Goal: Contribute content: Contribute content

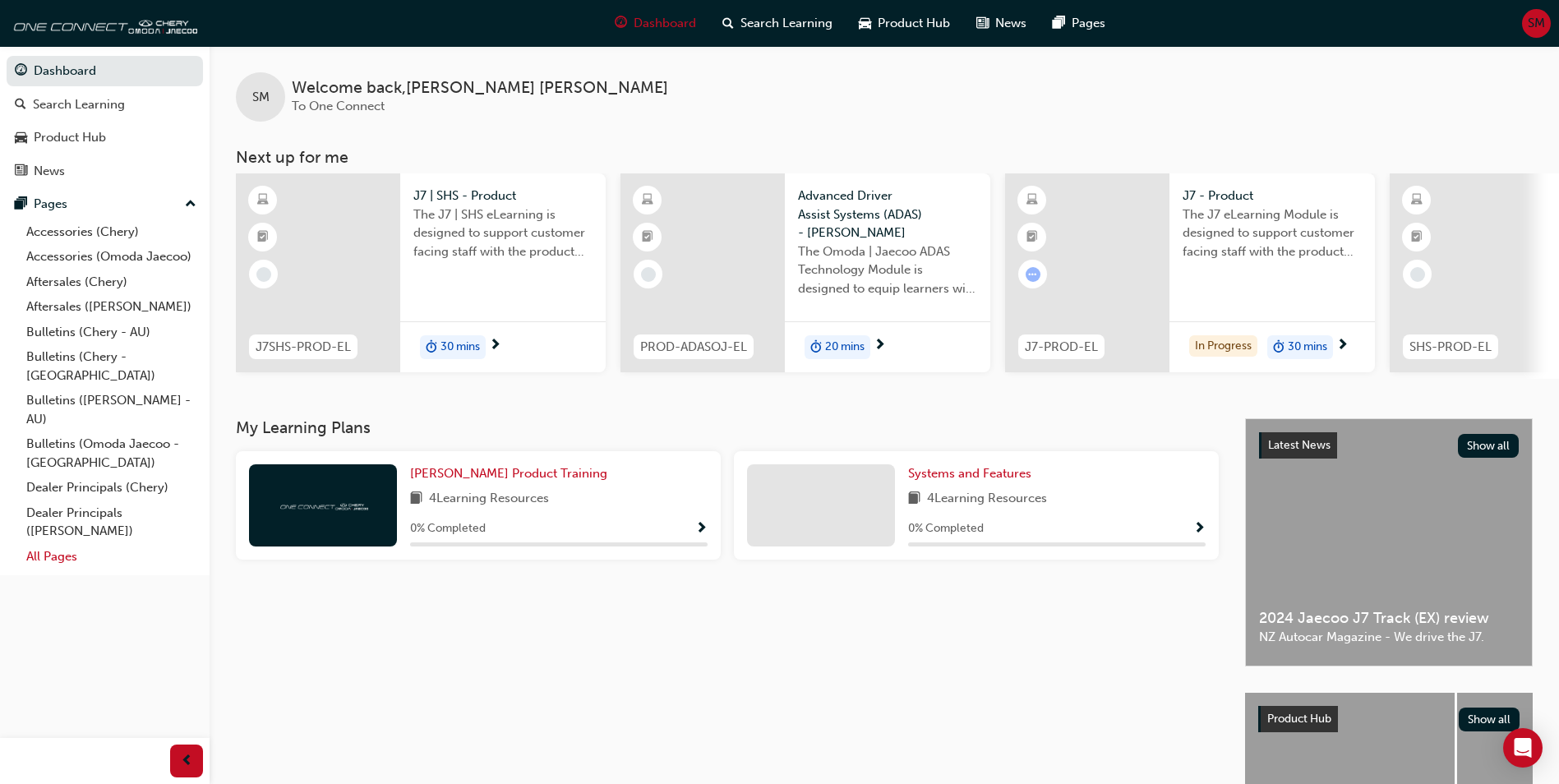
click at [62, 544] on link "All Pages" at bounding box center [111, 557] width 183 height 26
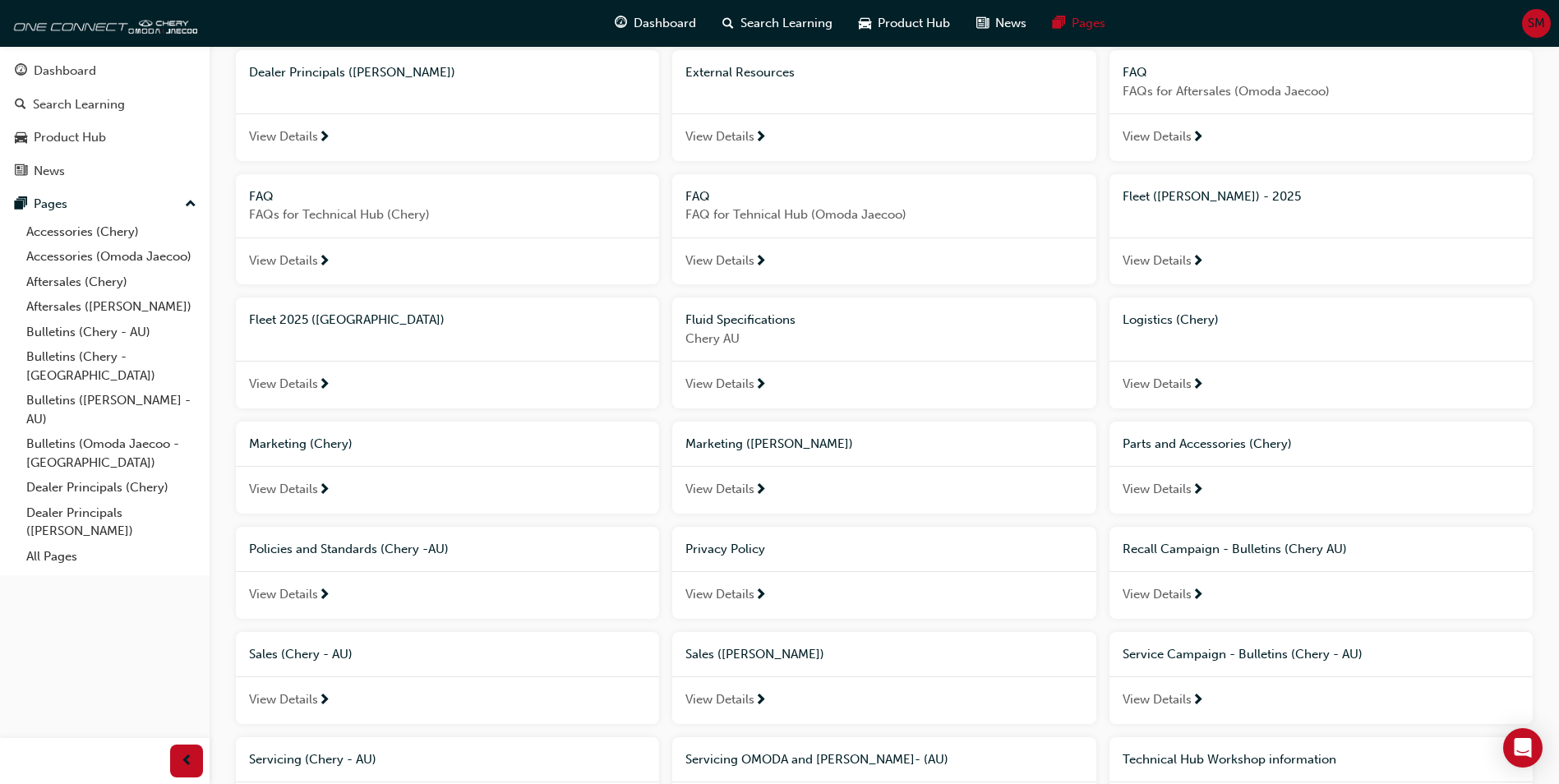
scroll to position [575, 0]
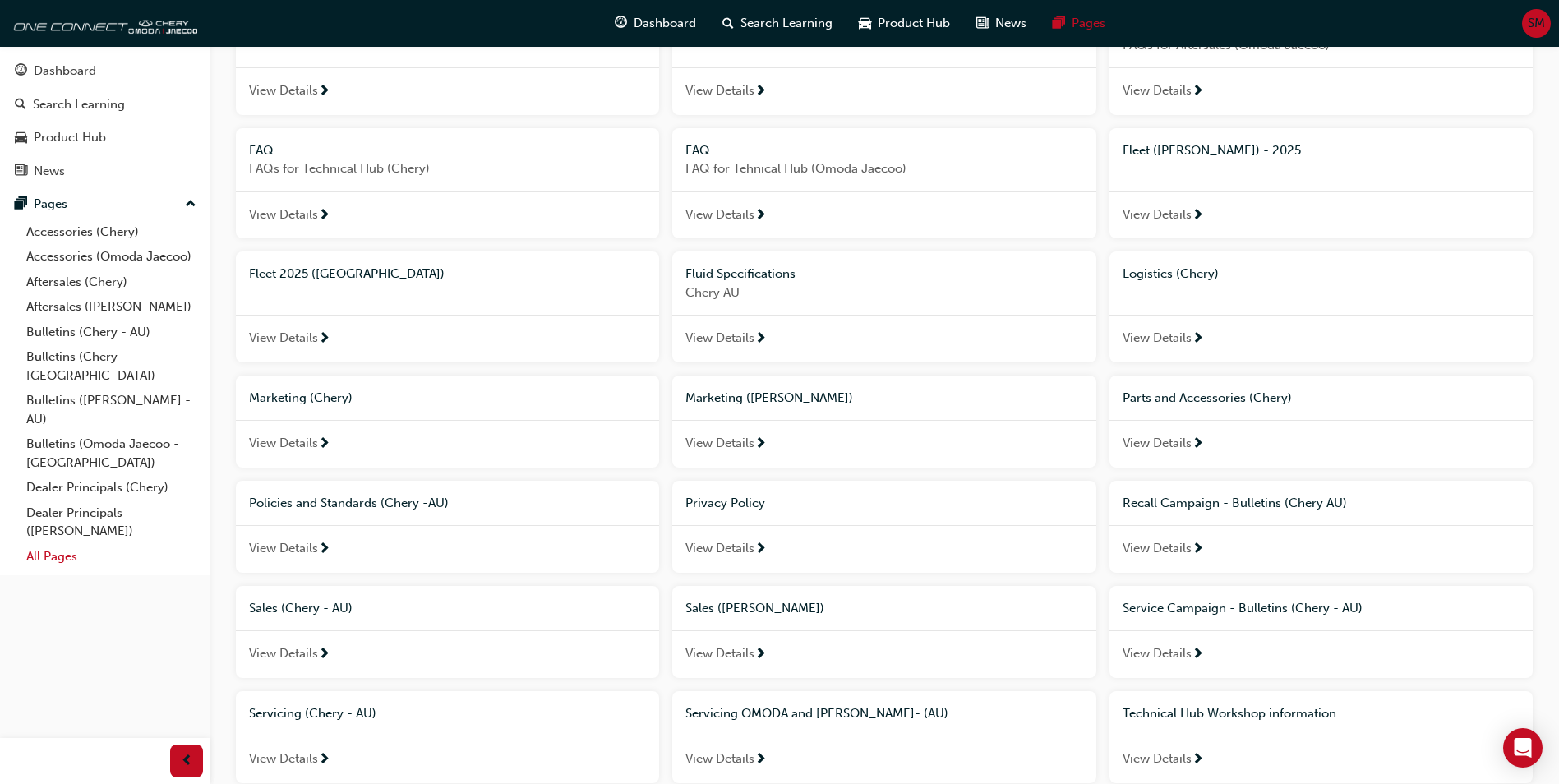
click at [50, 544] on link "All Pages" at bounding box center [111, 557] width 183 height 26
click at [354, 504] on span "Policies and Standards (Chery -AU)" at bounding box center [349, 502] width 200 height 15
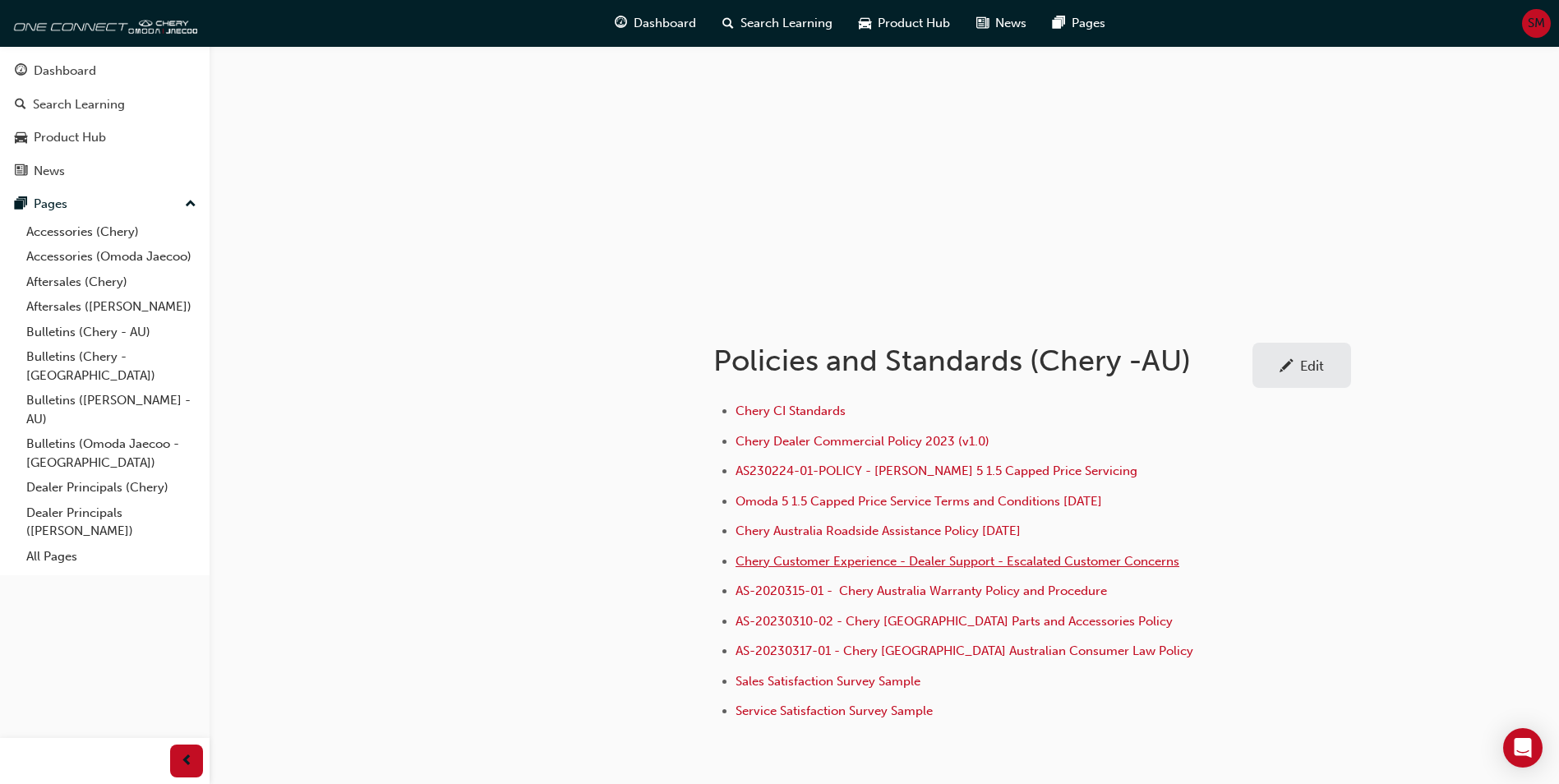
scroll to position [165, 0]
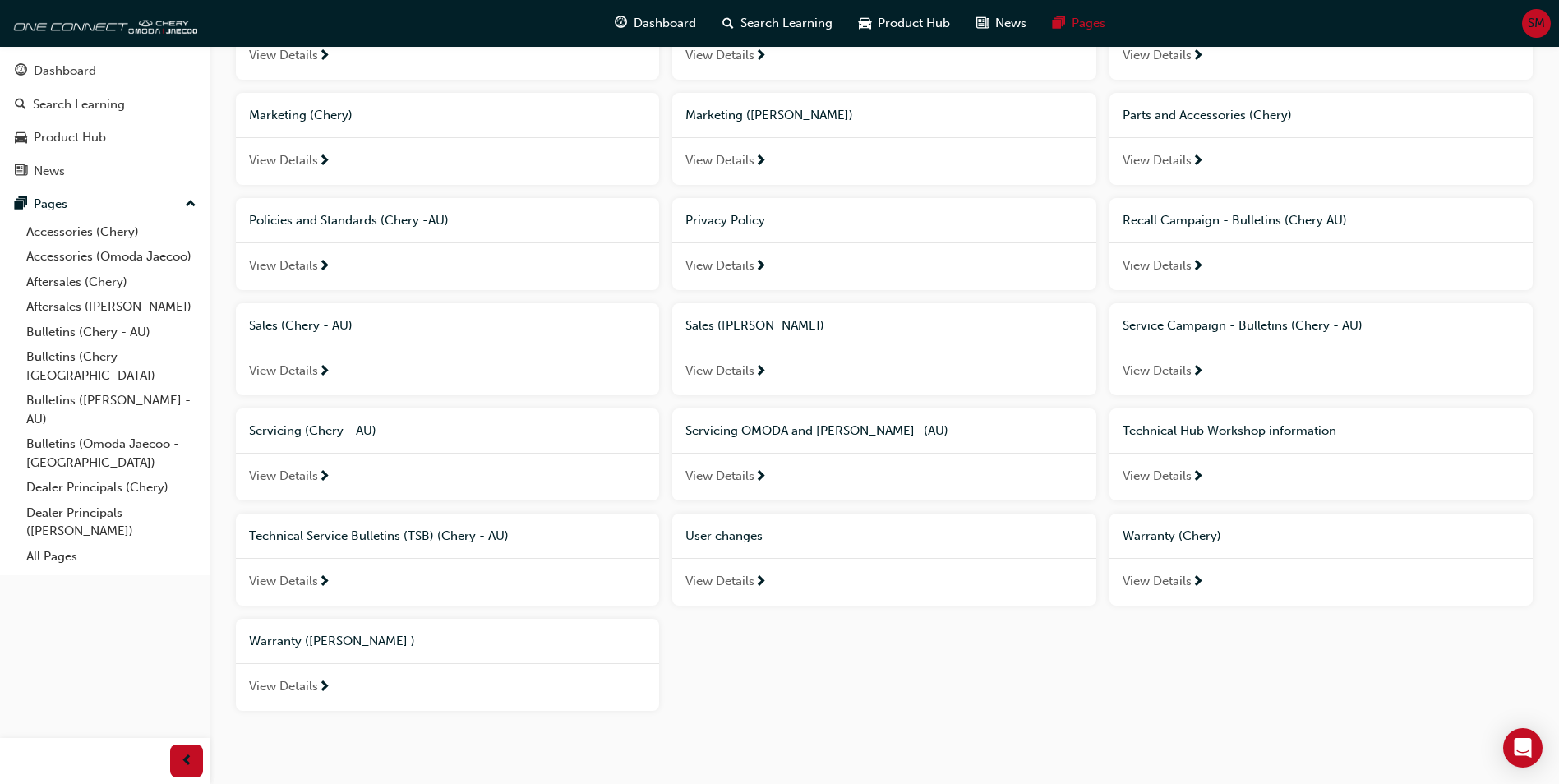
scroll to position [891, 0]
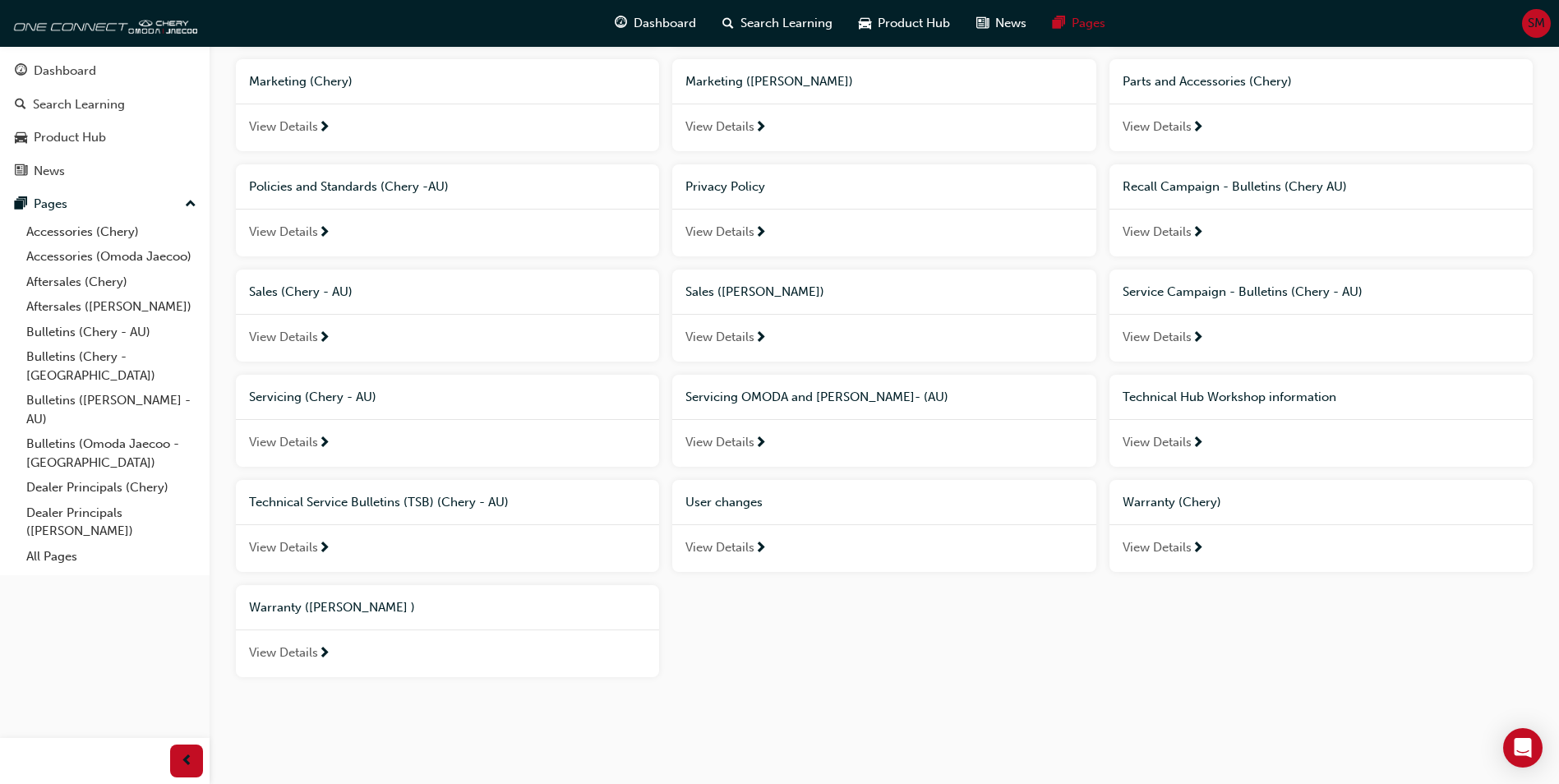
click at [392, 189] on span "Policies and Standards (Chery -AU)" at bounding box center [349, 186] width 200 height 15
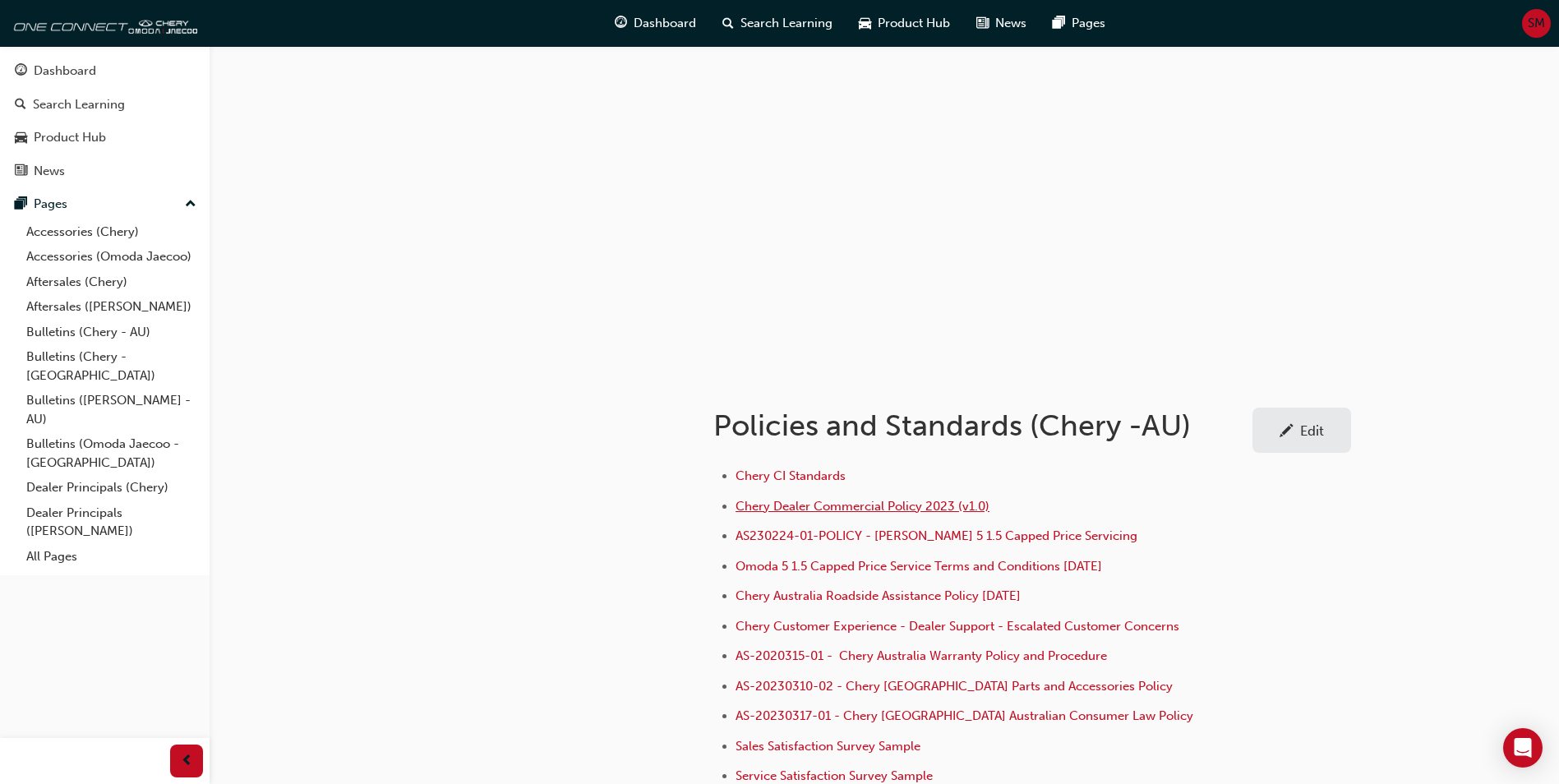
click at [802, 507] on span "Chery Dealer Commercial Policy 2023 (v1.0)" at bounding box center [863, 506] width 254 height 15
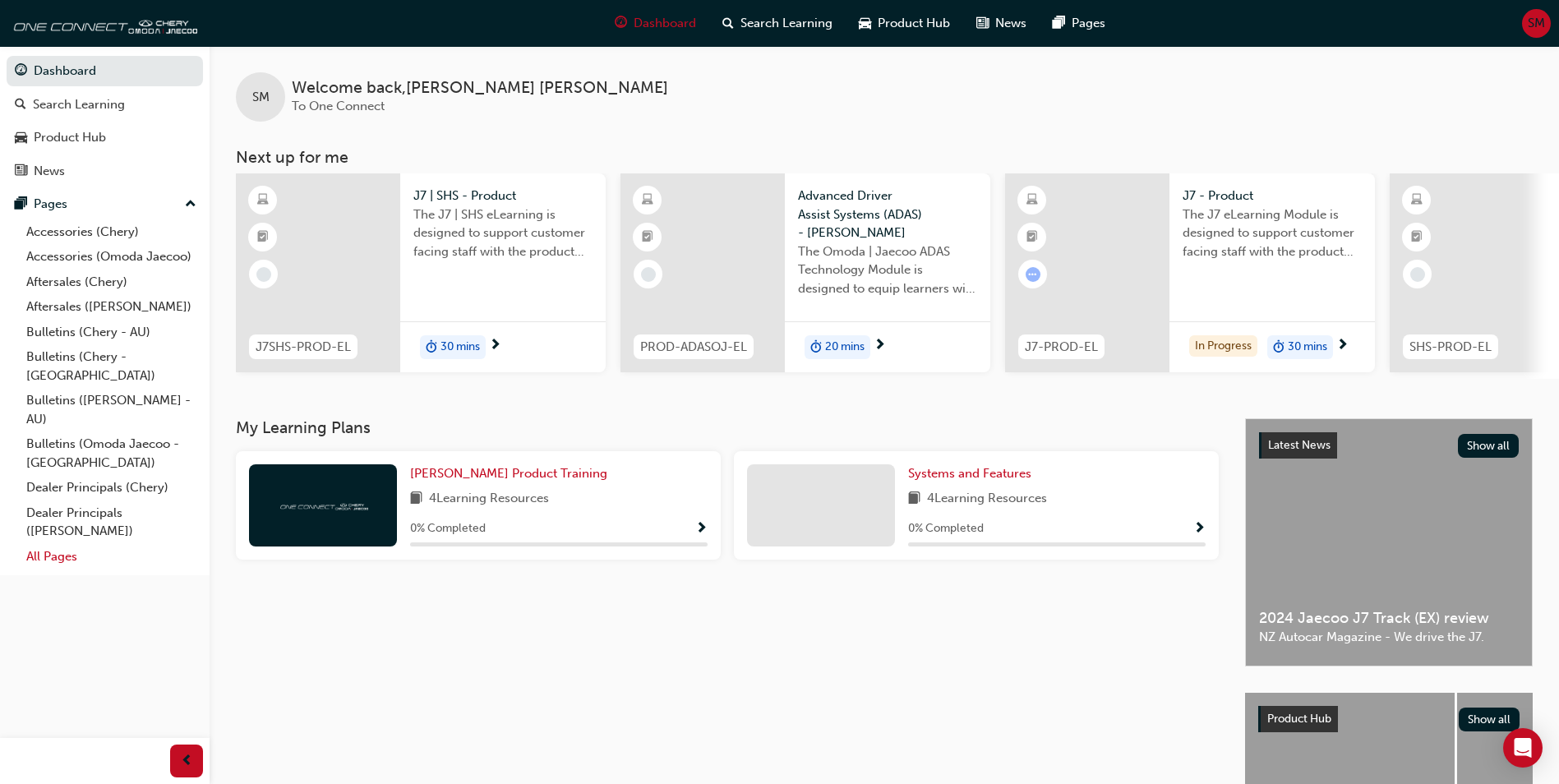
click at [58, 544] on link "All Pages" at bounding box center [111, 557] width 183 height 26
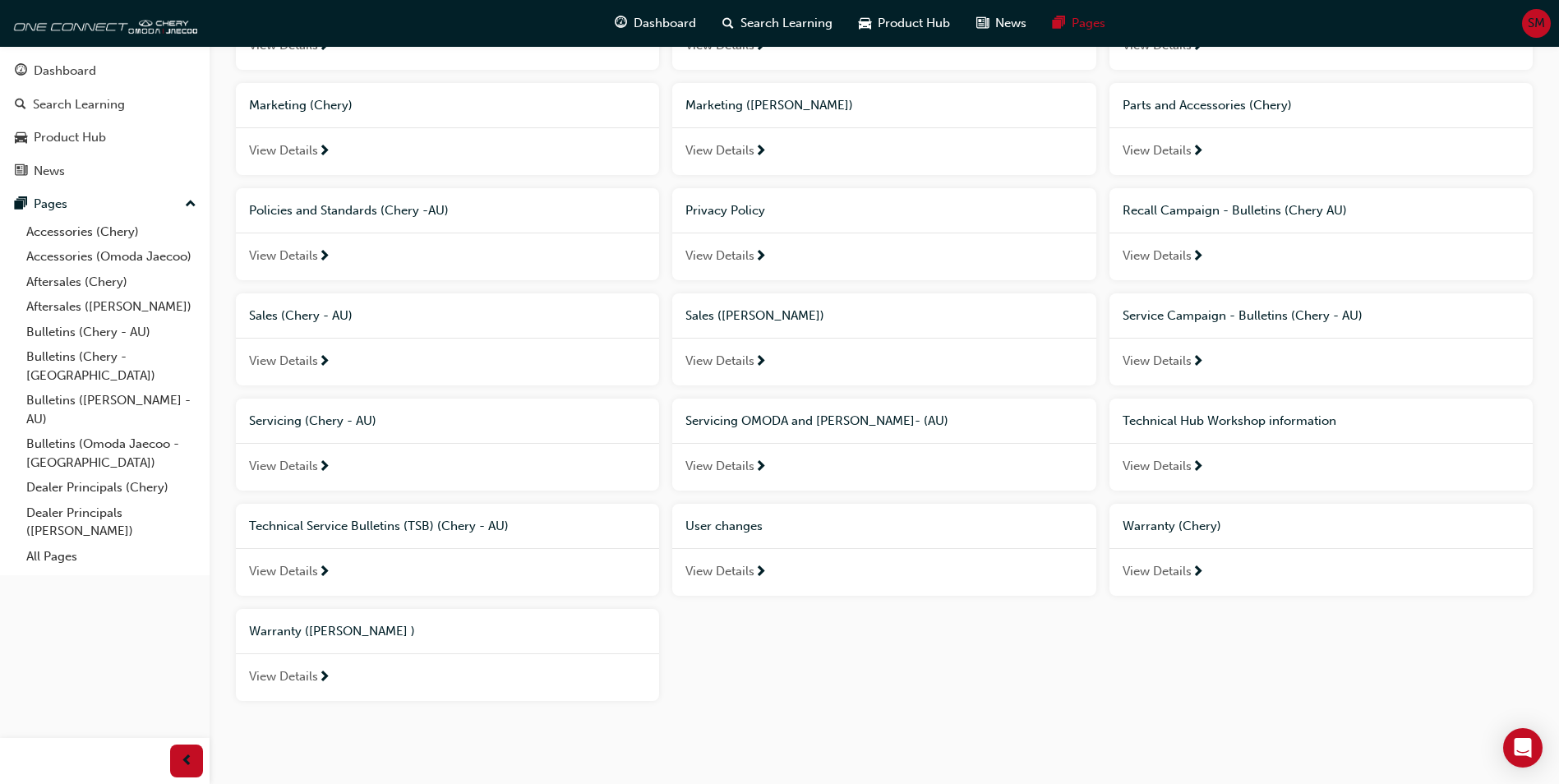
scroll to position [891, 0]
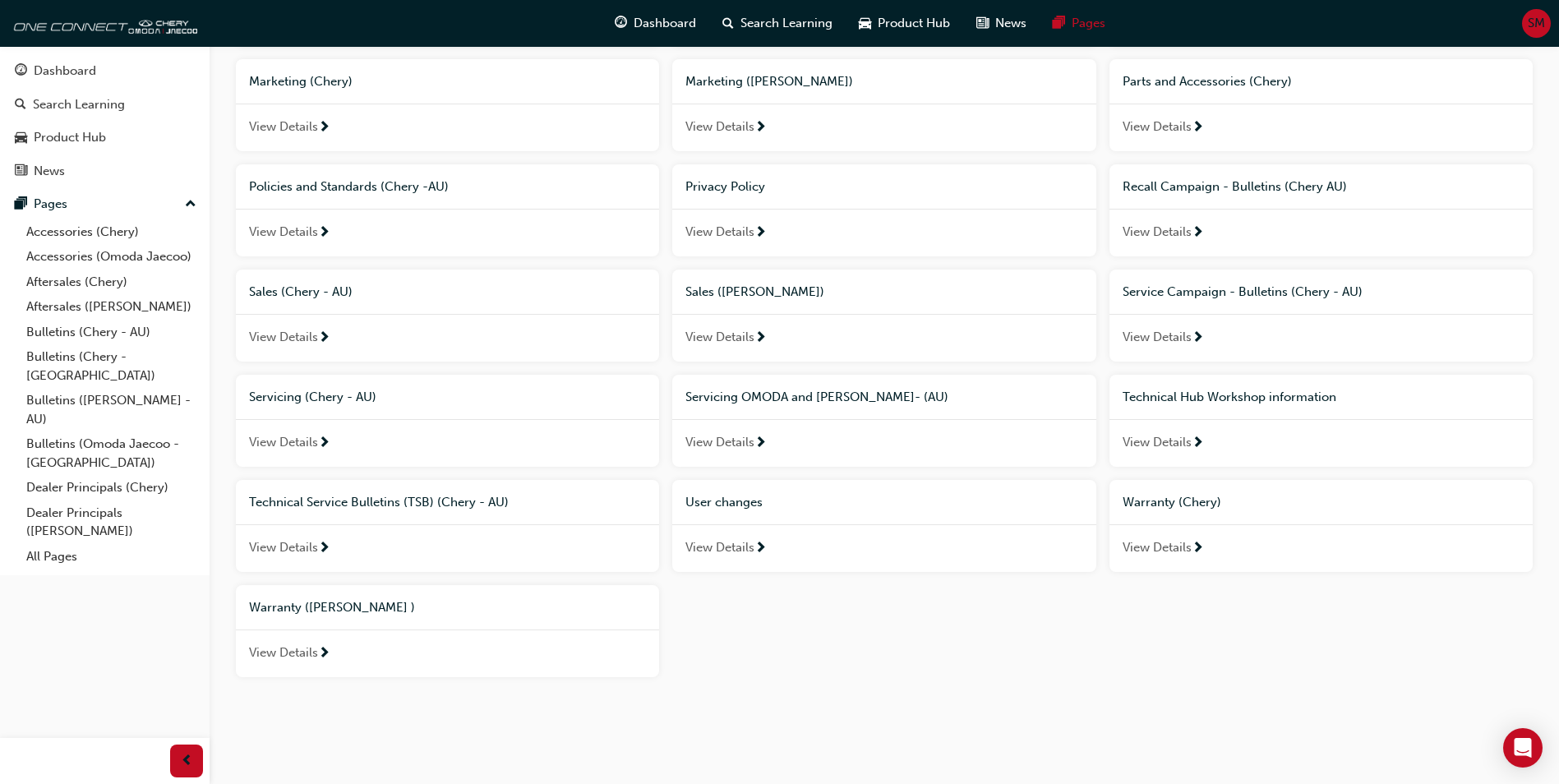
click at [305, 184] on span "Policies and Standards (Chery -AU)" at bounding box center [349, 186] width 200 height 15
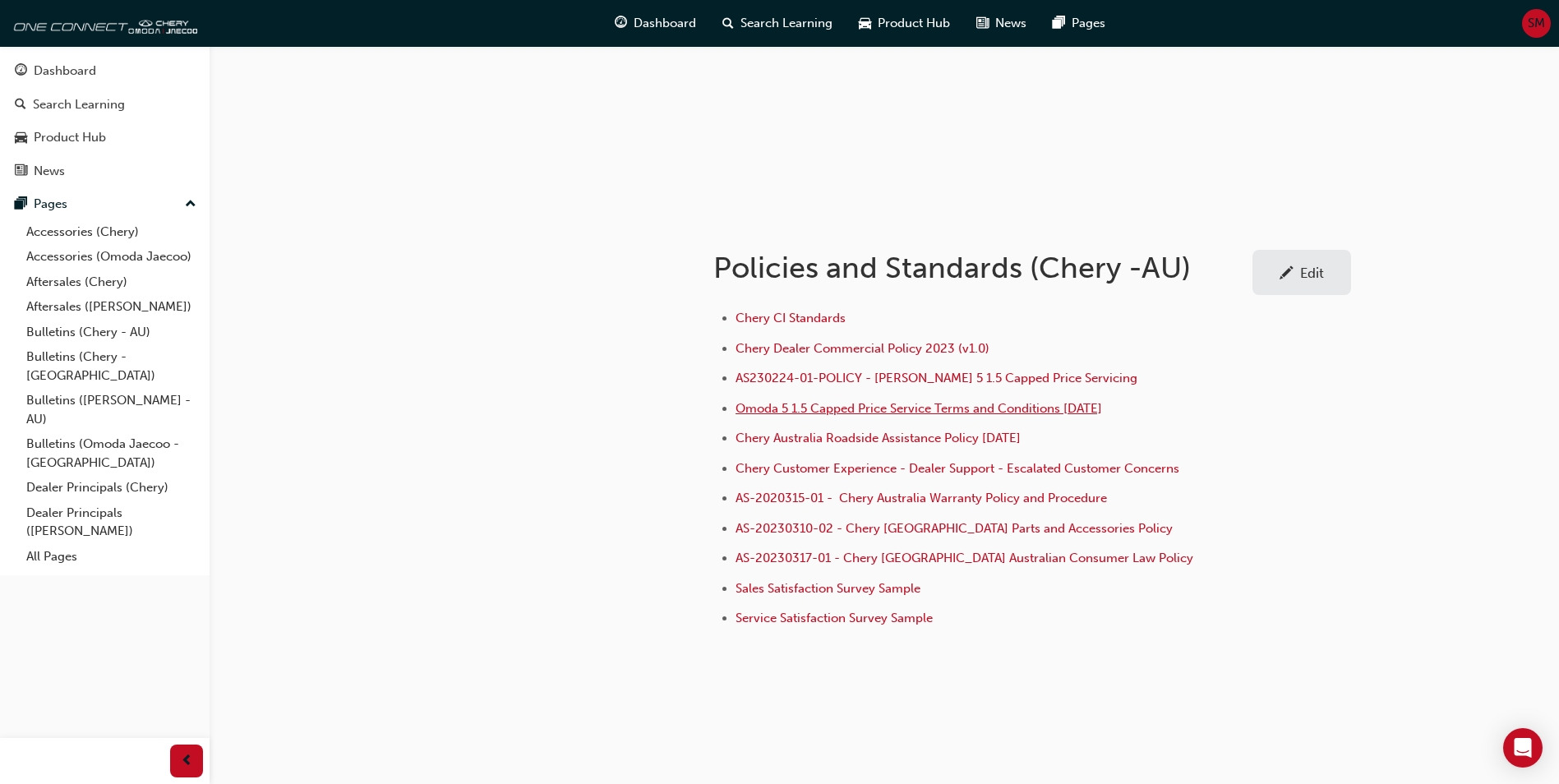
scroll to position [165, 0]
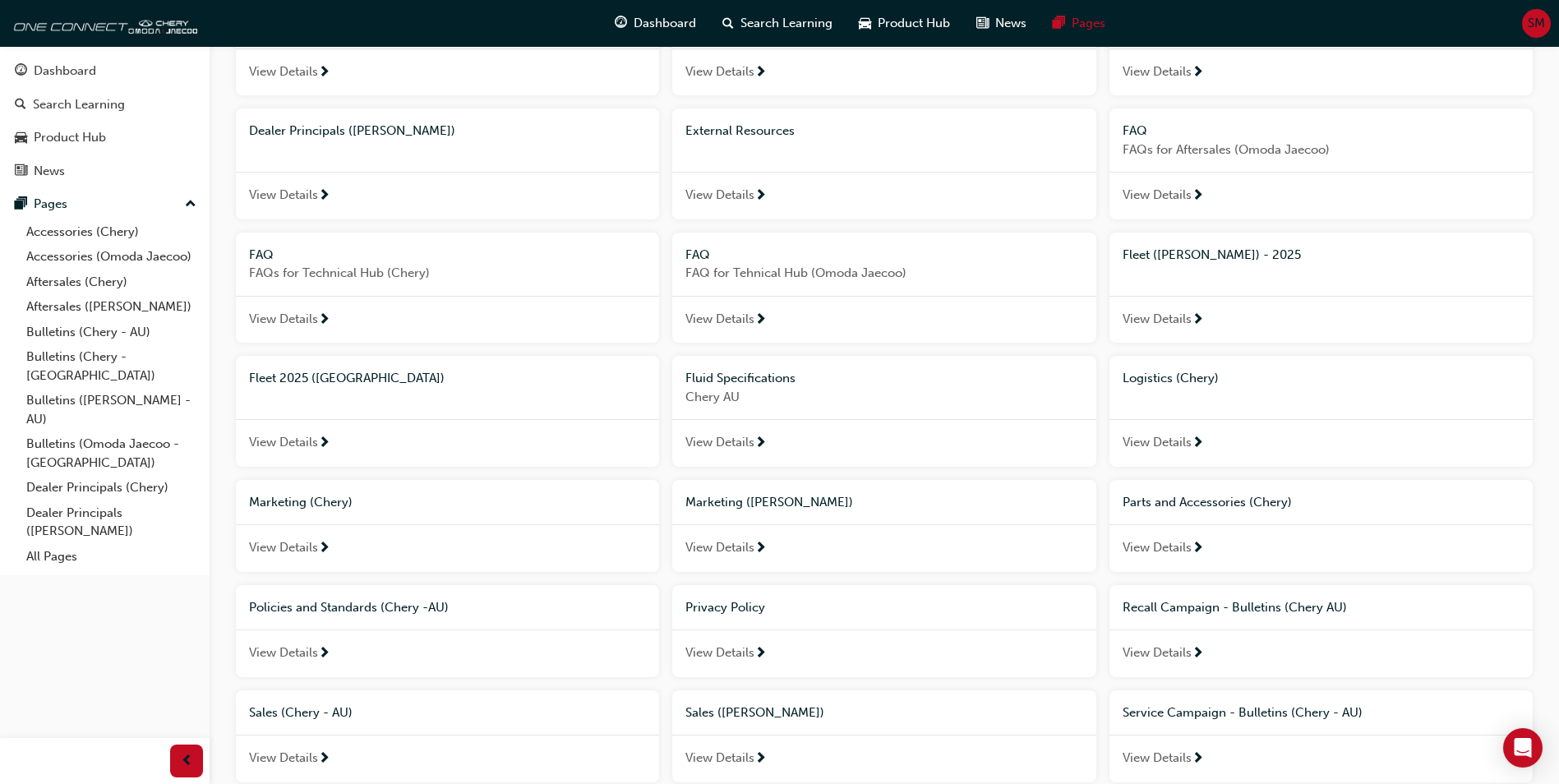
scroll to position [480, 0]
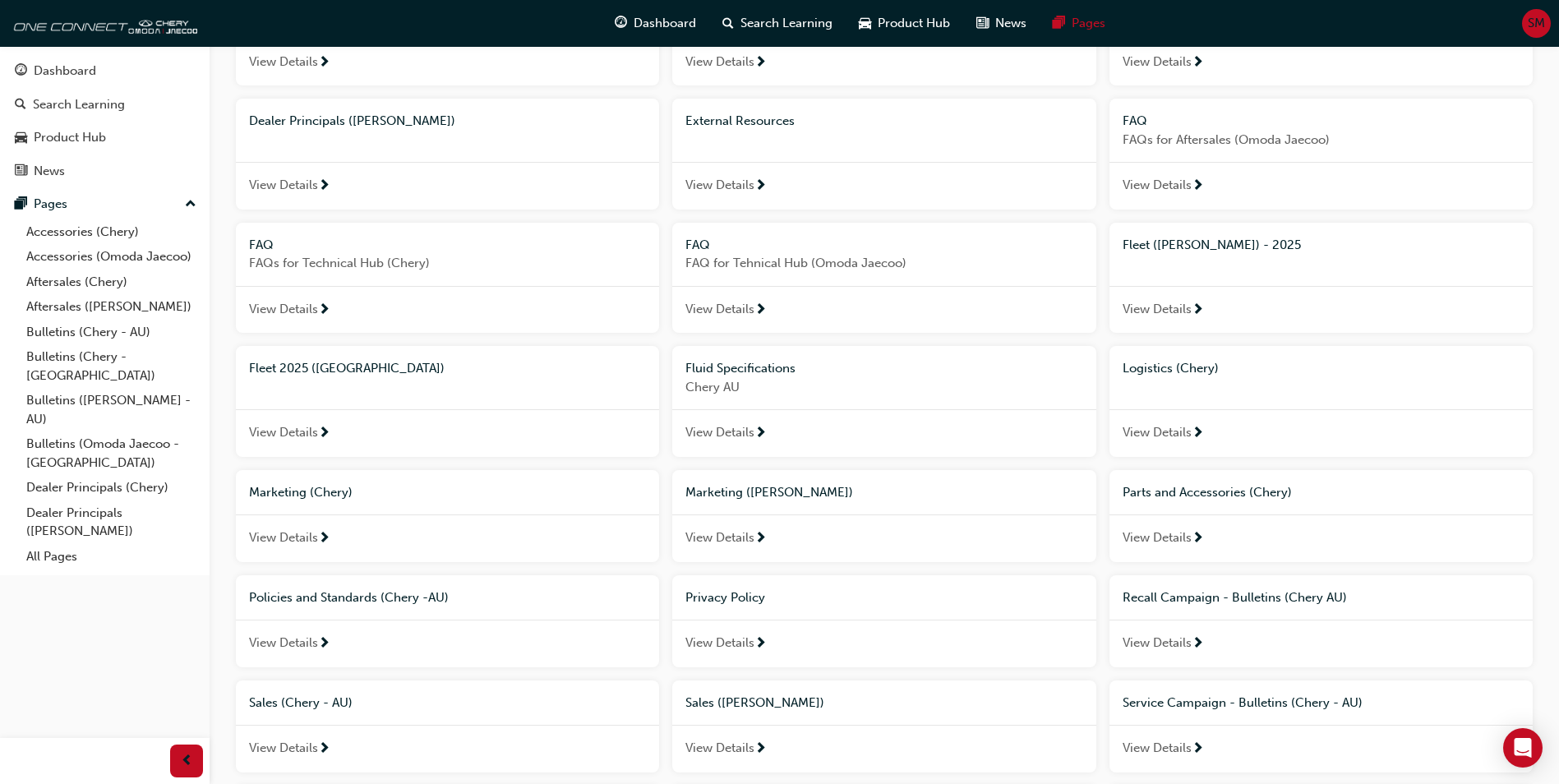
click at [762, 498] on span "Marketing ([PERSON_NAME])" at bounding box center [769, 491] width 167 height 15
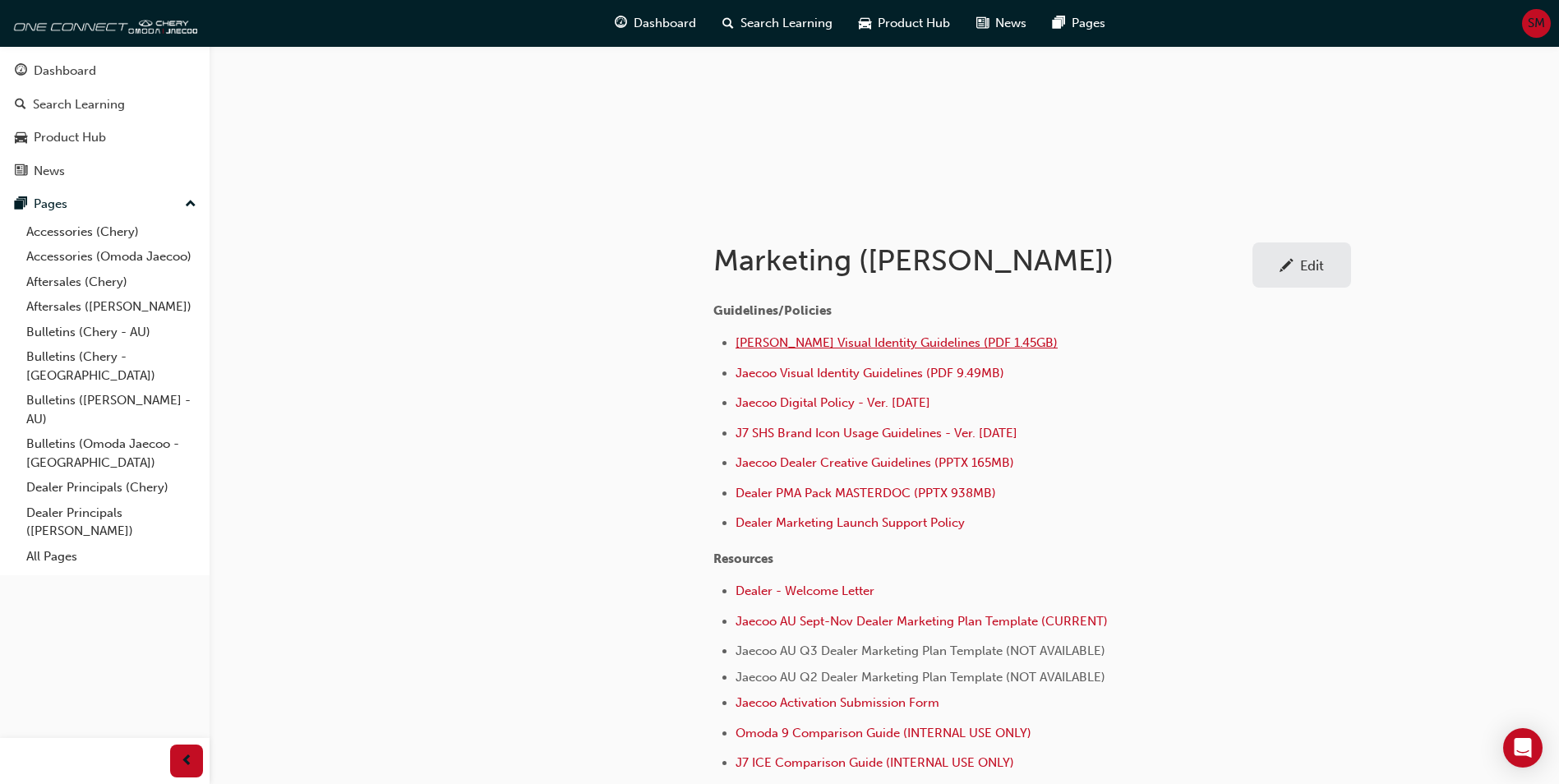
scroll to position [165, 0]
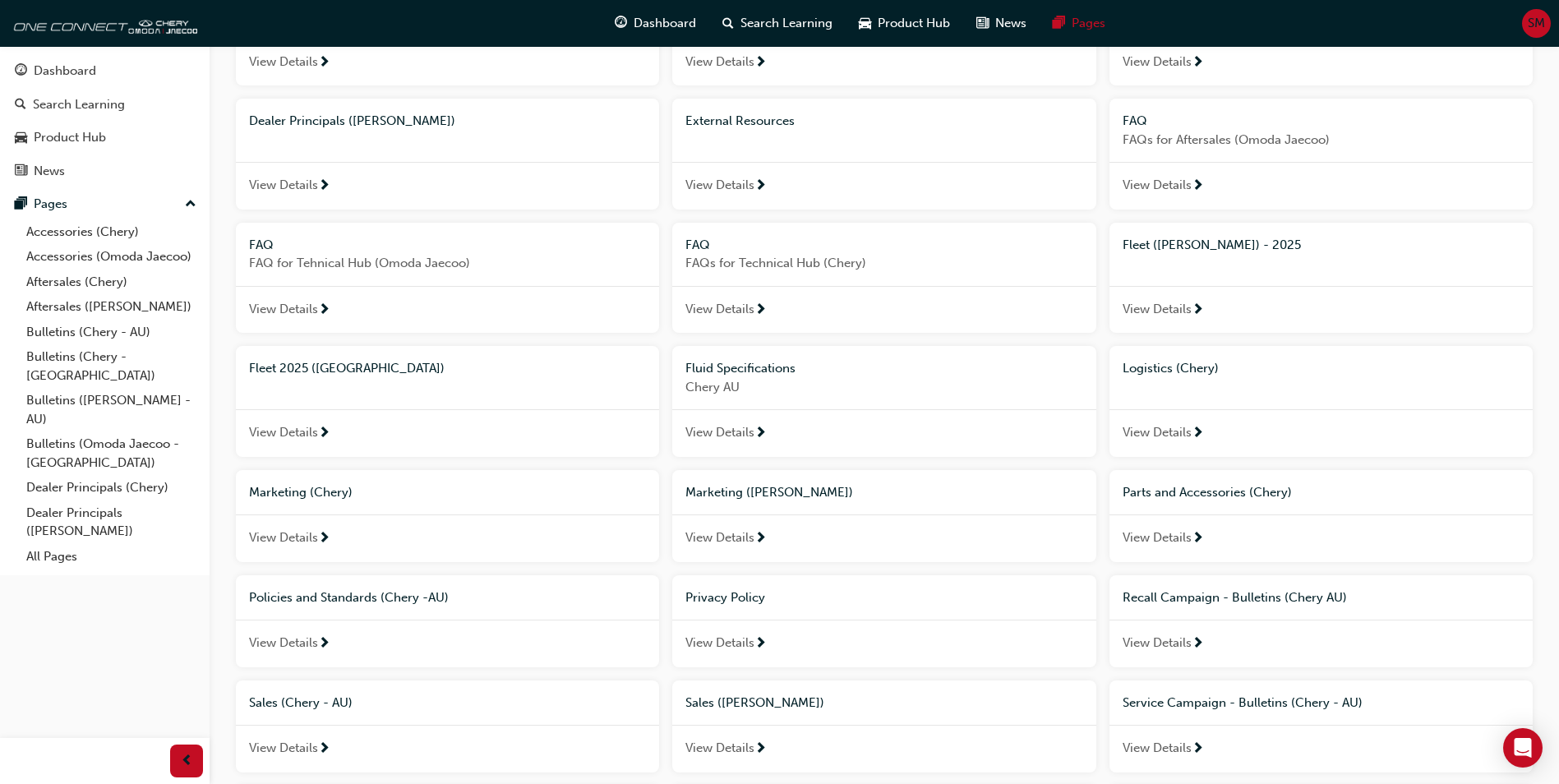
click at [812, 706] on span "Sales ([PERSON_NAME])" at bounding box center [754, 702] width 139 height 15
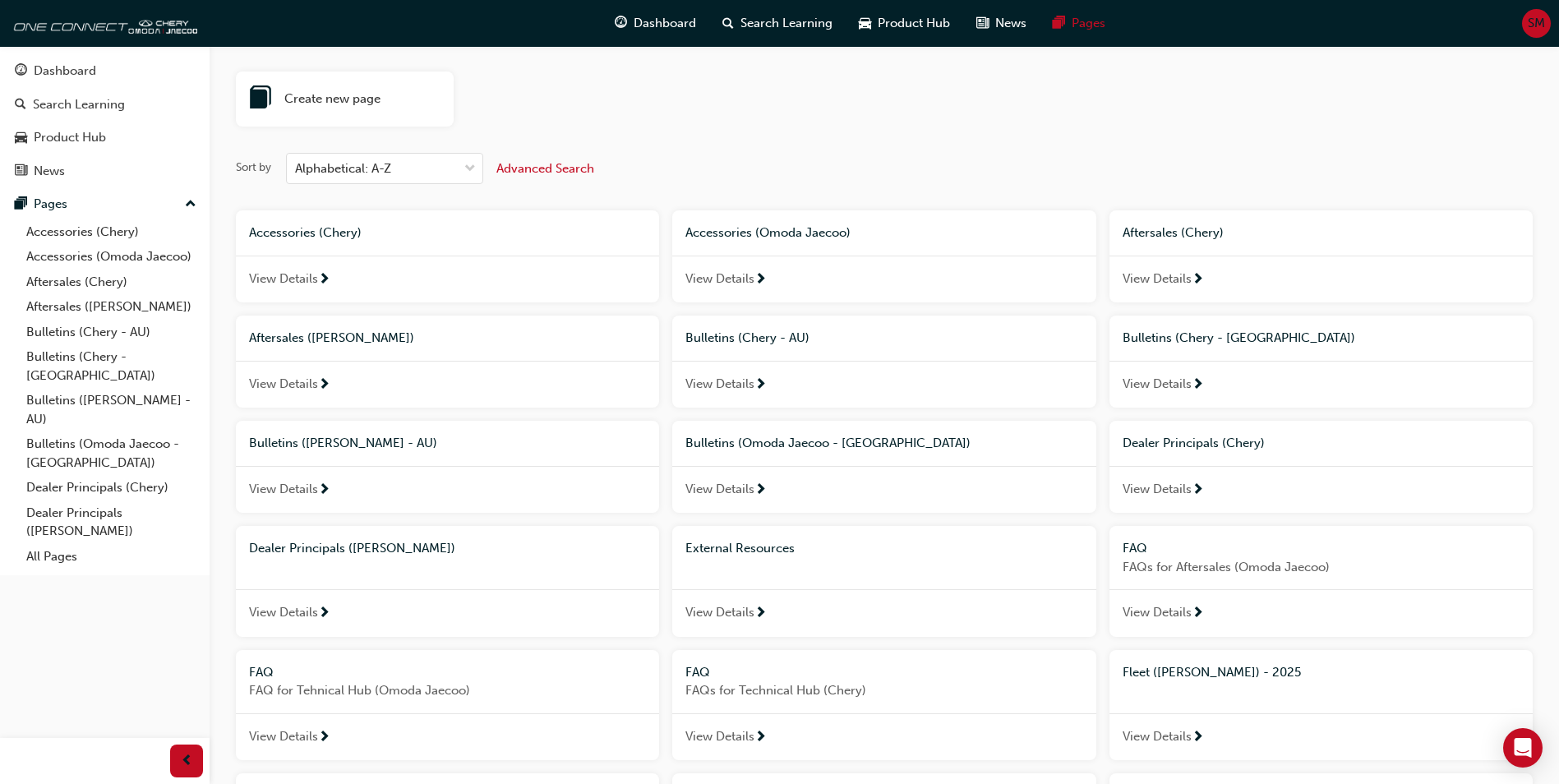
scroll to position [82, 0]
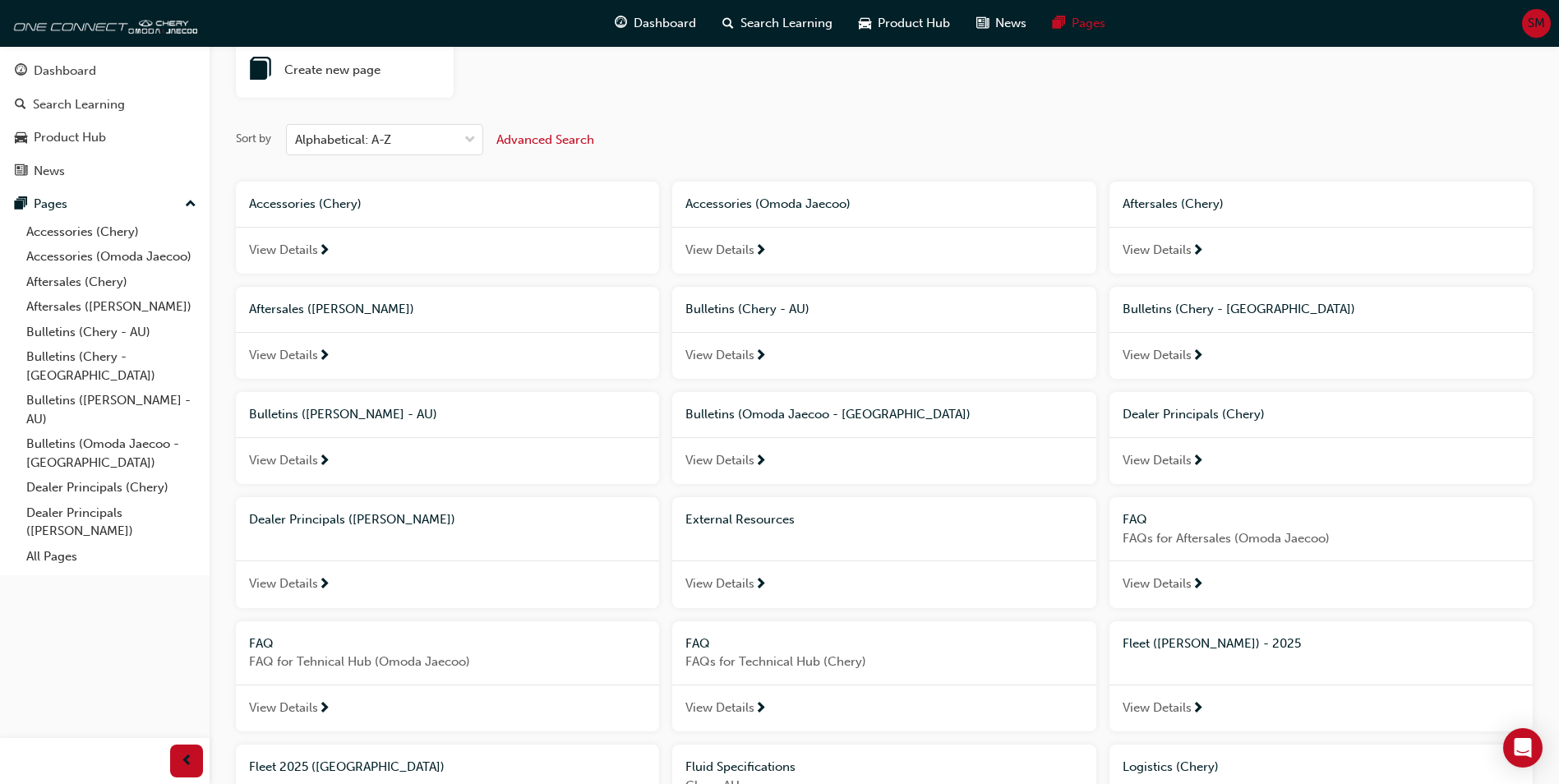
click at [819, 418] on span "Bulletins (Omoda Jaecoo - [GEOGRAPHIC_DATA])" at bounding box center [828, 414] width 285 height 15
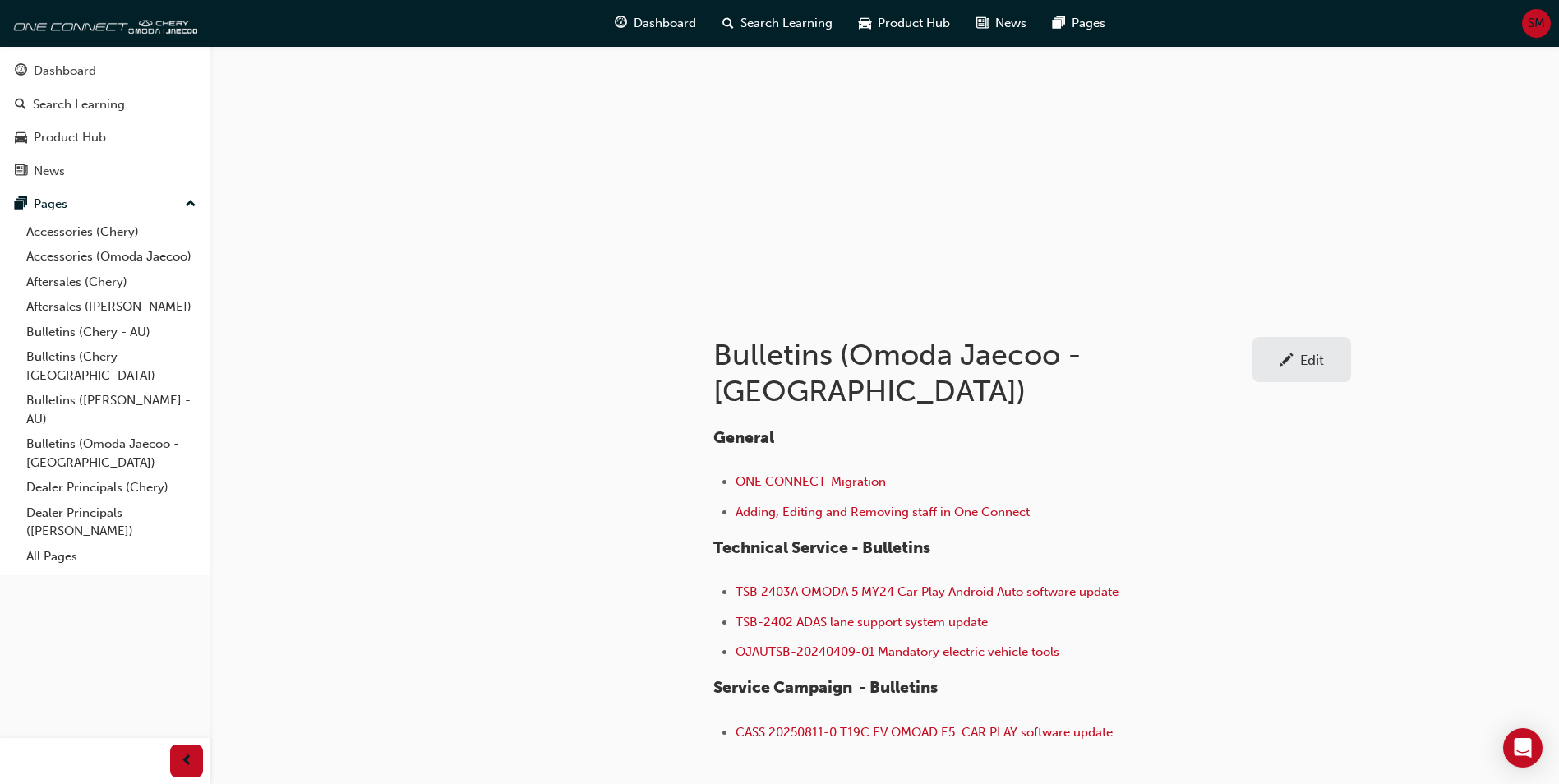
scroll to position [159, 0]
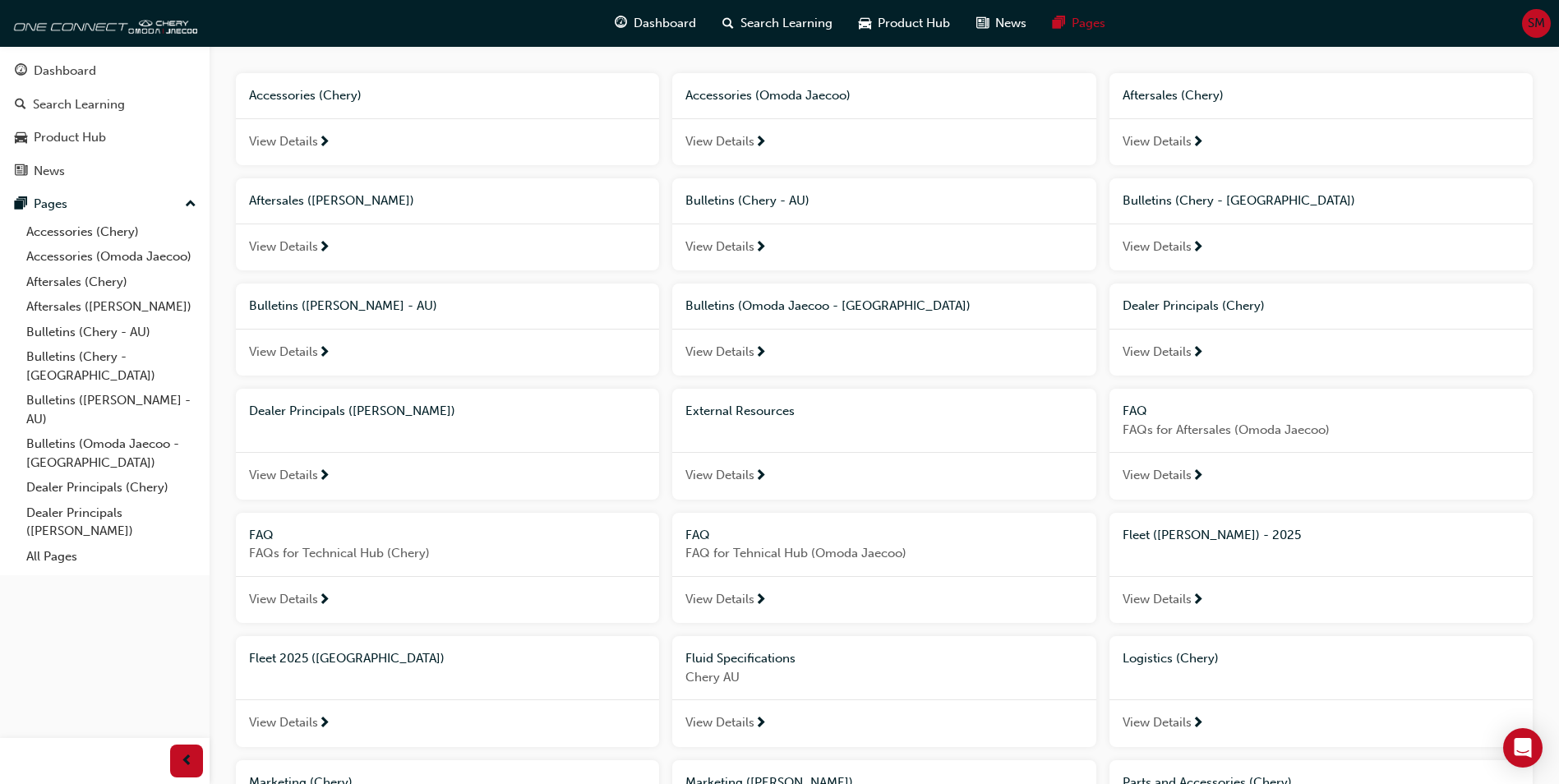
scroll to position [152, 0]
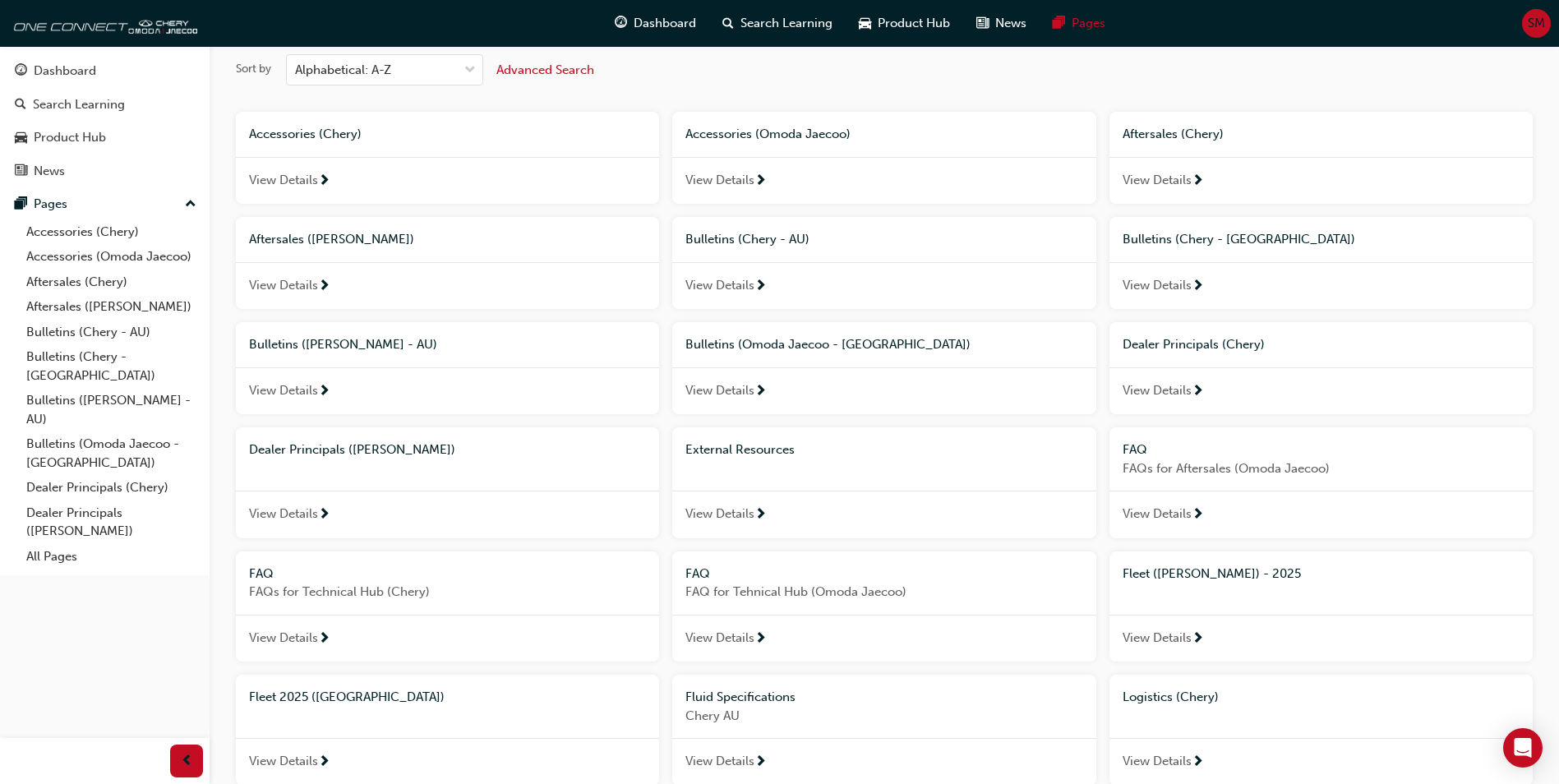
click at [815, 346] on span "Bulletins (Omoda Jaecoo - [GEOGRAPHIC_DATA])" at bounding box center [828, 344] width 285 height 15
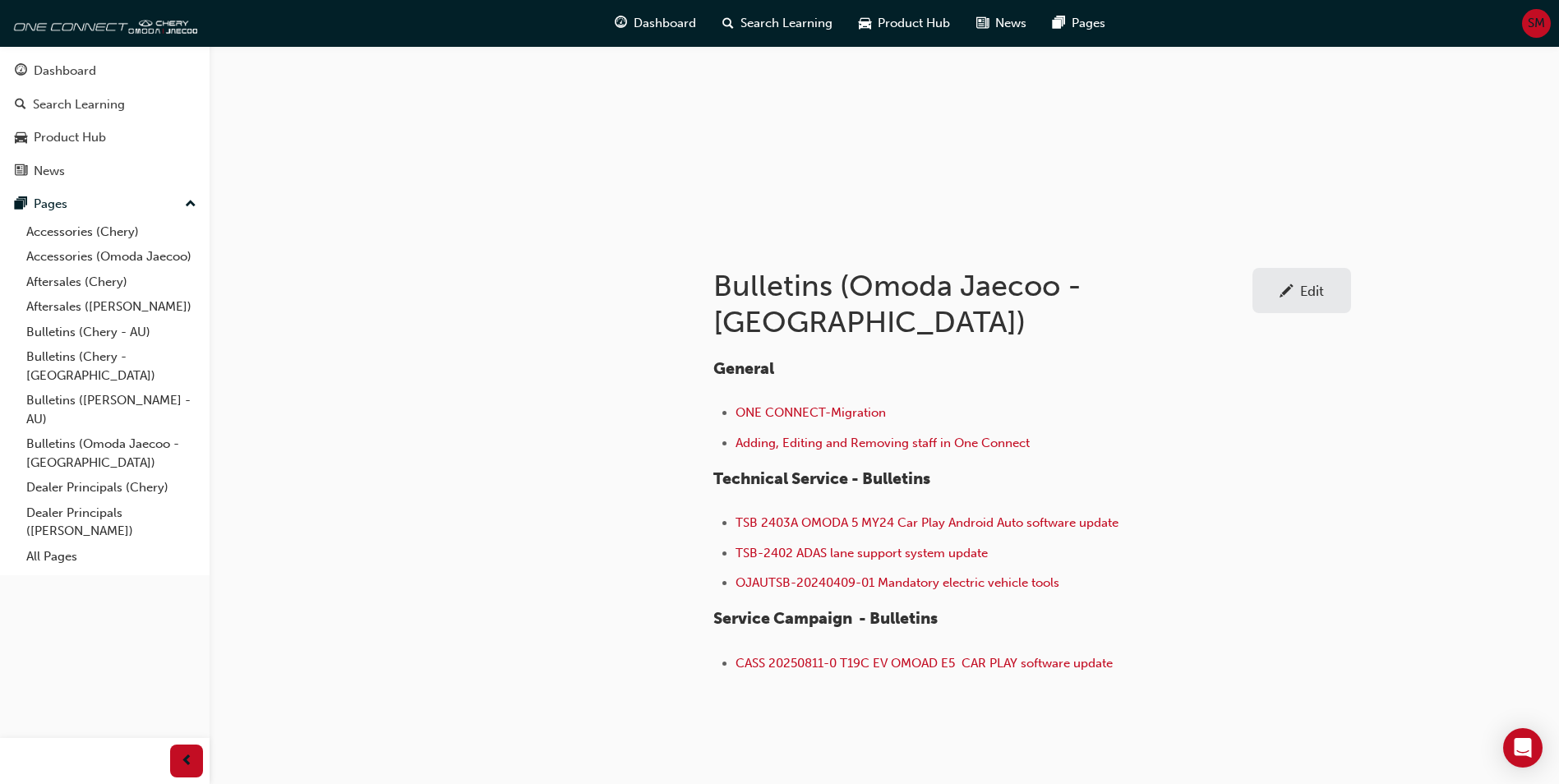
scroll to position [159, 0]
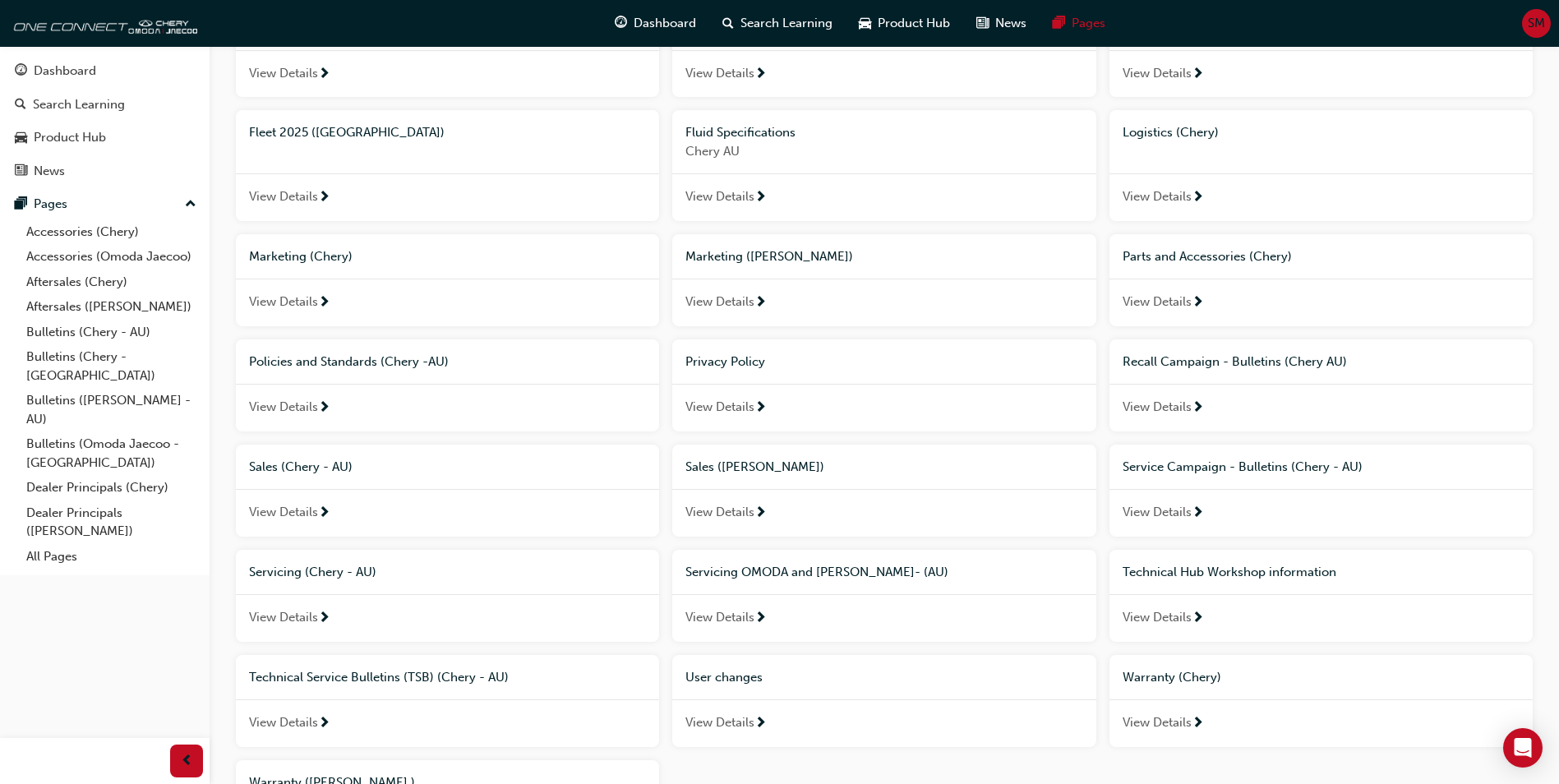
scroll to position [891, 0]
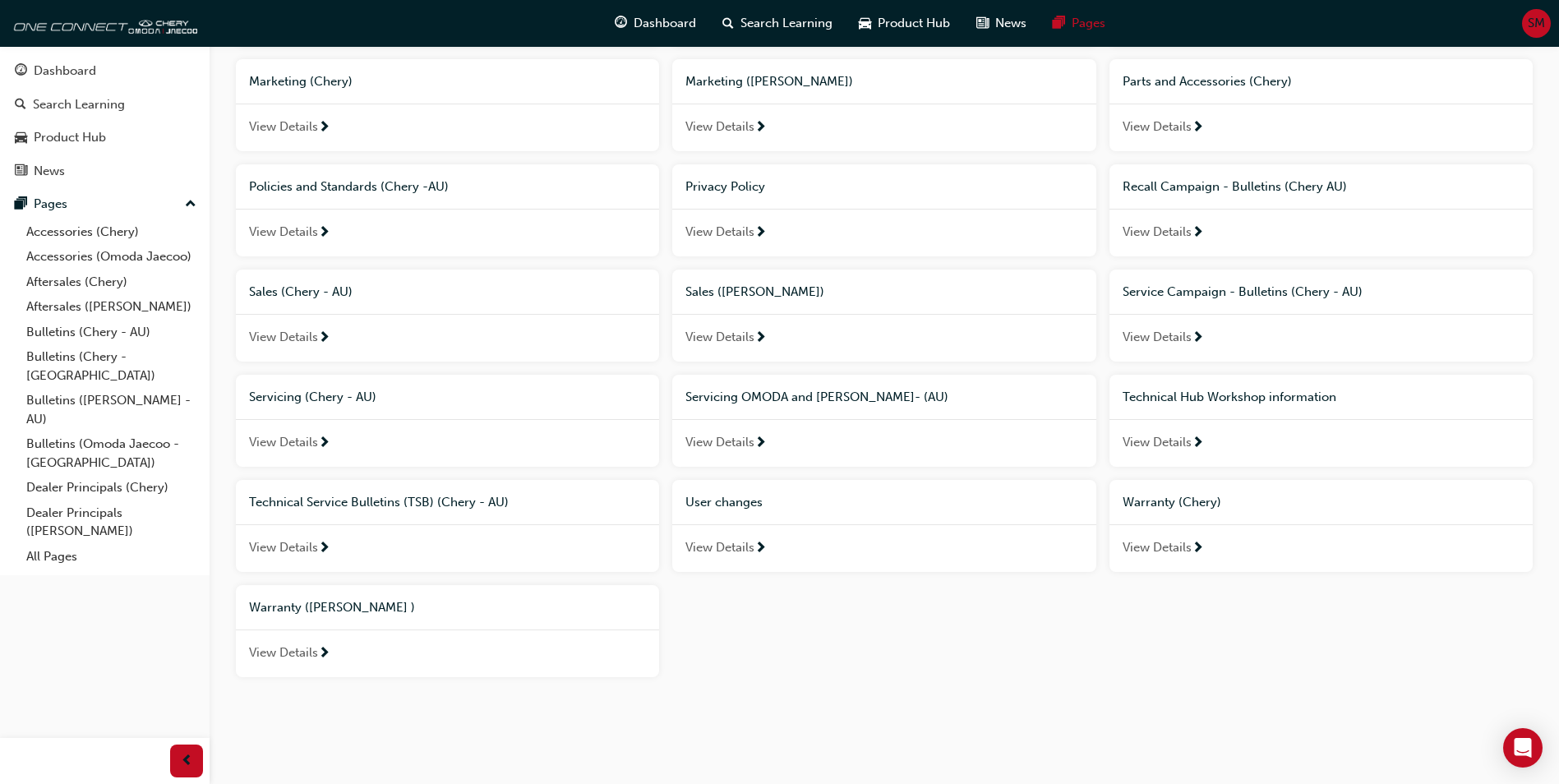
click at [742, 79] on span "Marketing (Omoda Jaecoo)" at bounding box center [769, 81] width 167 height 15
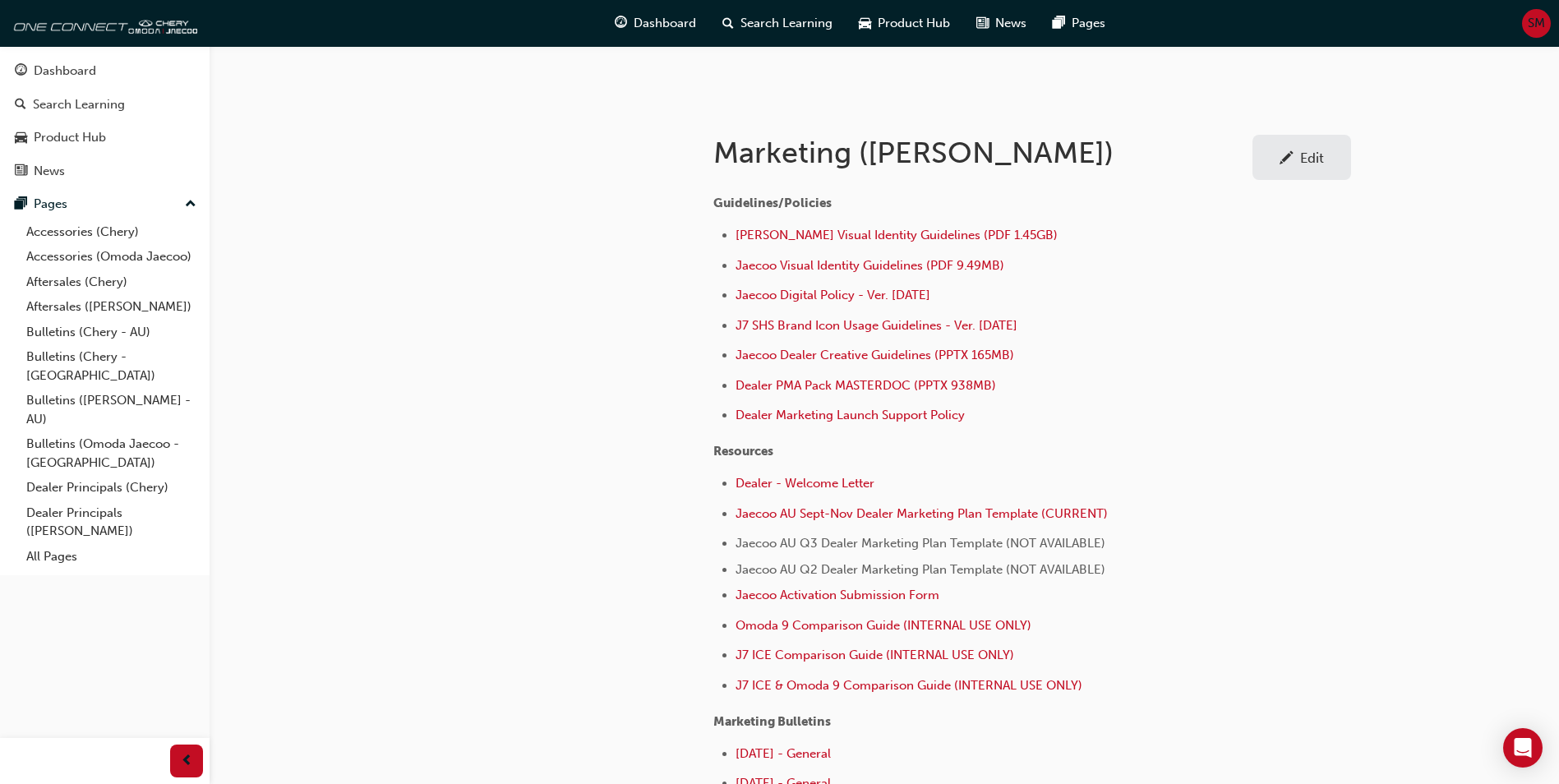
scroll to position [200, 0]
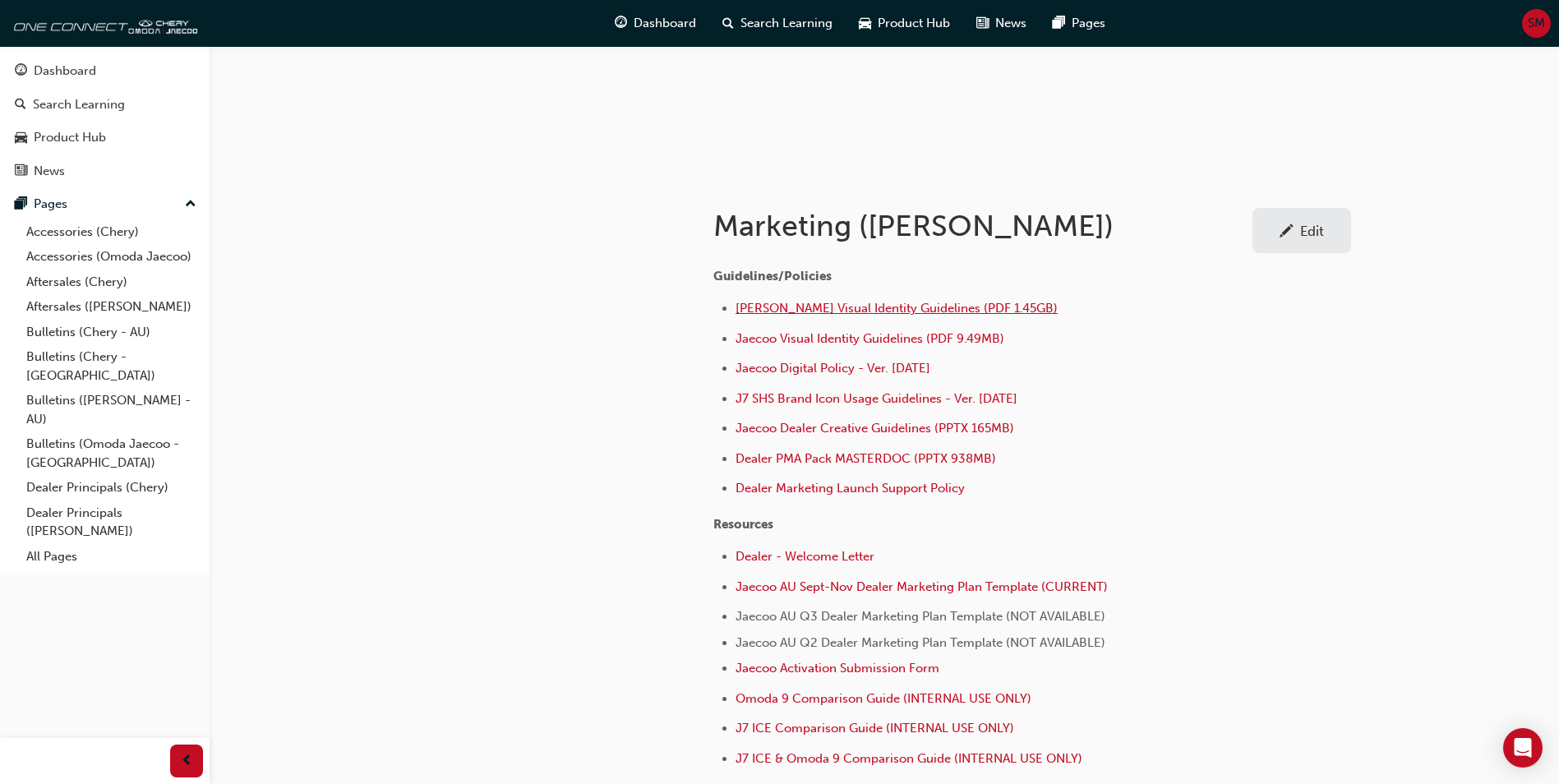
click at [846, 308] on span "Omoda Jaecoo Visual Identity Guidelines (PDF 1.45GB)" at bounding box center [897, 308] width 323 height 15
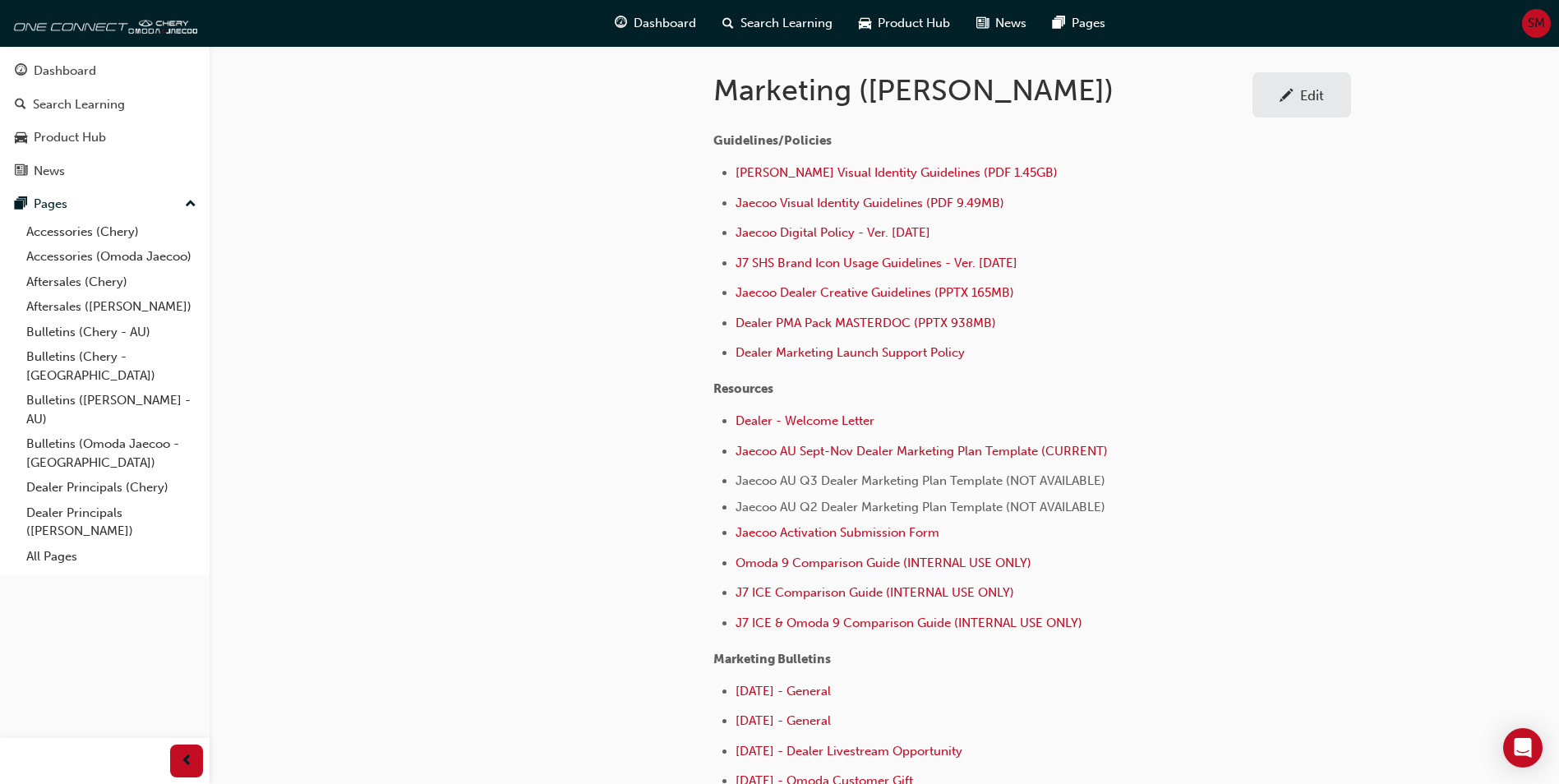
scroll to position [328, 0]
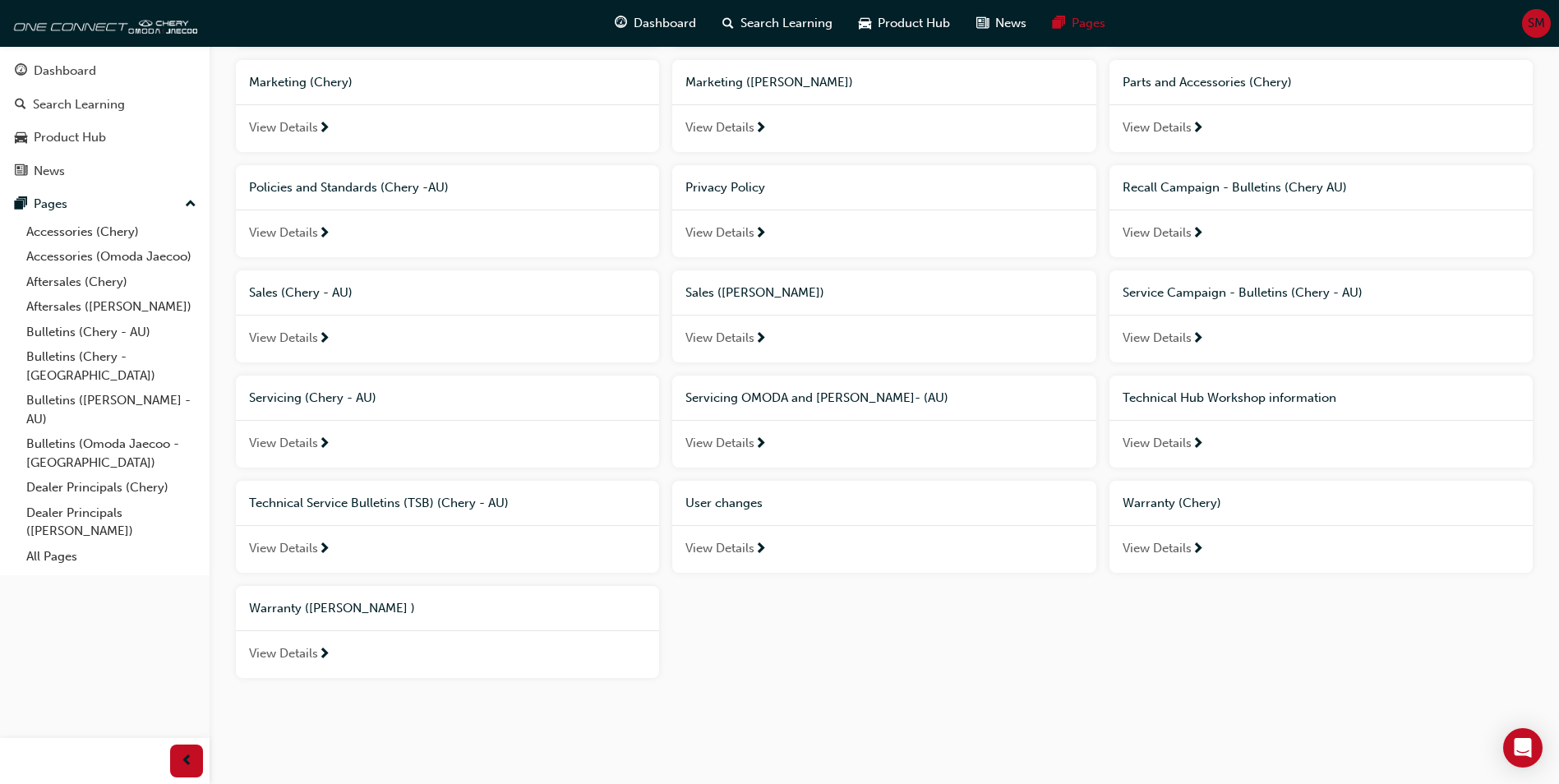
scroll to position [891, 0]
click at [412, 192] on span "Policies and Standards (Chery -AU)" at bounding box center [349, 186] width 200 height 15
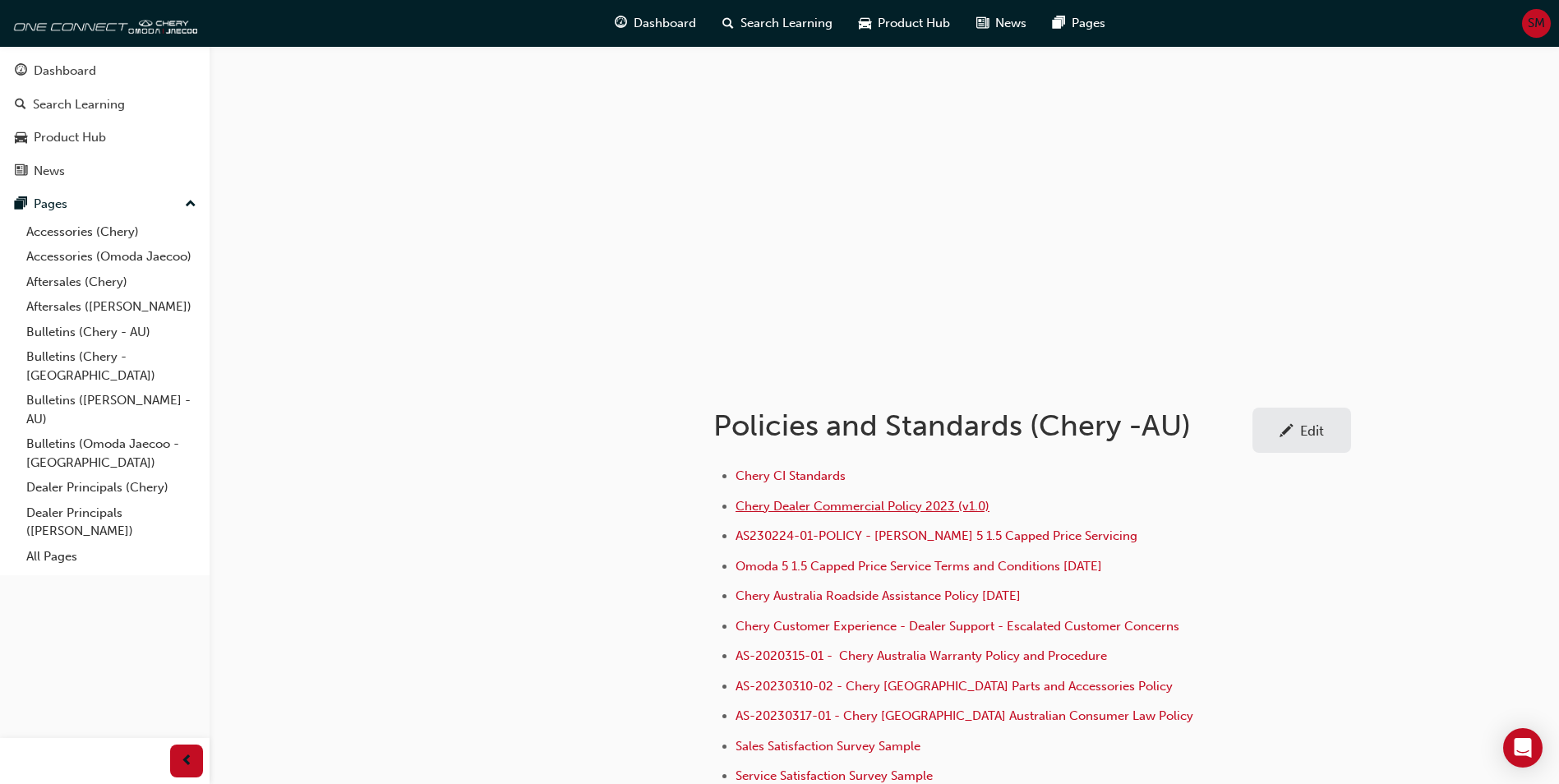
click at [846, 502] on span "Chery Dealer Commercial Policy 2023 (v1.0)" at bounding box center [863, 506] width 254 height 15
click at [791, 474] on span "Chery CI Standards" at bounding box center [790, 475] width 110 height 15
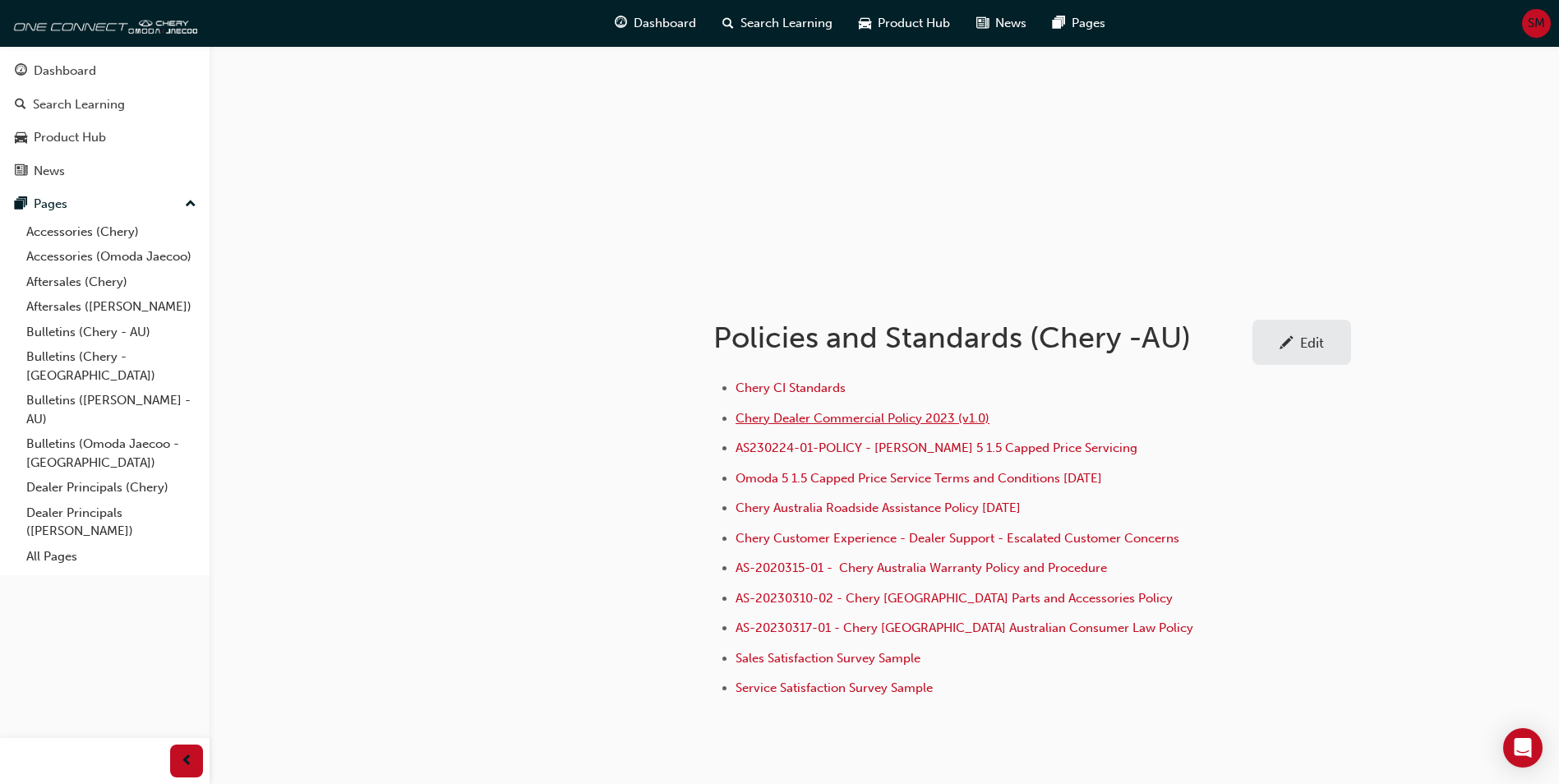
scroll to position [165, 0]
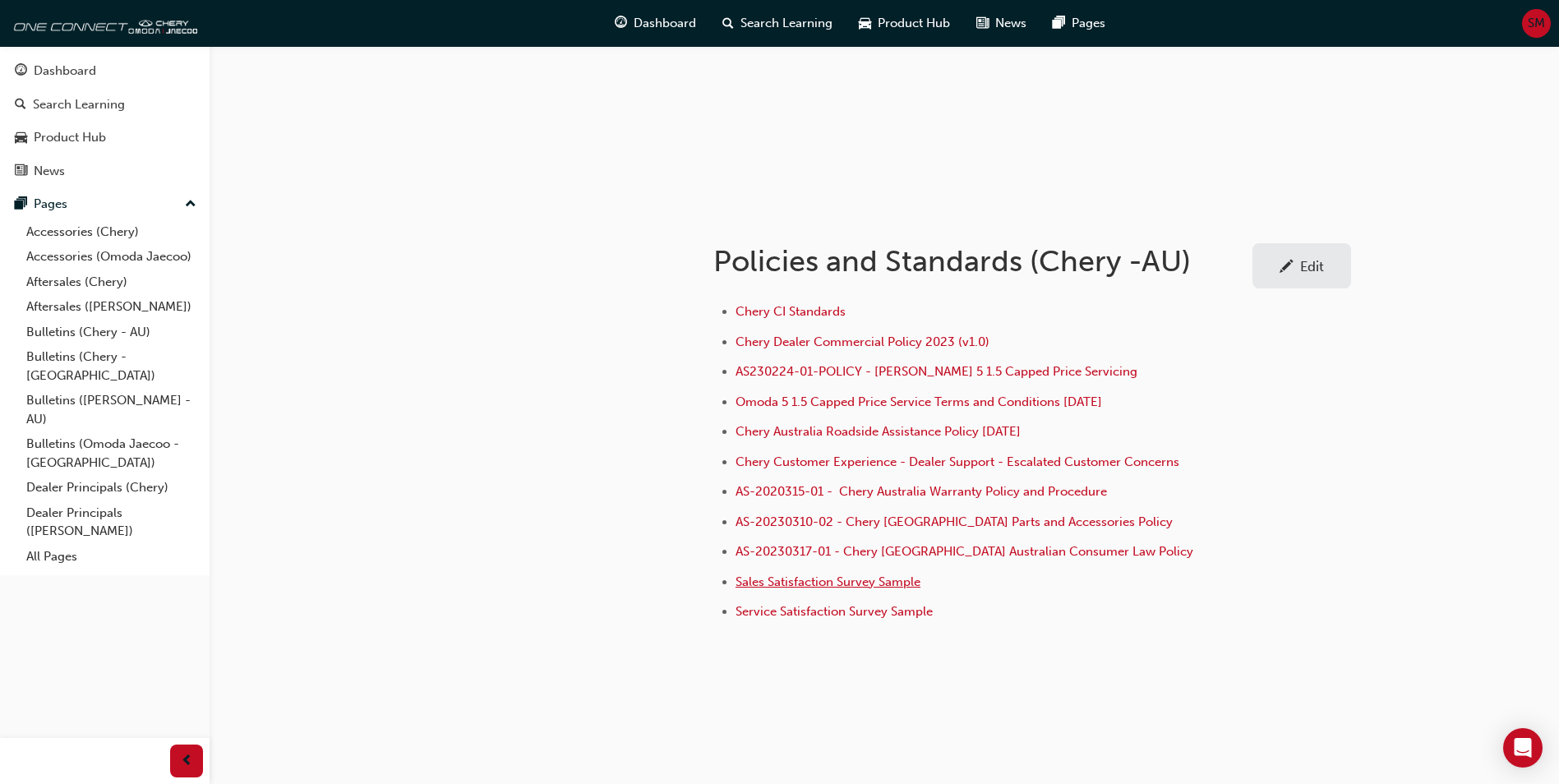
click at [788, 586] on span "Sales Satisfaction Survey Sample" at bounding box center [828, 581] width 185 height 15
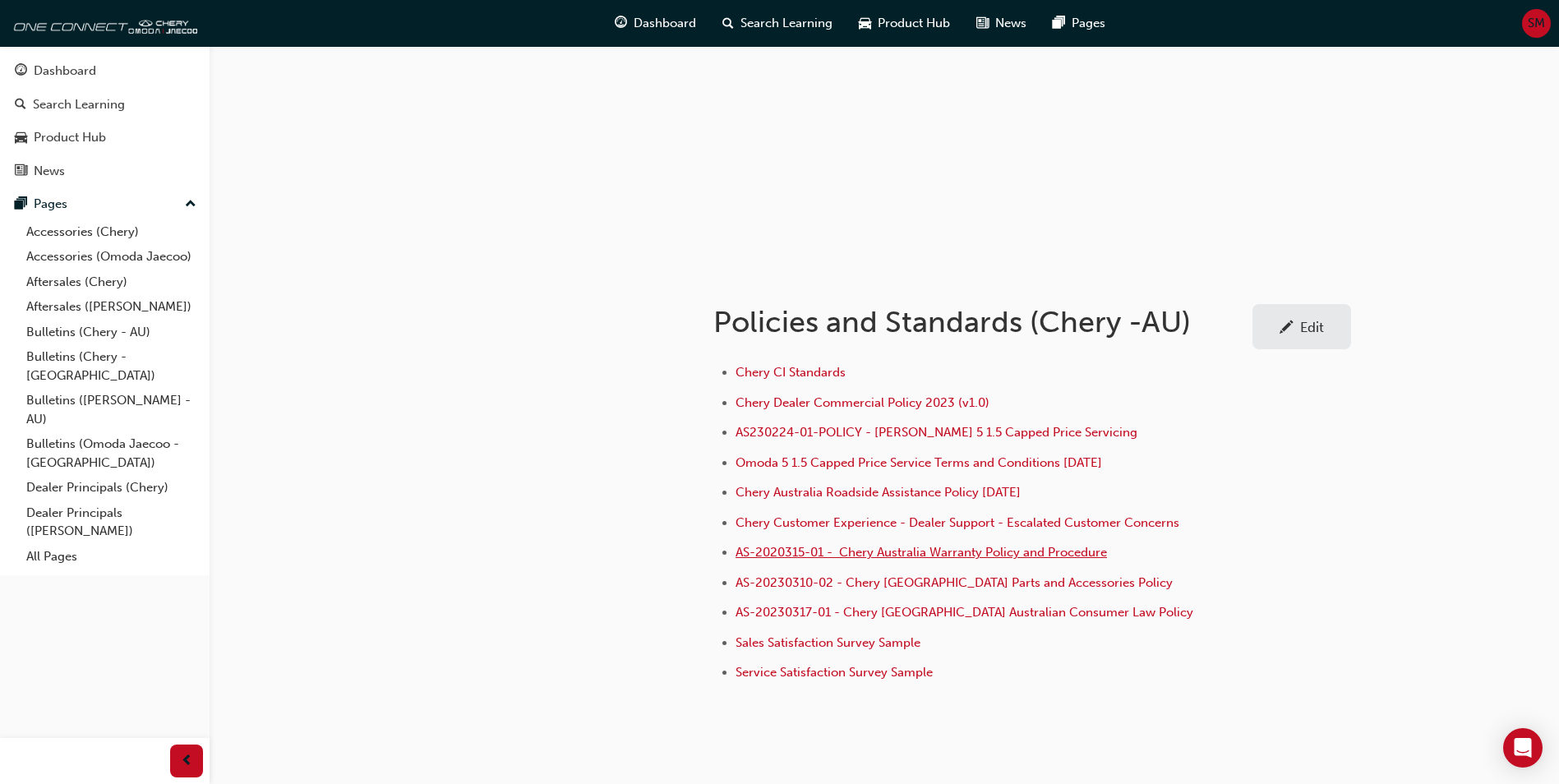
scroll to position [165, 0]
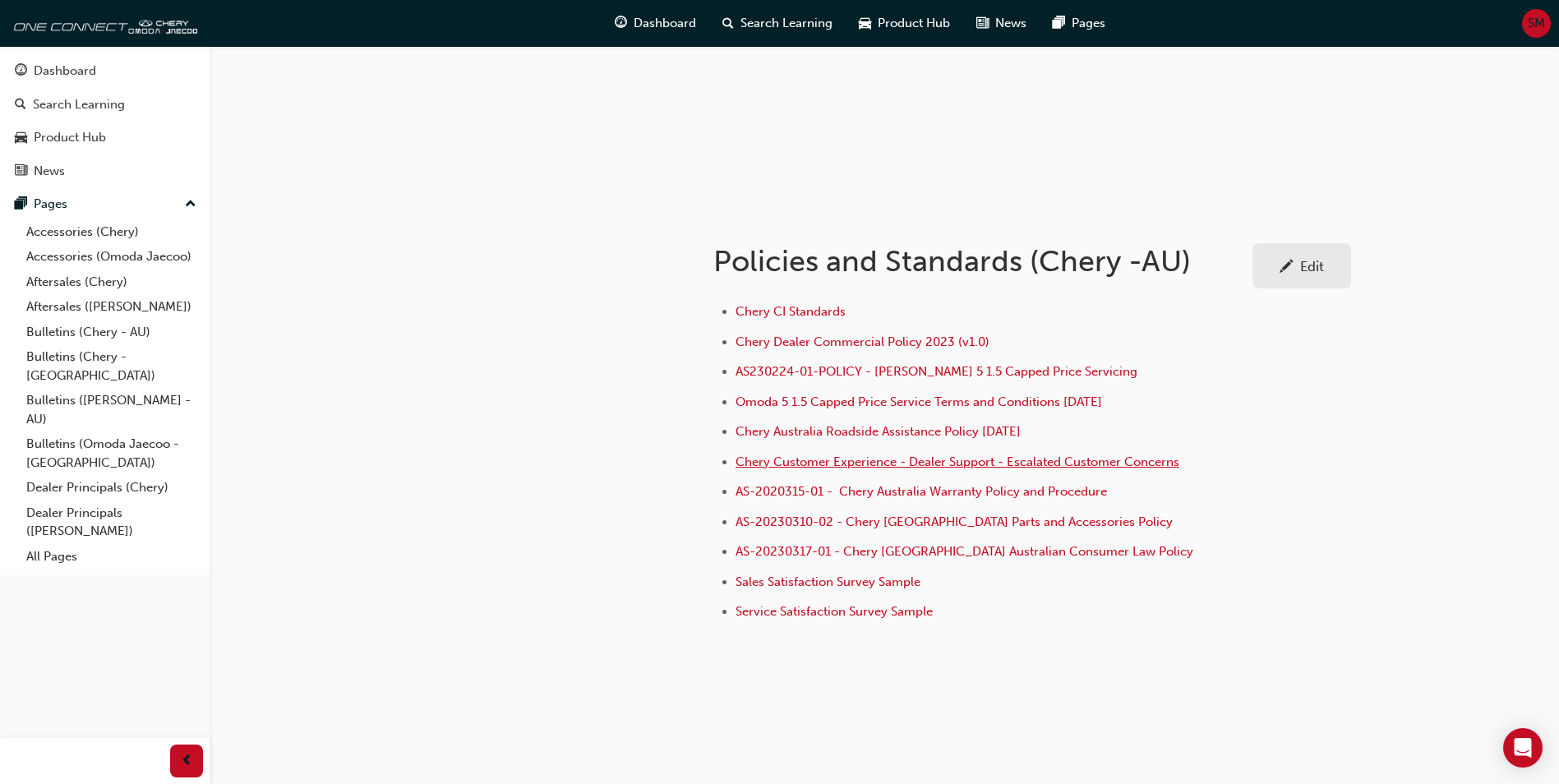
click at [823, 462] on span "Chery Customer Experience - Dealer Support - Escalated Customer Concerns" at bounding box center [957, 462] width 444 height 15
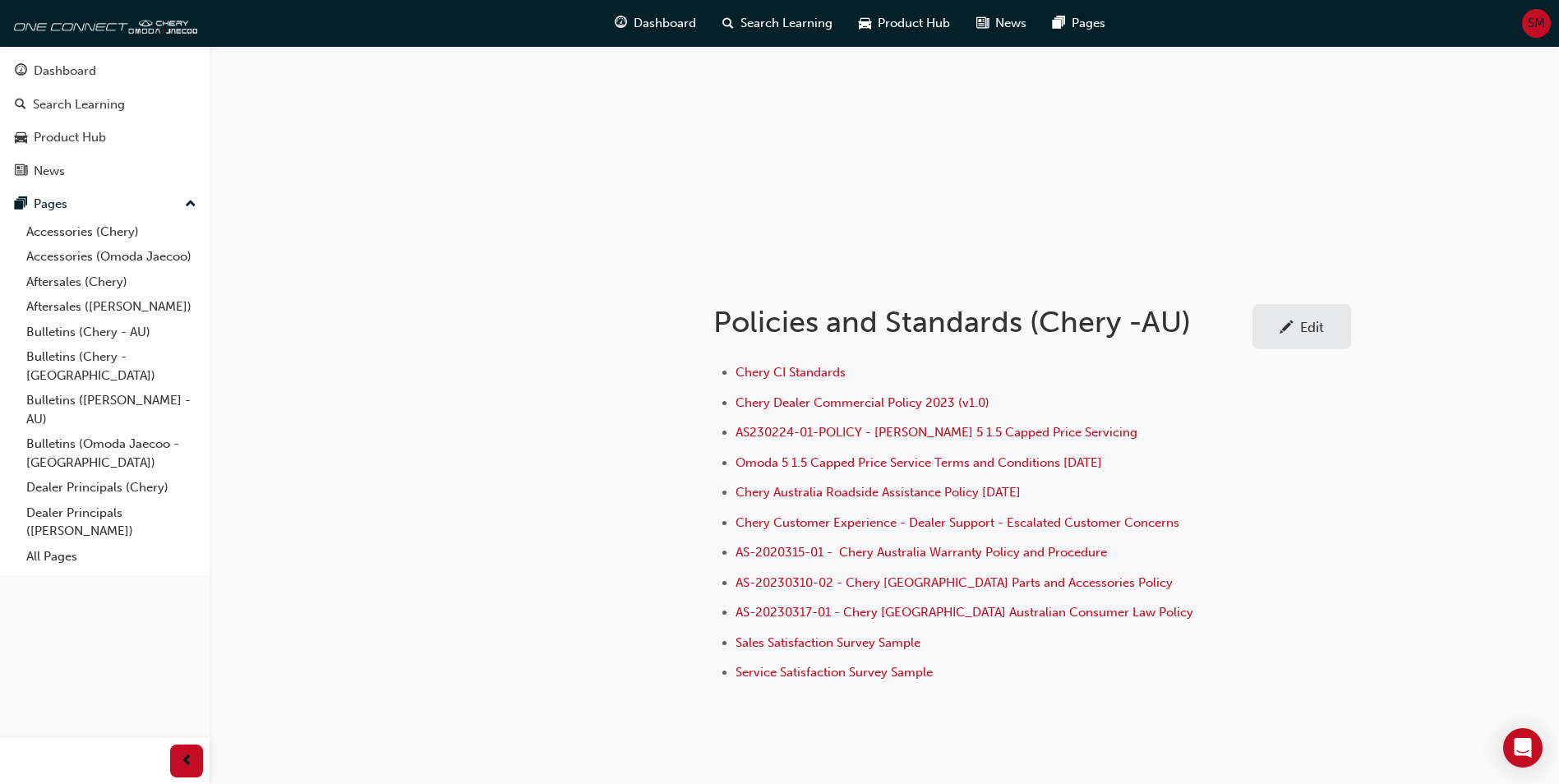
scroll to position [165, 0]
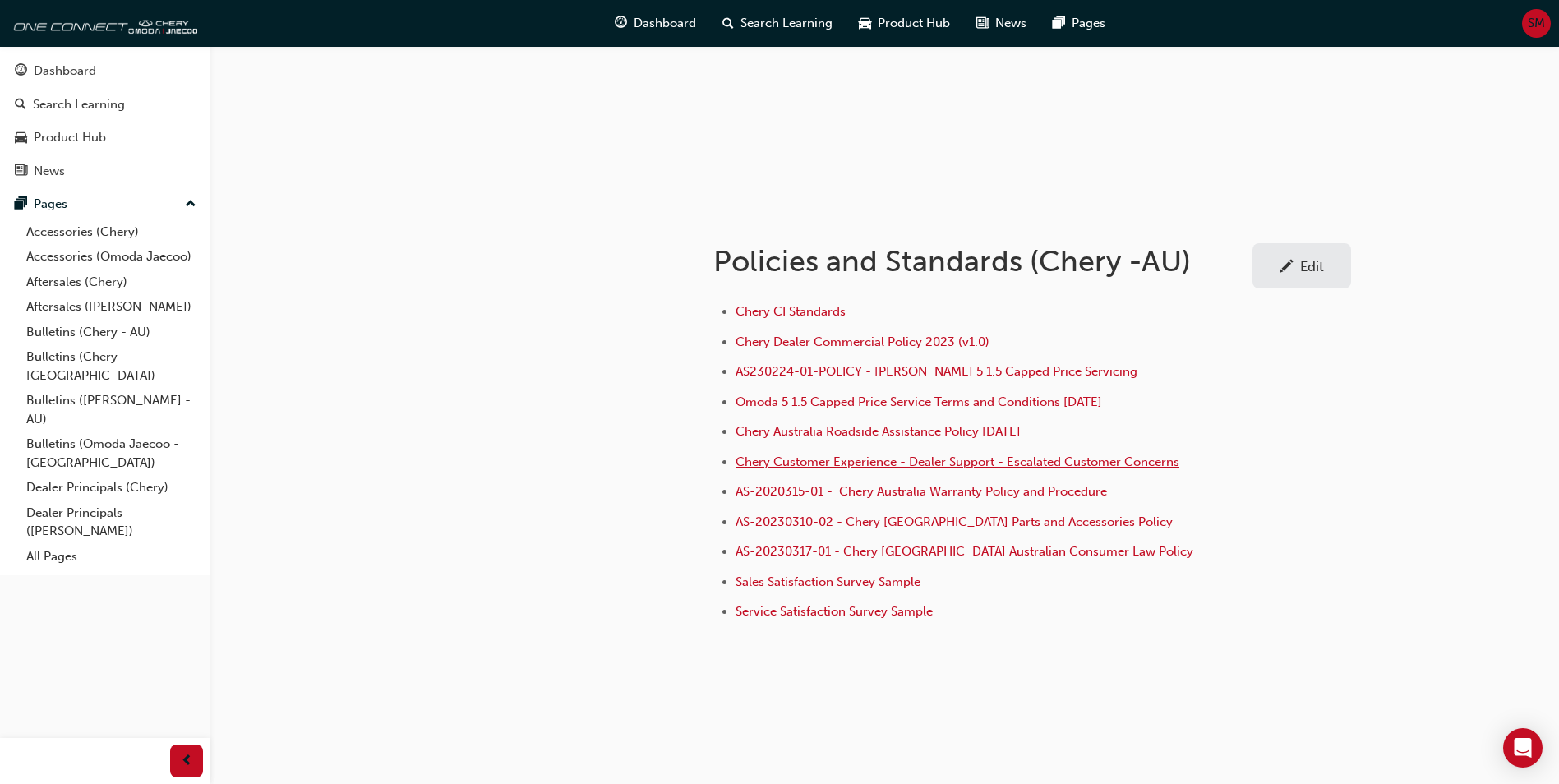
click at [905, 463] on span "Chery Customer Experience - Dealer Support - Escalated Customer Concerns" at bounding box center [957, 462] width 444 height 15
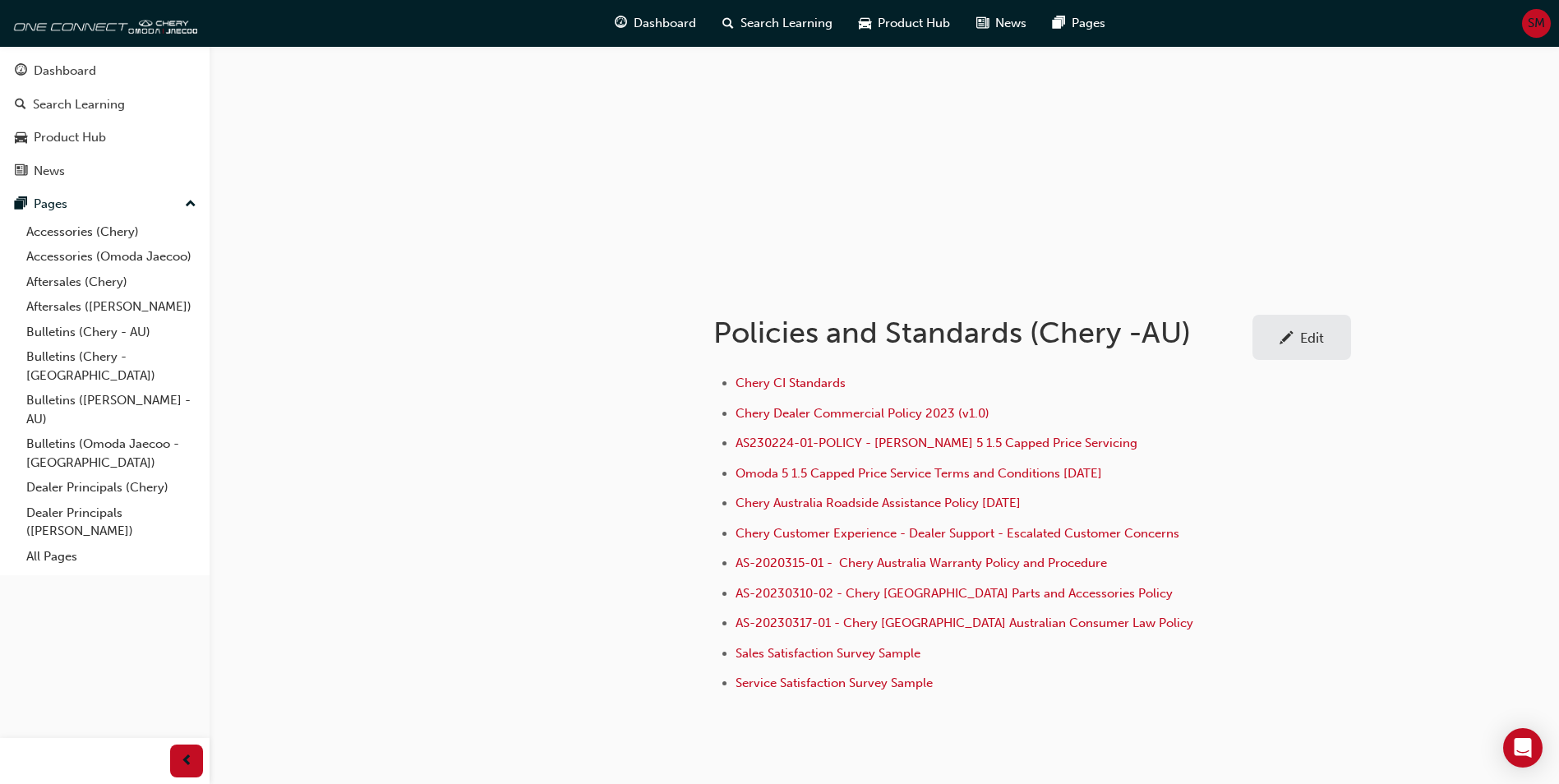
scroll to position [165, 0]
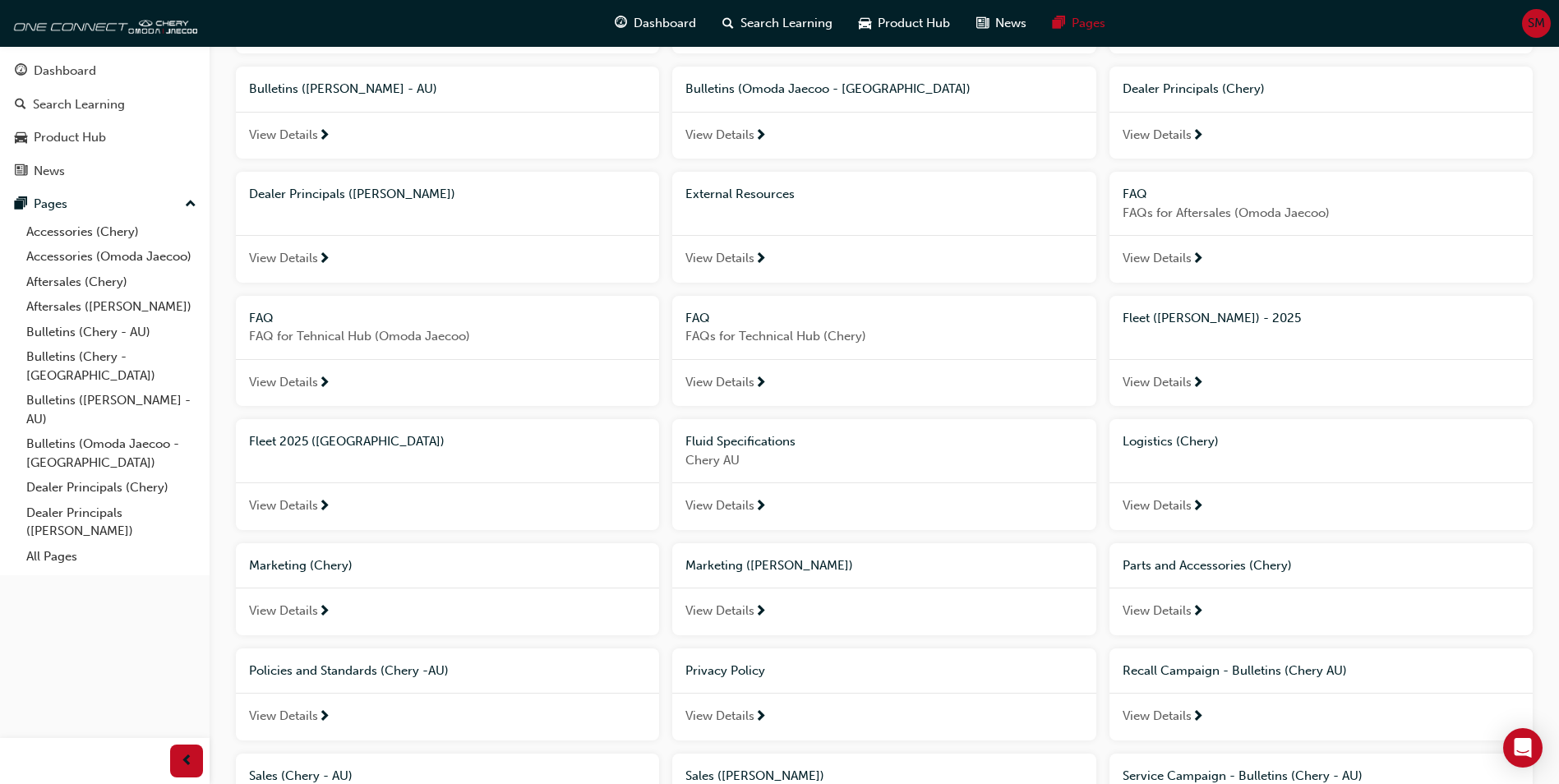
scroll to position [411, 0]
click at [779, 441] on span "Fluid Specifications" at bounding box center [740, 438] width 110 height 15
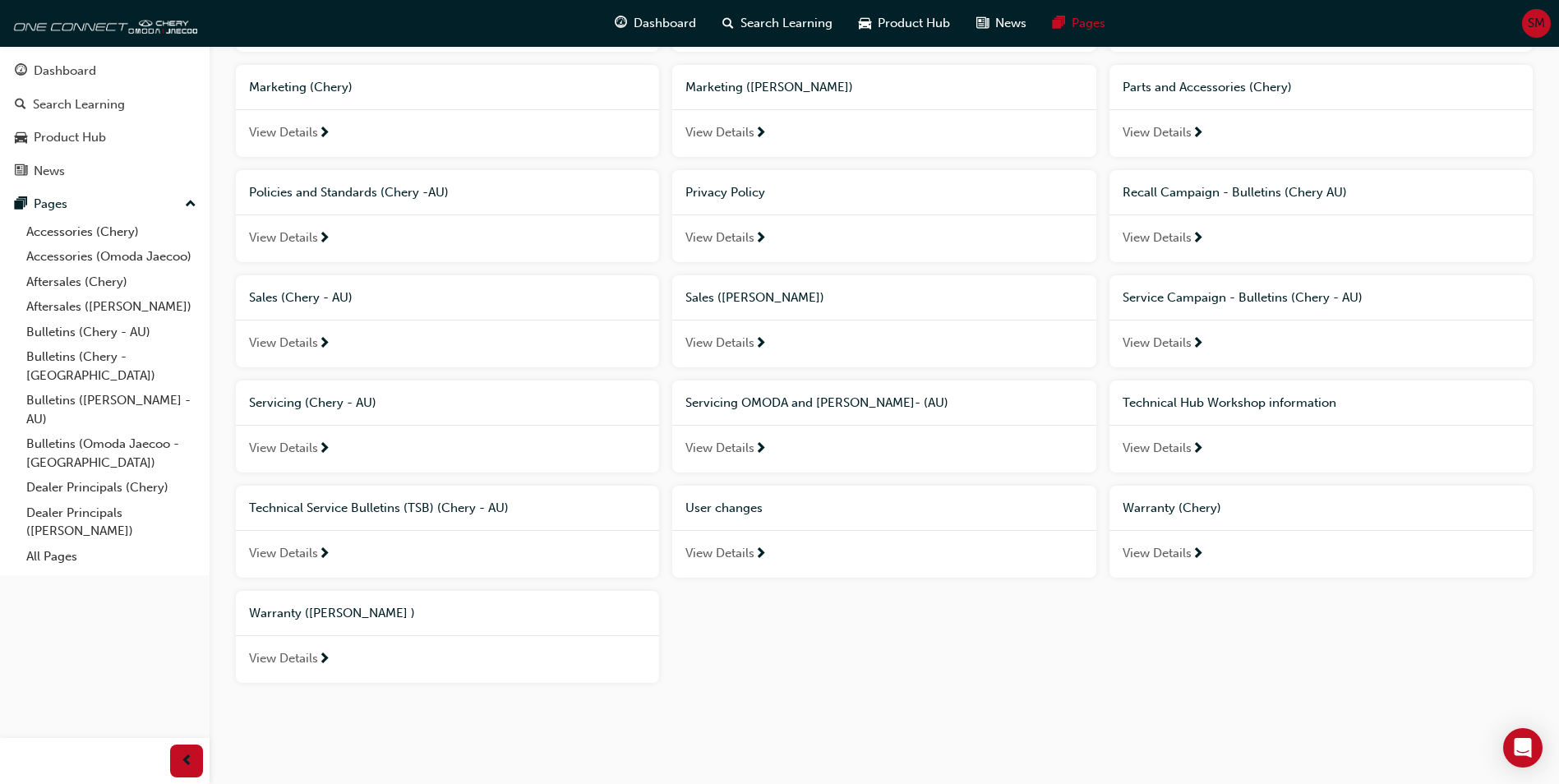
scroll to position [891, 0]
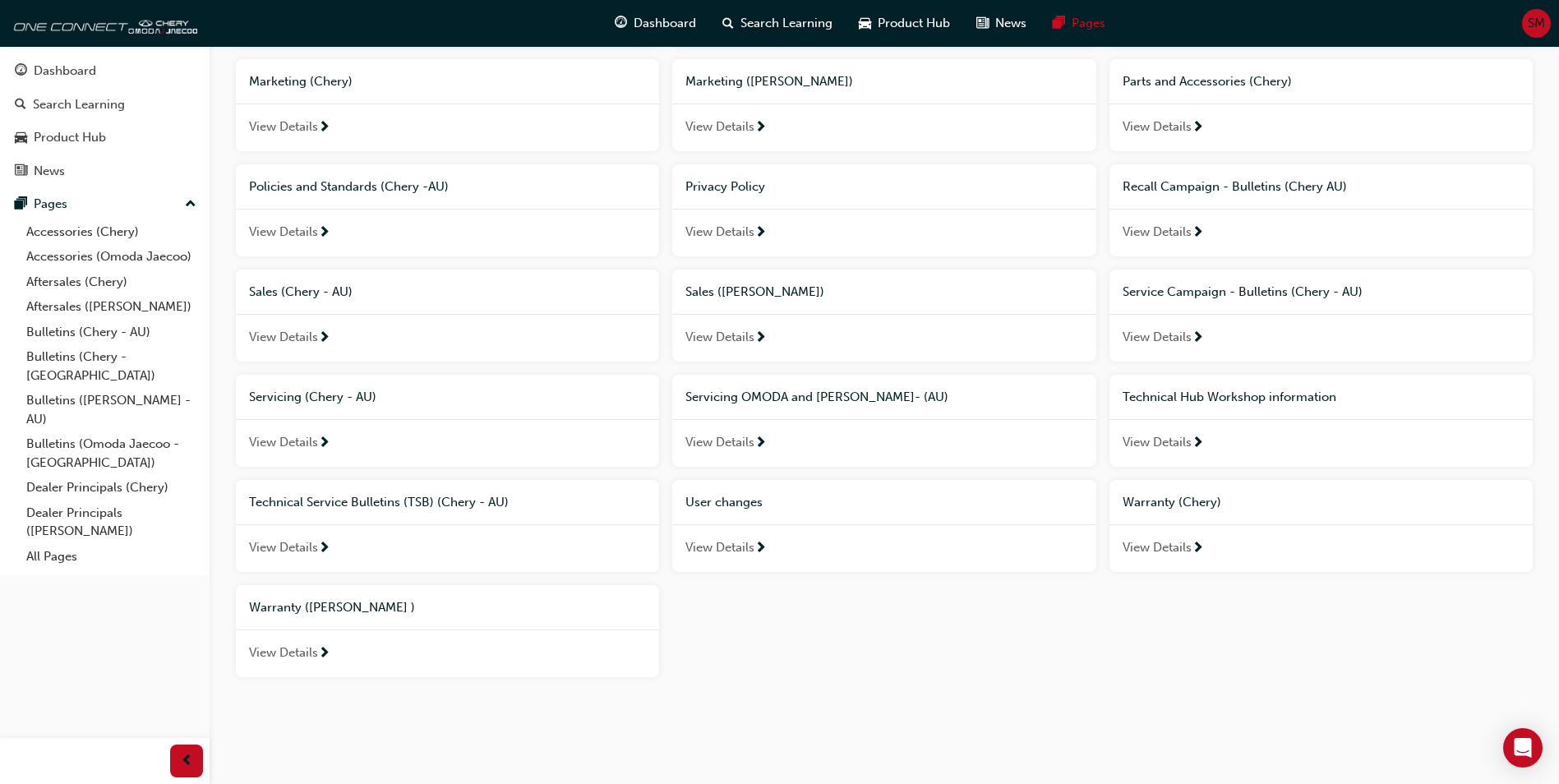
click at [279, 331] on span "View Details" at bounding box center [283, 337] width 69 height 19
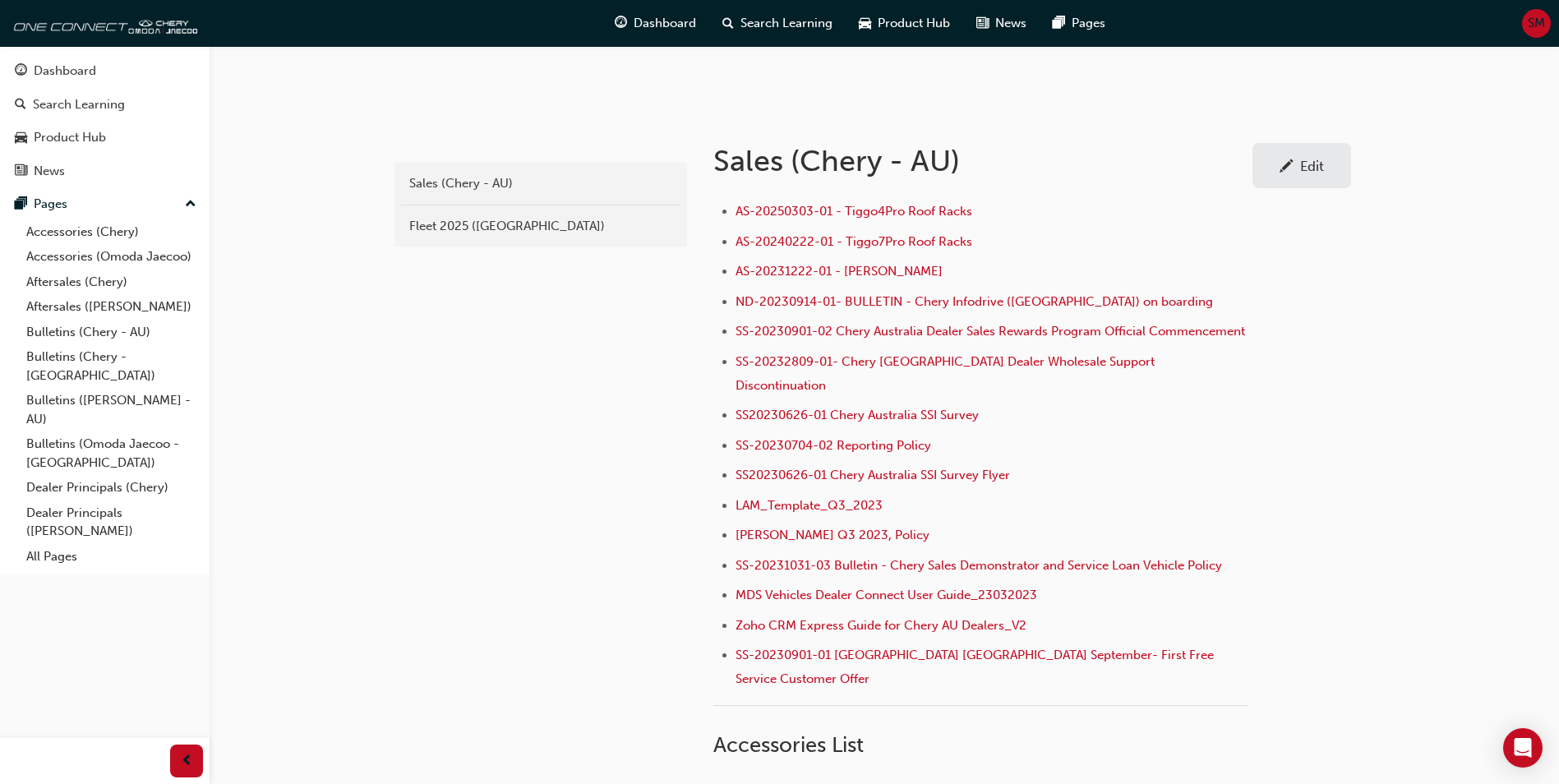
scroll to position [171, 0]
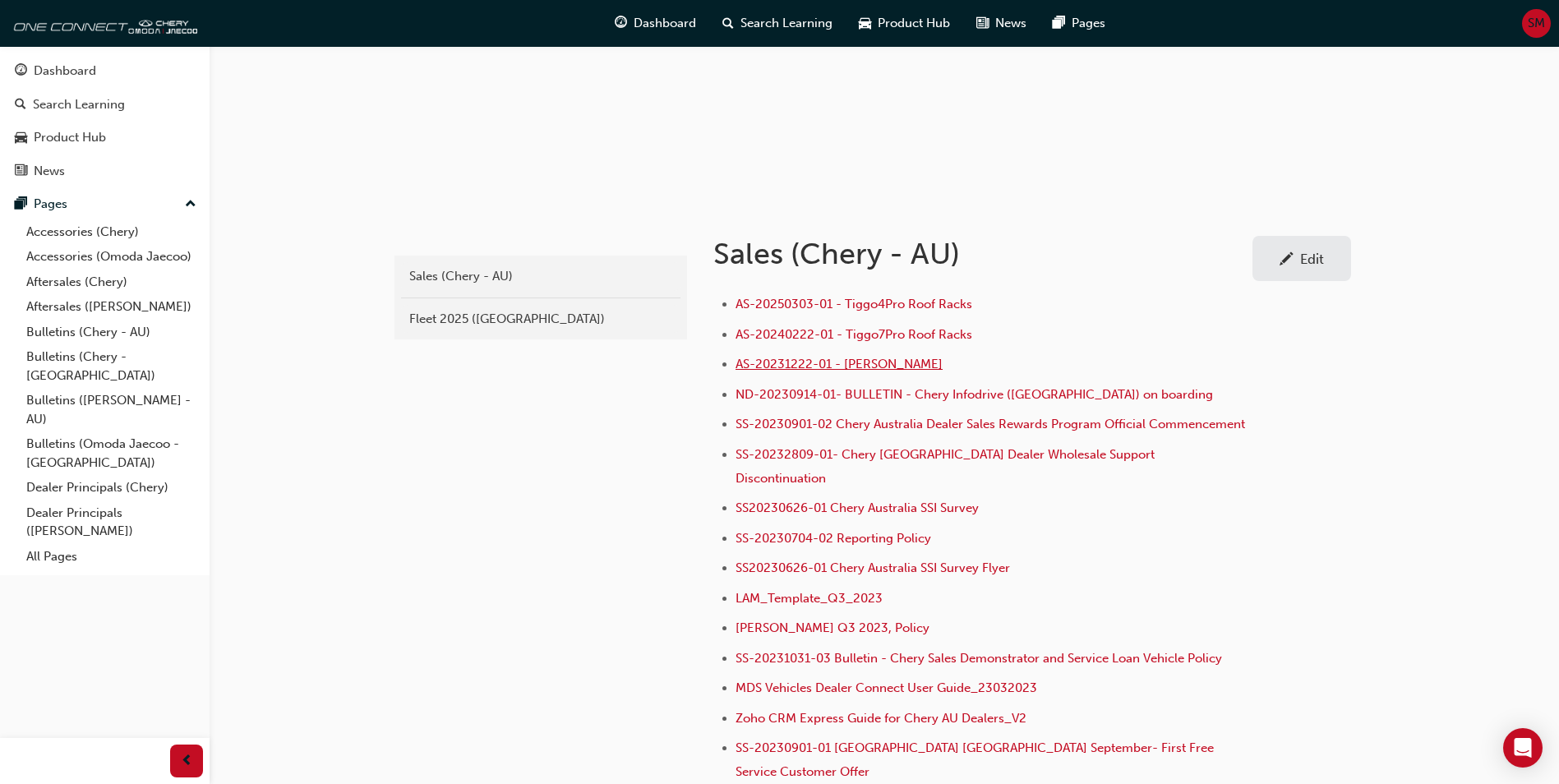
click at [894, 368] on span "AS-20231222-01 - Chery Umbrella" at bounding box center [839, 363] width 207 height 15
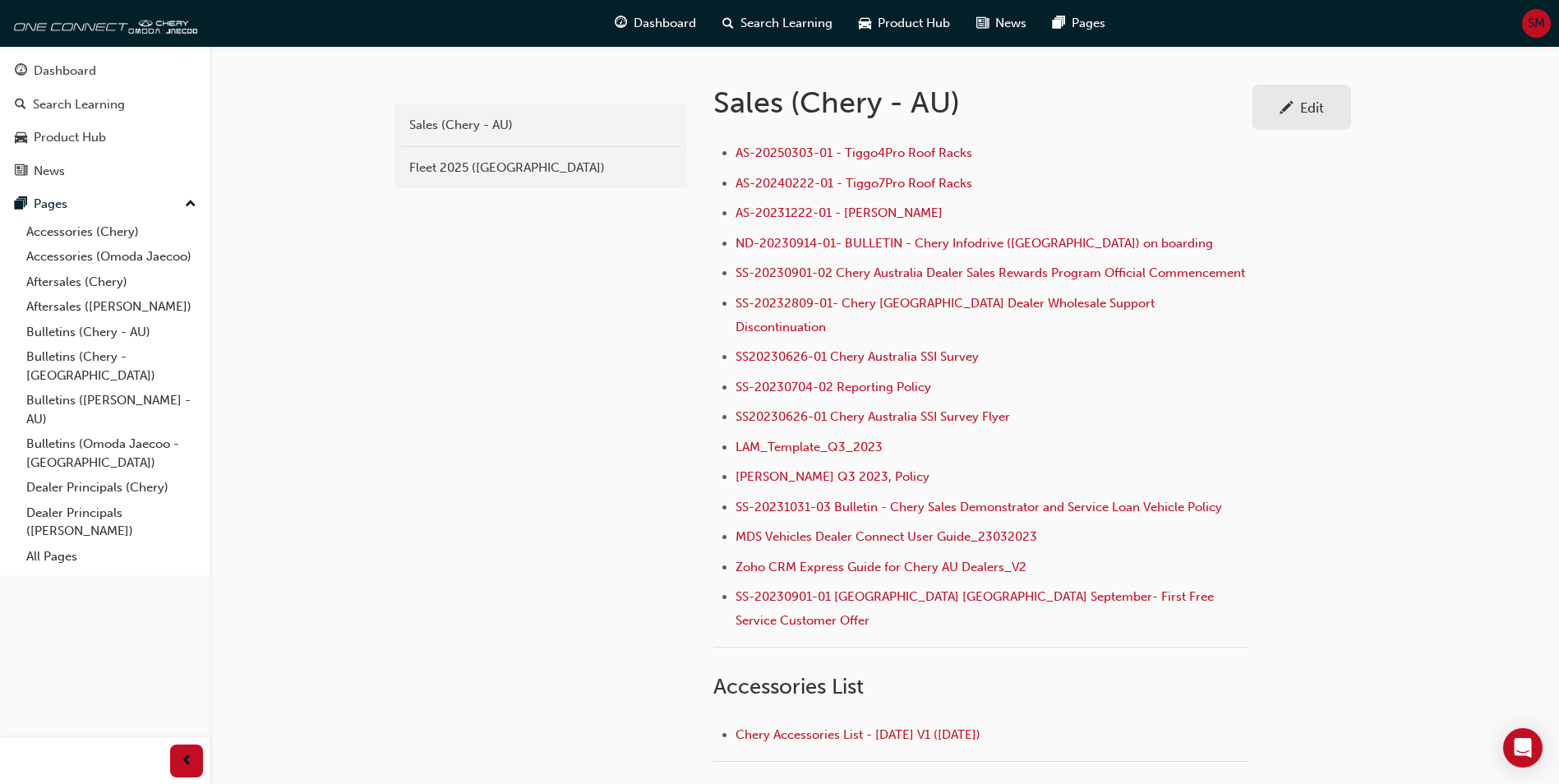
scroll to position [328, 0]
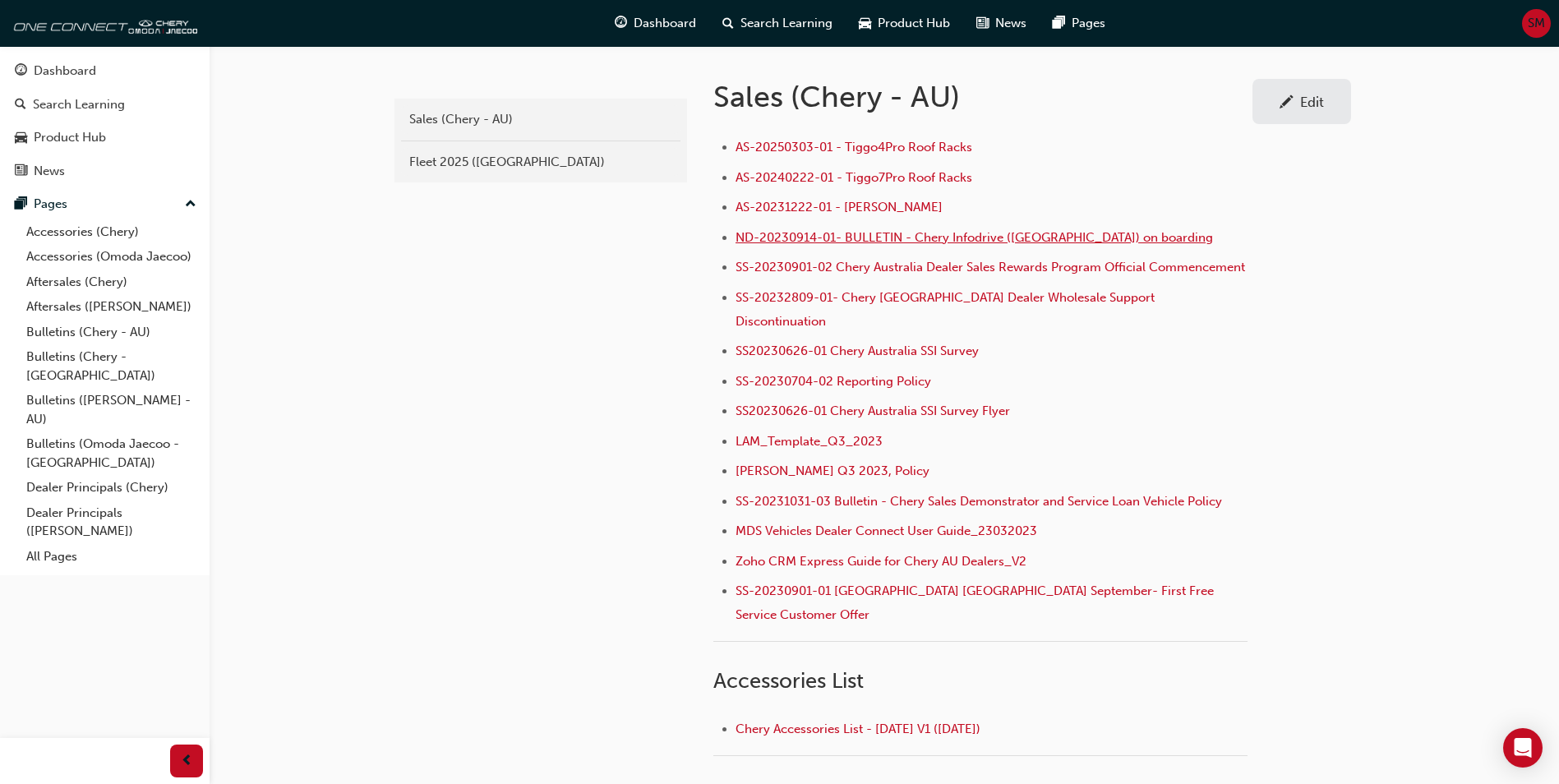
click at [943, 239] on span "ND-20230914-01- BULLETIN - Chery Infodrive ([GEOGRAPHIC_DATA]) on boarding" at bounding box center [974, 237] width 478 height 15
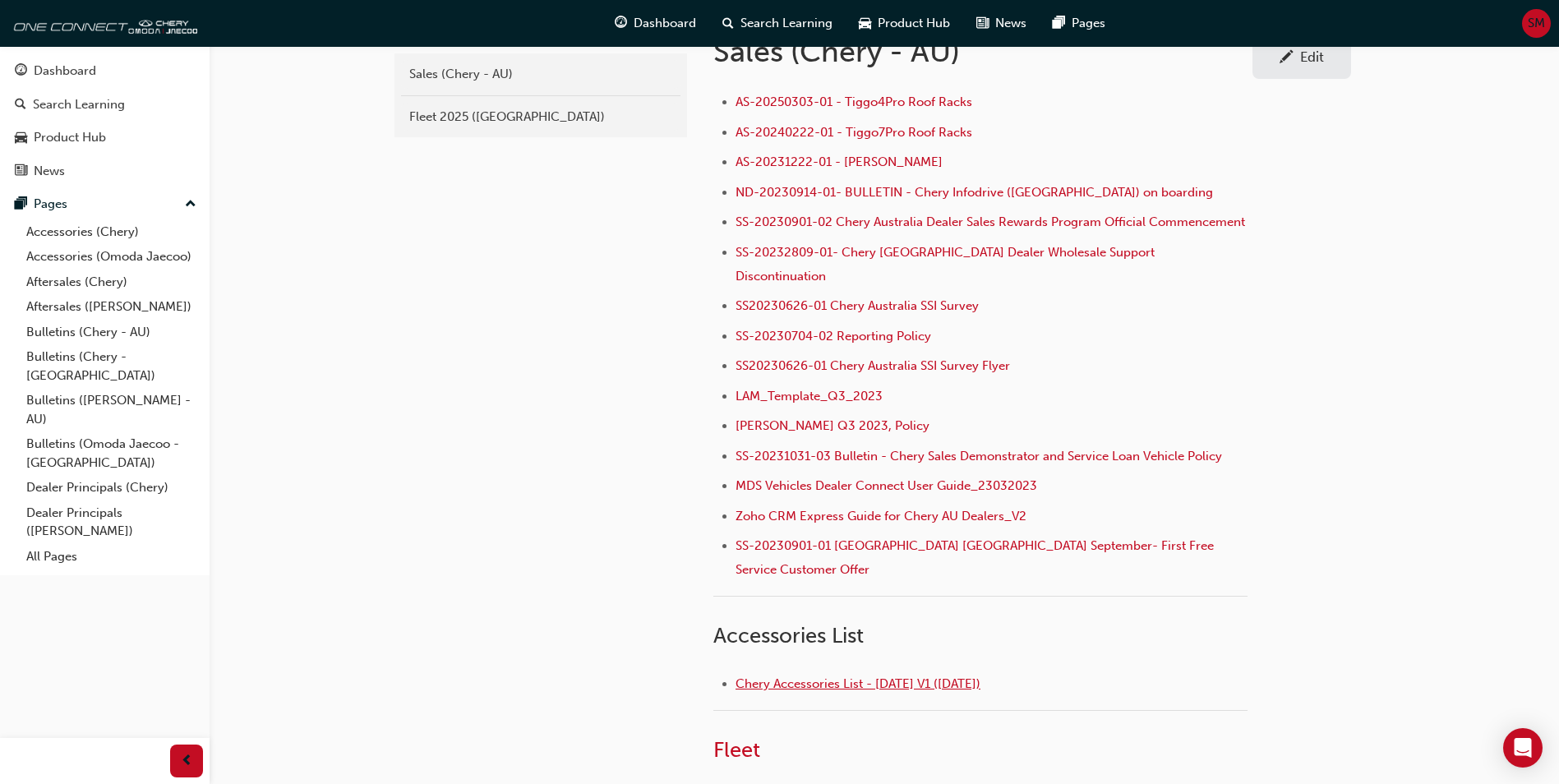
scroll to position [411, 0]
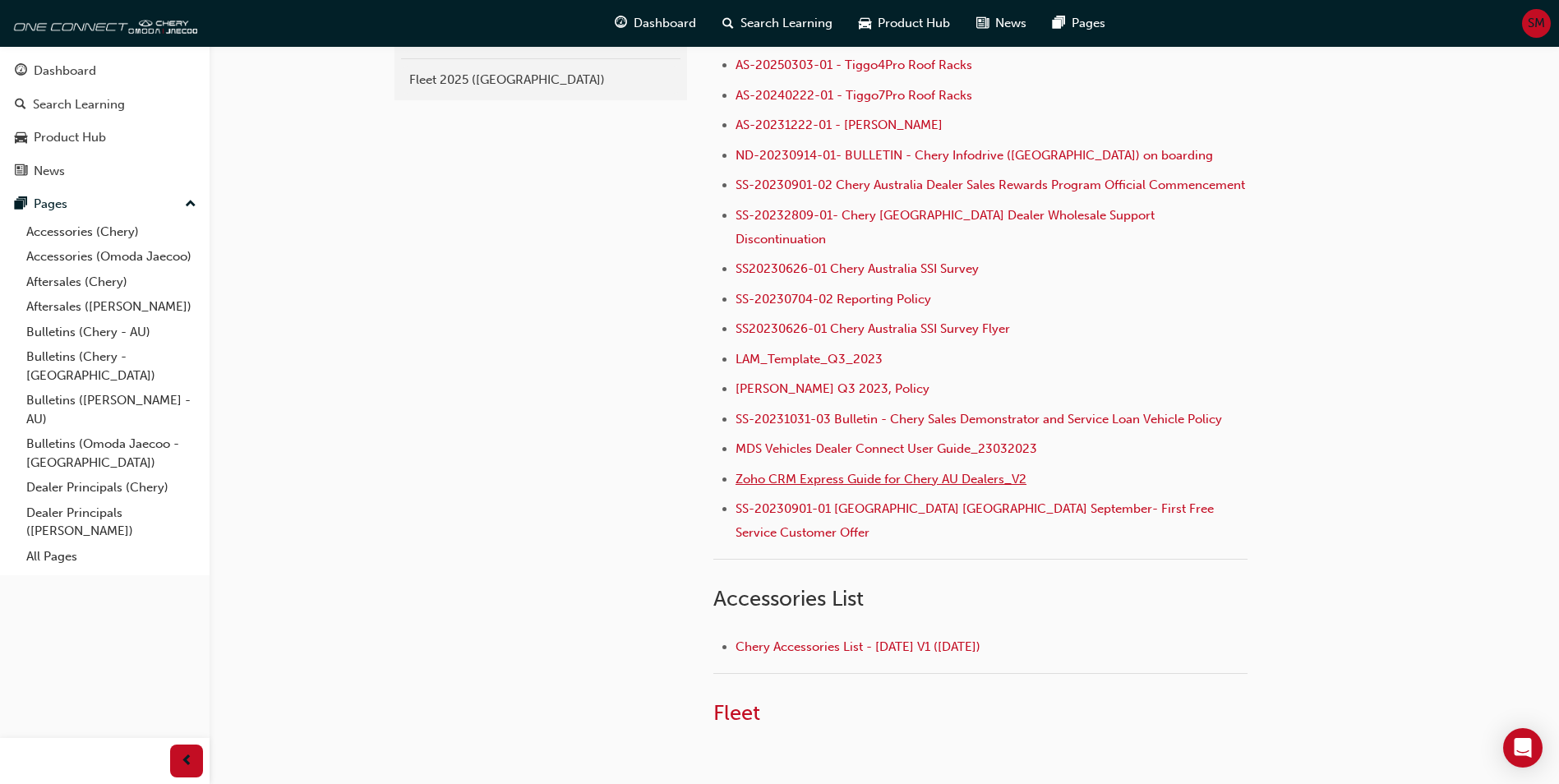
click at [852, 477] on span "Zoho CRM Express Guide for Chery AU Dealers_V2" at bounding box center [881, 479] width 291 height 15
click at [794, 356] on span "LAM_Template_Q3_2023" at bounding box center [809, 358] width 147 height 15
click at [1380, 322] on div "chery-sales Sales (Chery - AU) Fleet 2025 (Chery) Sales (Chery - AU) Edit AS-20…" at bounding box center [779, 242] width 1559 height 1308
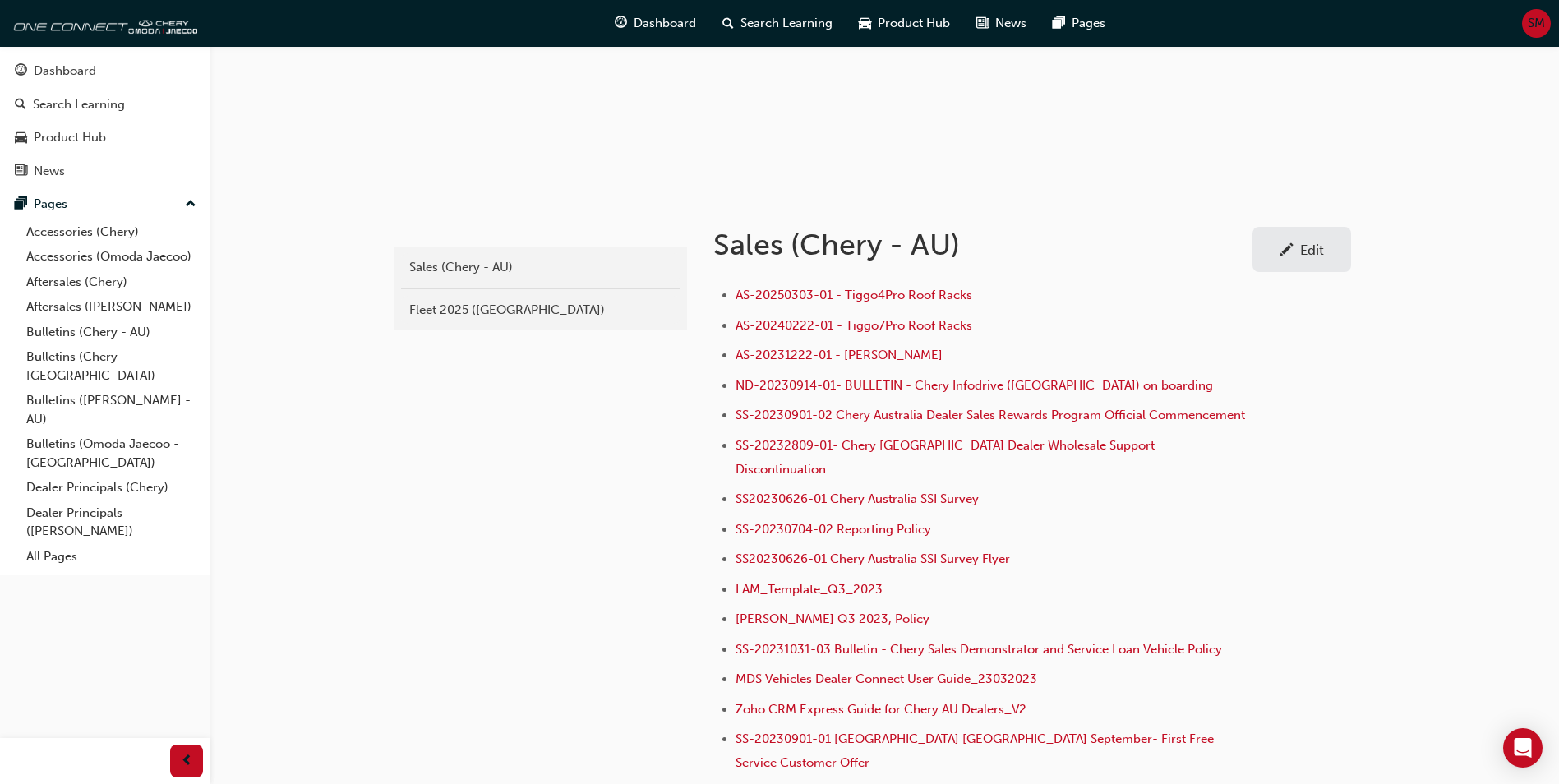
scroll to position [82, 0]
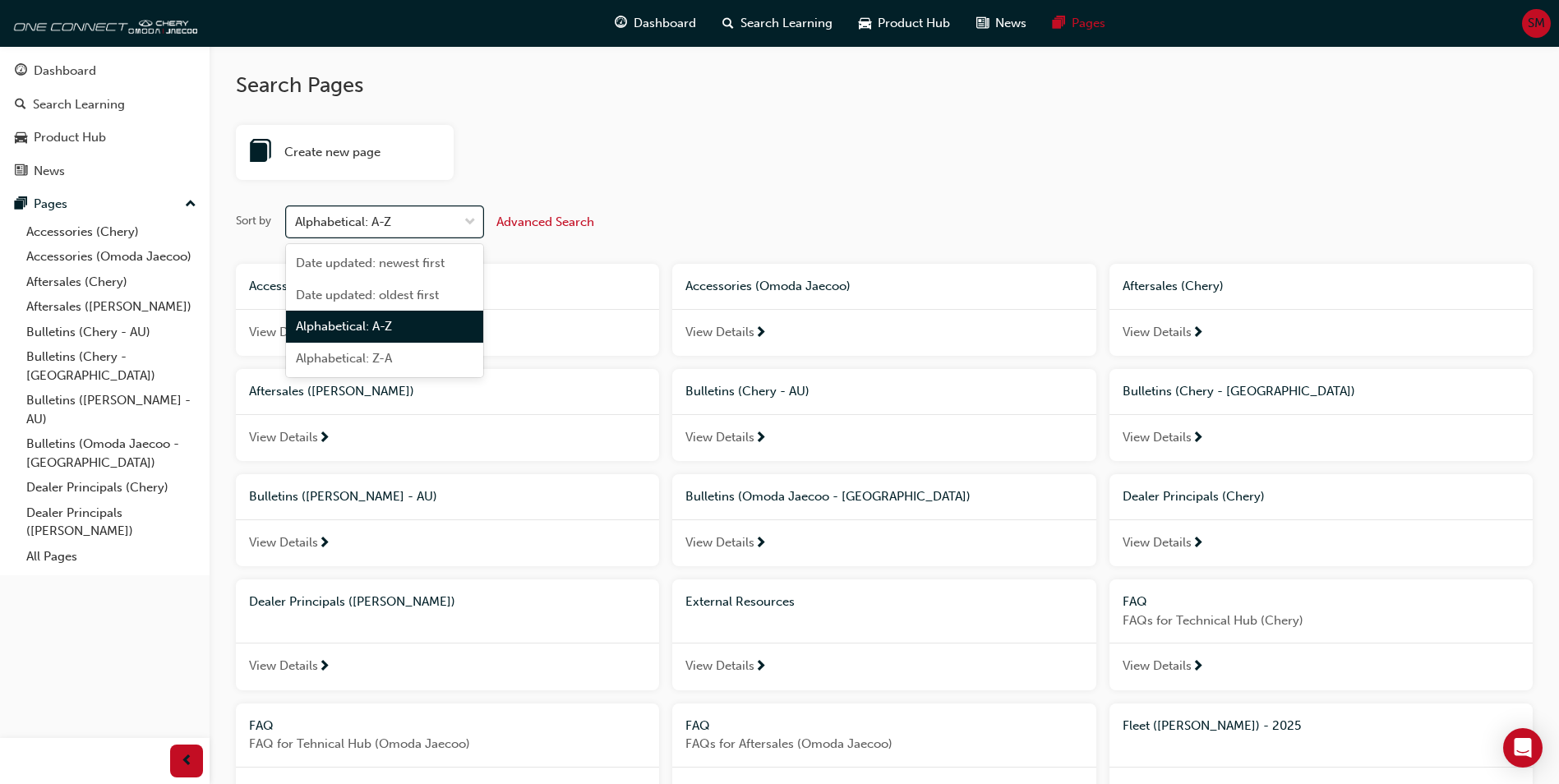
click at [399, 223] on div "Alphabetical: A-Z" at bounding box center [372, 223] width 171 height 29
click at [297, 223] on input "Sort by option Alphabetical: A-Z focused, 3 of 4. 4 results available. Use Up a…" at bounding box center [296, 221] width 2 height 14
click at [403, 265] on span "Date updated: newest first" at bounding box center [370, 263] width 148 height 15
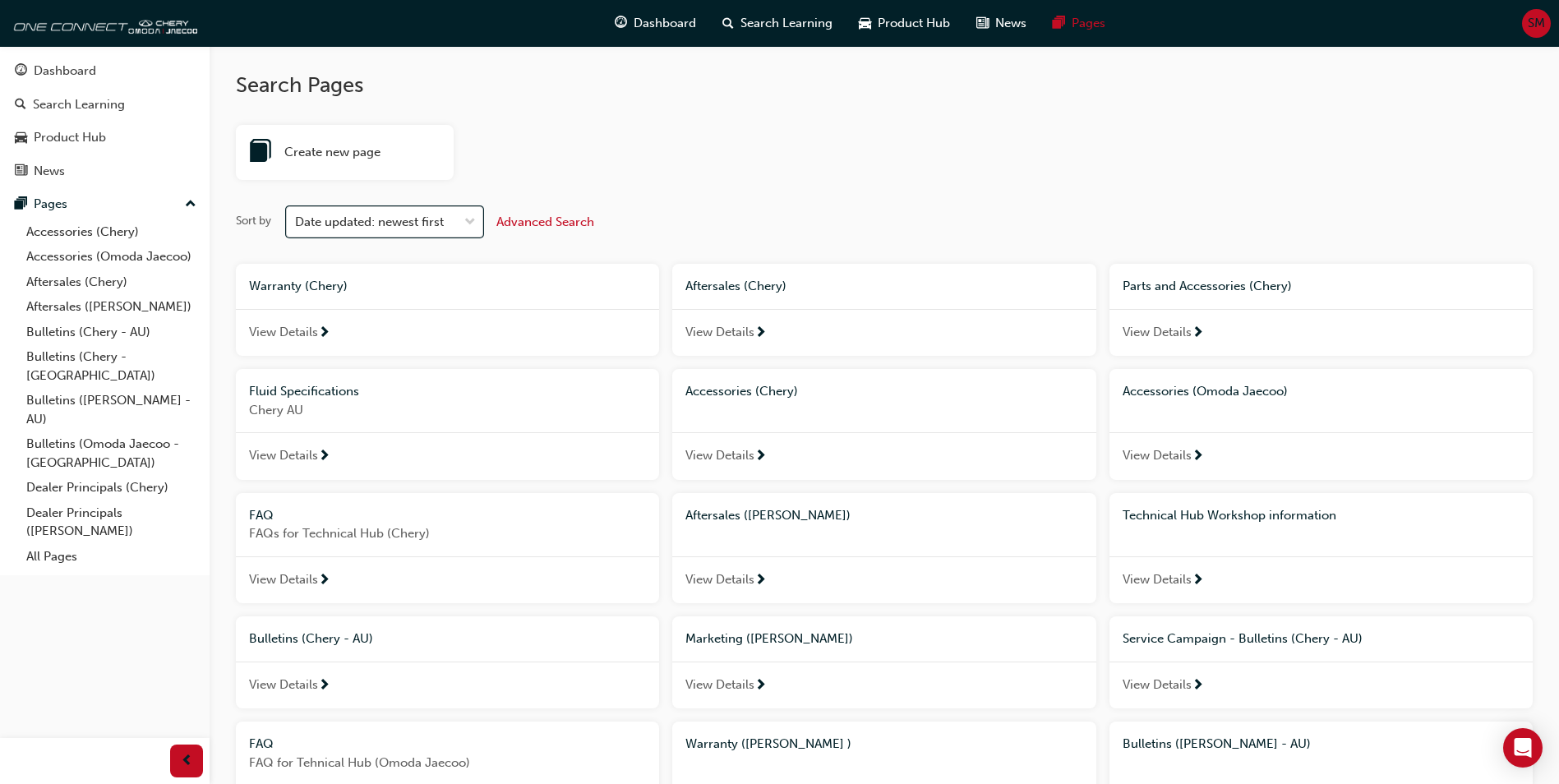
click at [375, 218] on div "Date updated: newest first" at bounding box center [369, 222] width 148 height 19
click at [297, 218] on input "Sort by option Date updated: newest first, selected. 0 results available. Selec…" at bounding box center [296, 221] width 2 height 14
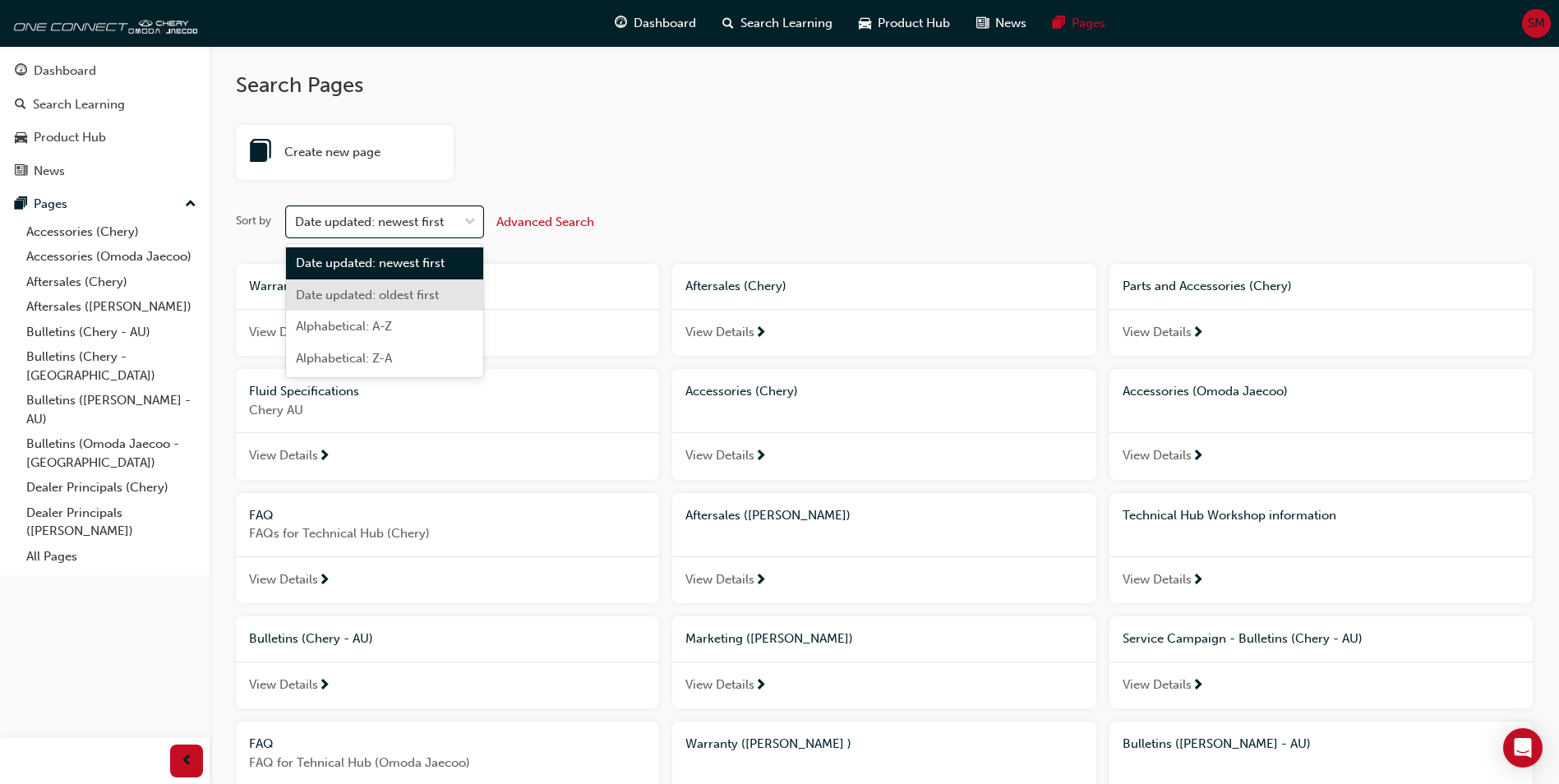
click at [396, 293] on span "Date updated: oldest first" at bounding box center [368, 294] width 143 height 15
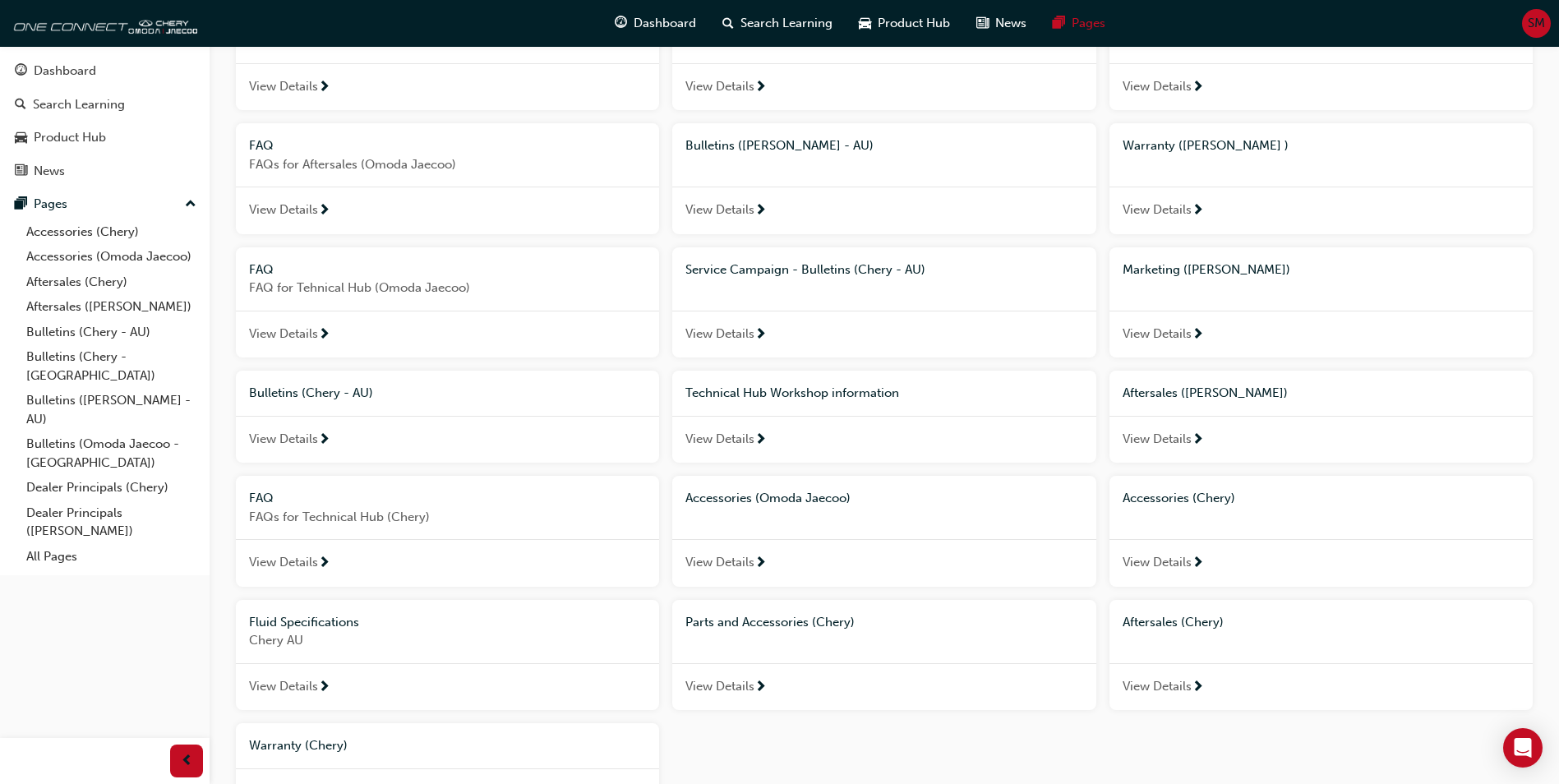
scroll to position [909, 0]
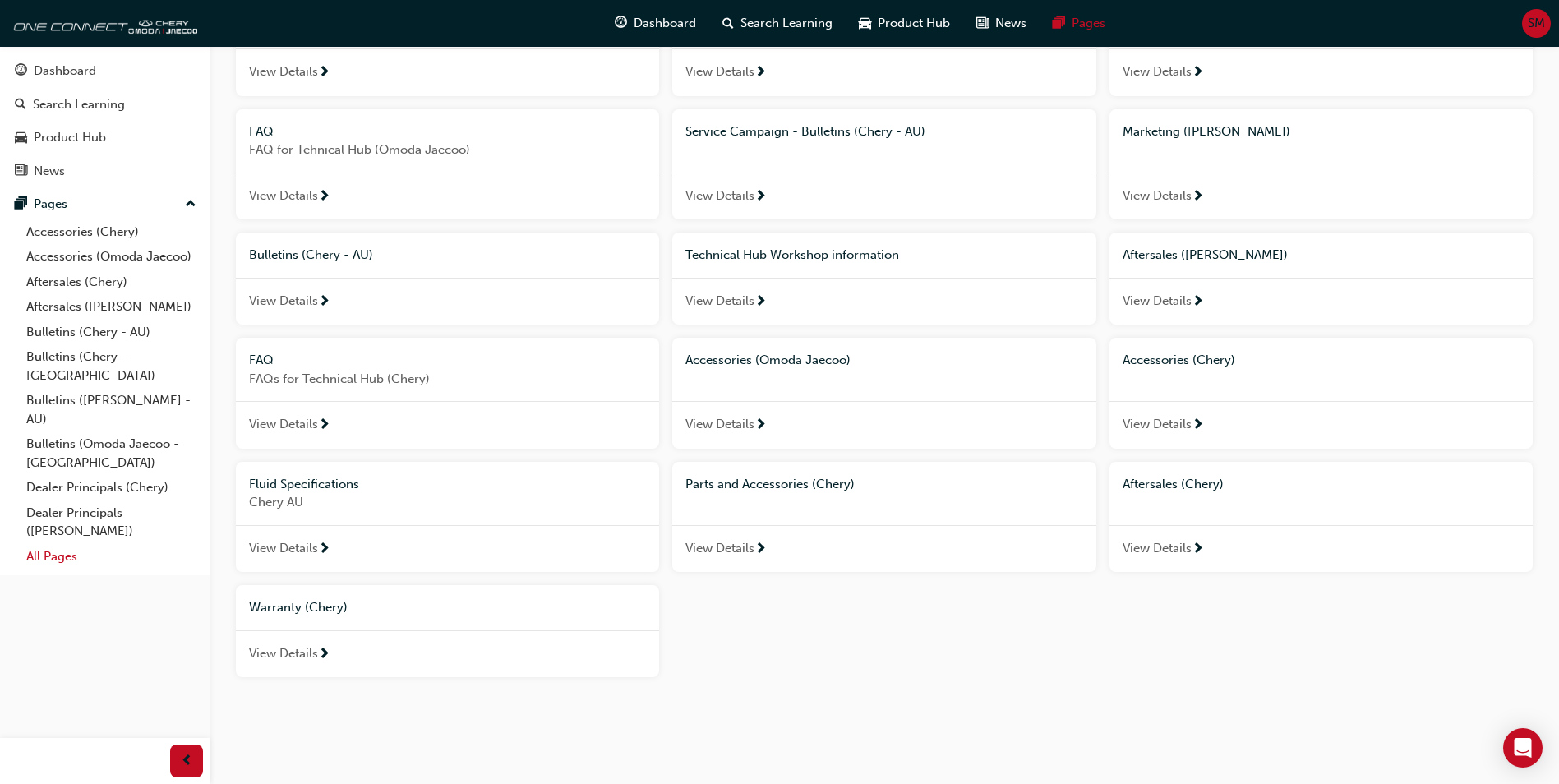
click at [61, 544] on link "All Pages" at bounding box center [111, 557] width 183 height 26
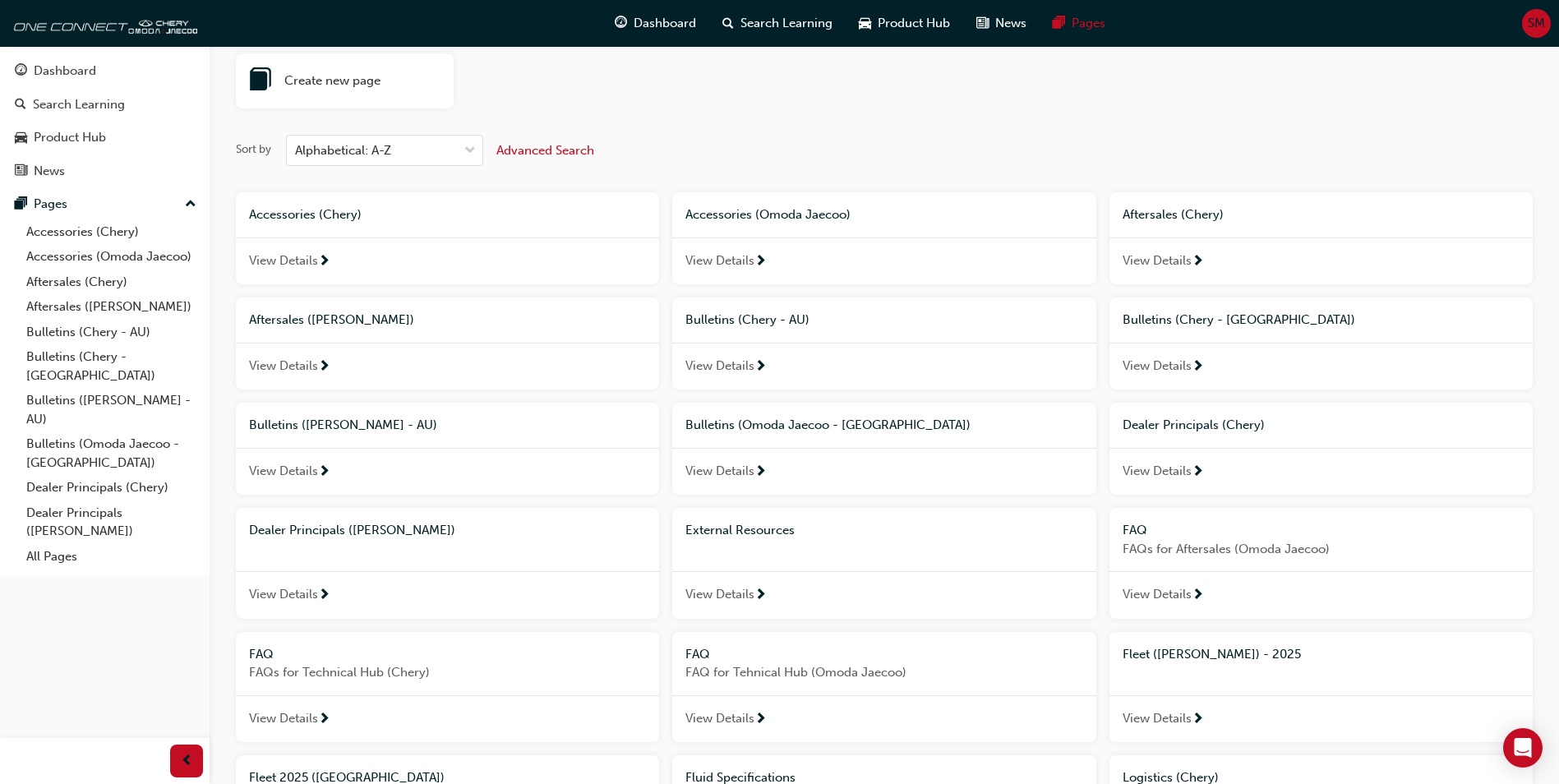
scroll to position [70, 0]
click at [369, 86] on span "Create new page" at bounding box center [332, 83] width 96 height 19
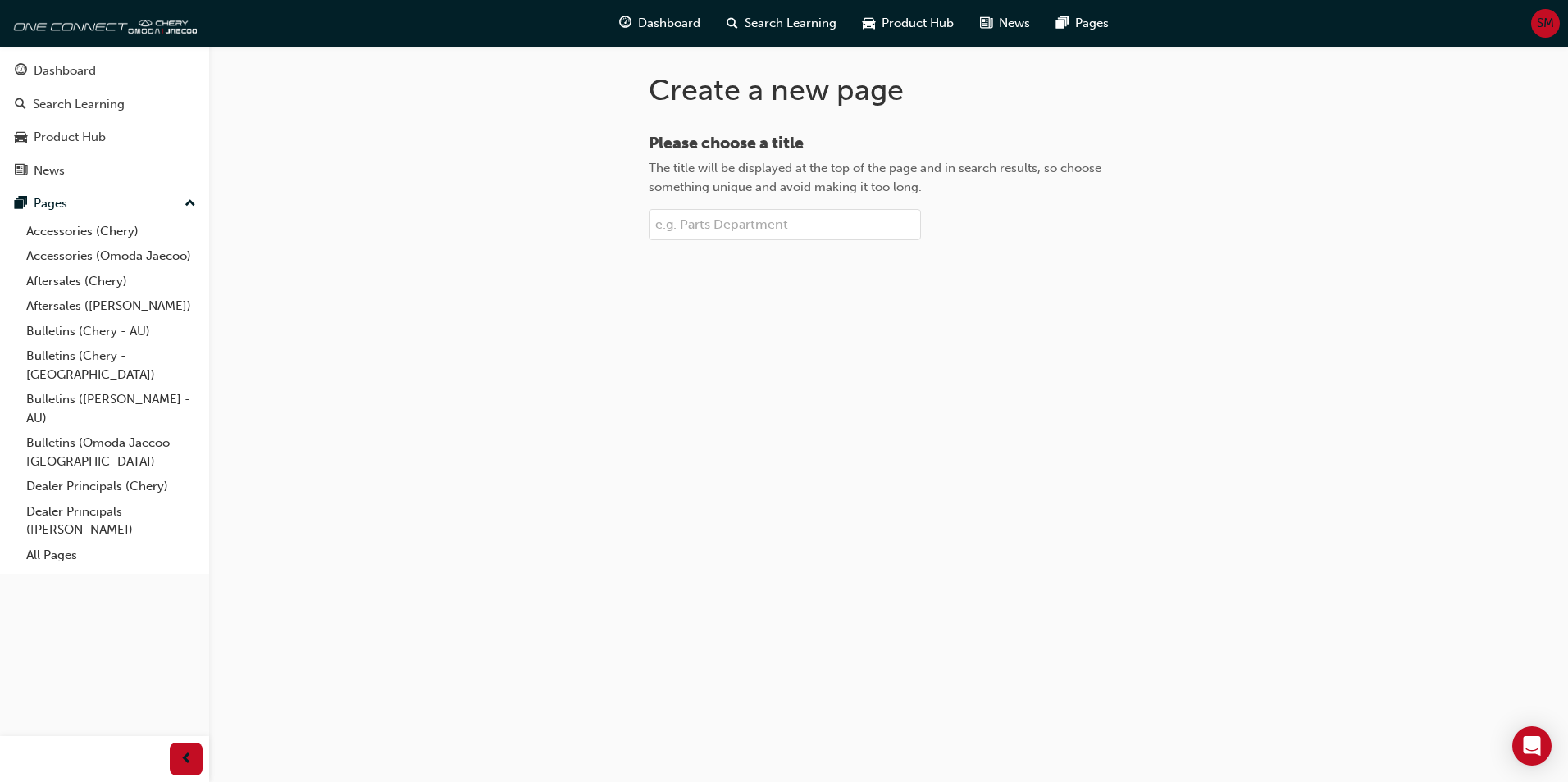
click at [704, 225] on input "Please choose a title The title will be displayed at the top of the page and in…" at bounding box center [785, 225] width 272 height 31
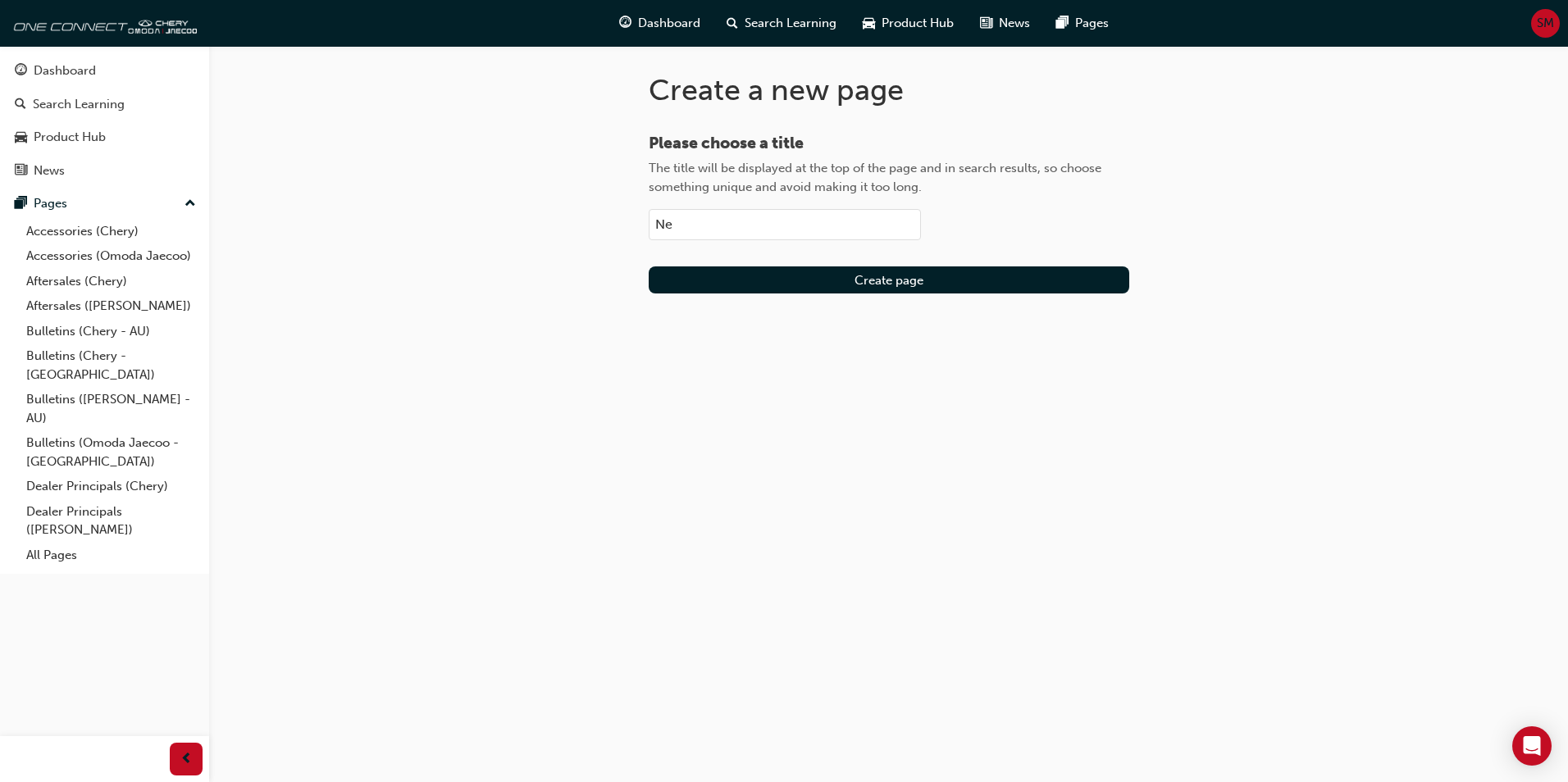
type input "N"
click at [904, 224] on input "Omoda Jaecoo Network Development" at bounding box center [785, 225] width 272 height 31
click at [901, 215] on input "Omoda Jaecoo Network Development" at bounding box center [785, 225] width 272 height 31
click at [1129, 97] on div "Create a new page Please choose a title The title will be displayed at the top …" at bounding box center [889, 196] width 533 height 300
drag, startPoint x: 752, startPoint y: 227, endPoint x: 306, endPoint y: 197, distance: 447.0
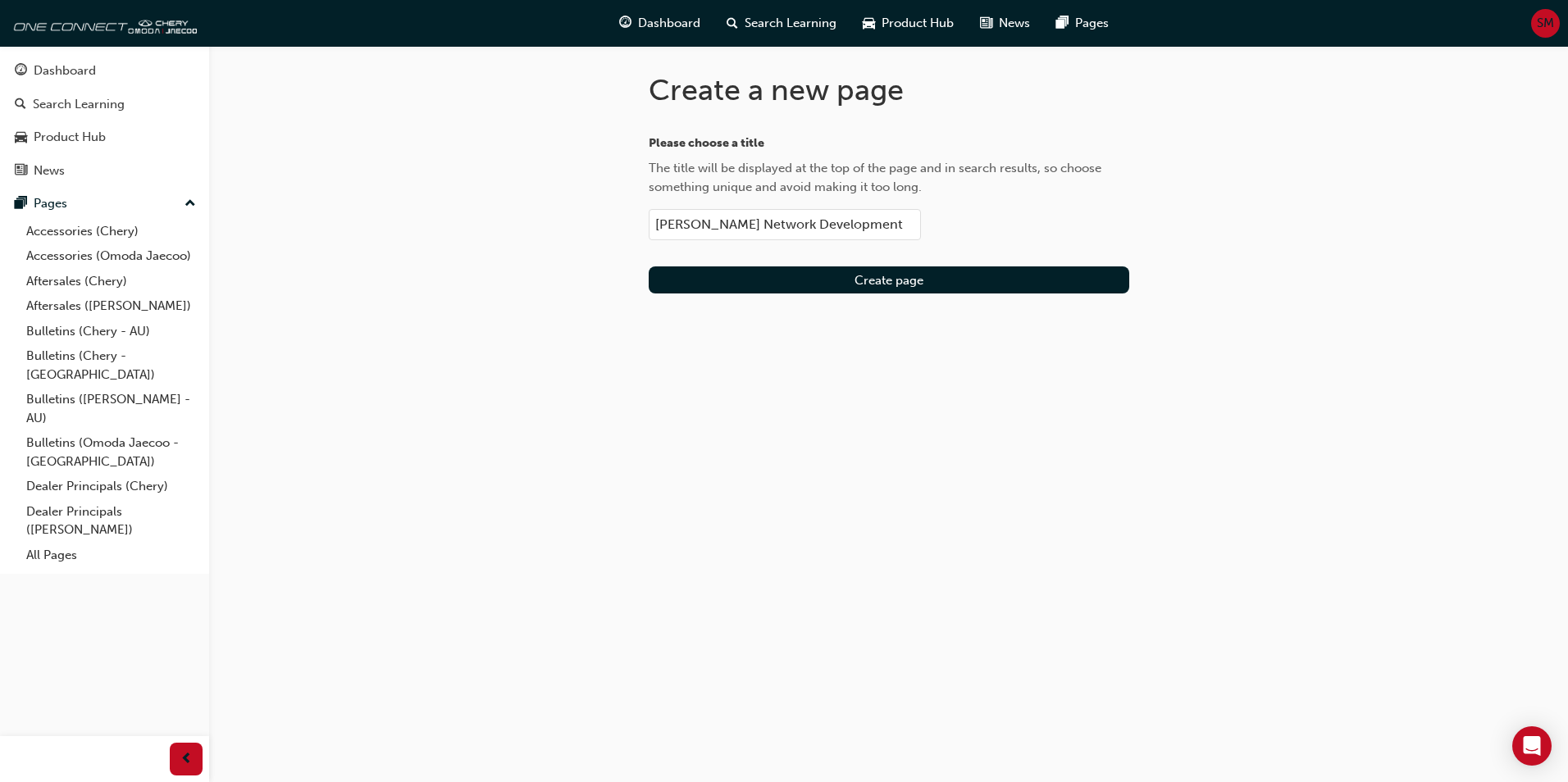
click at [370, 204] on div "Create a new page Please choose a title The title will be displayed at the top …" at bounding box center [784, 391] width 1568 height 782
click at [904, 218] on input "Network Development" at bounding box center [785, 225] width 272 height 31
type input "Network Development ([PERSON_NAME])"
click at [891, 280] on span "Create page" at bounding box center [889, 280] width 69 height 14
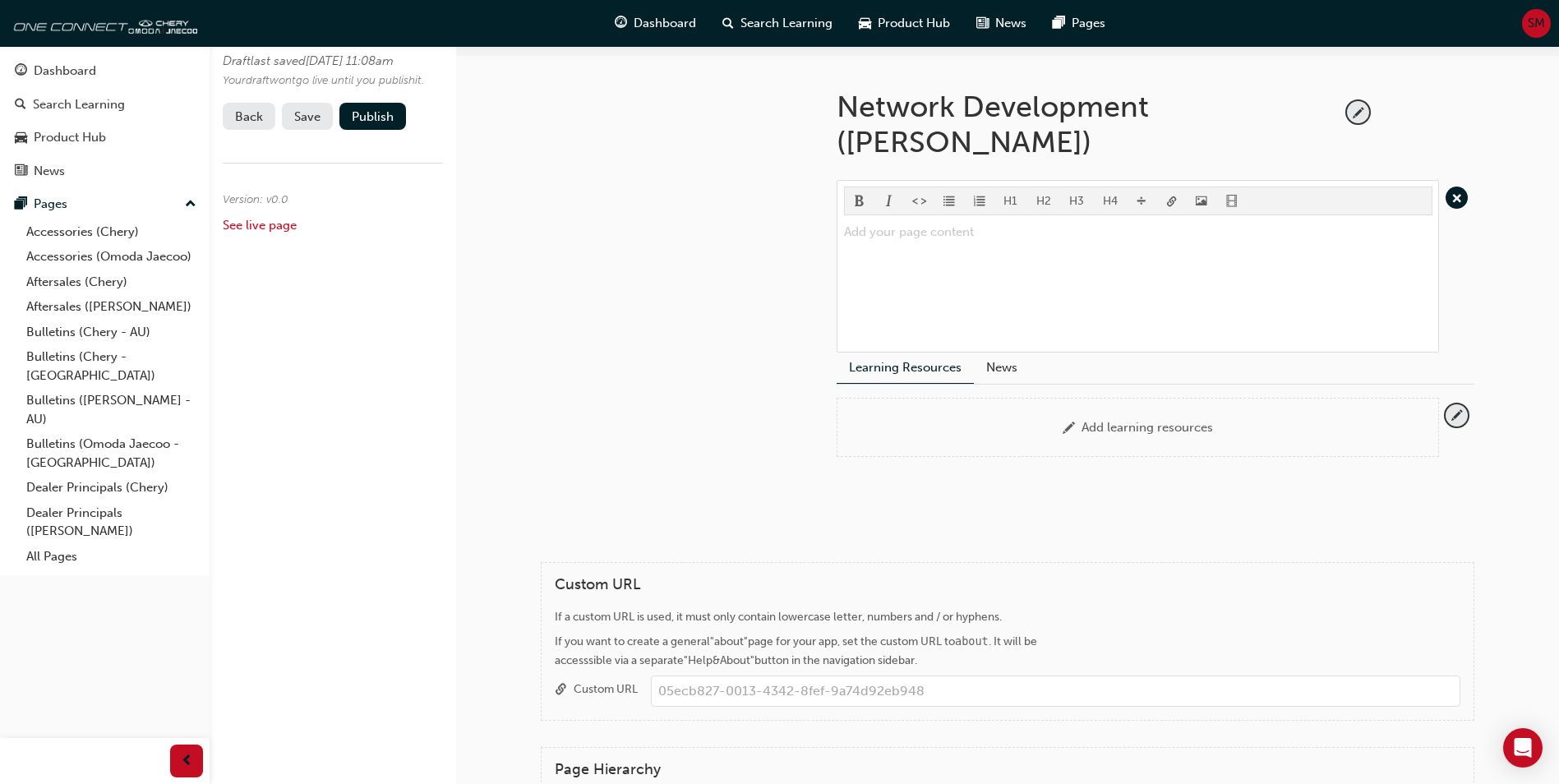
scroll to position [574, 0]
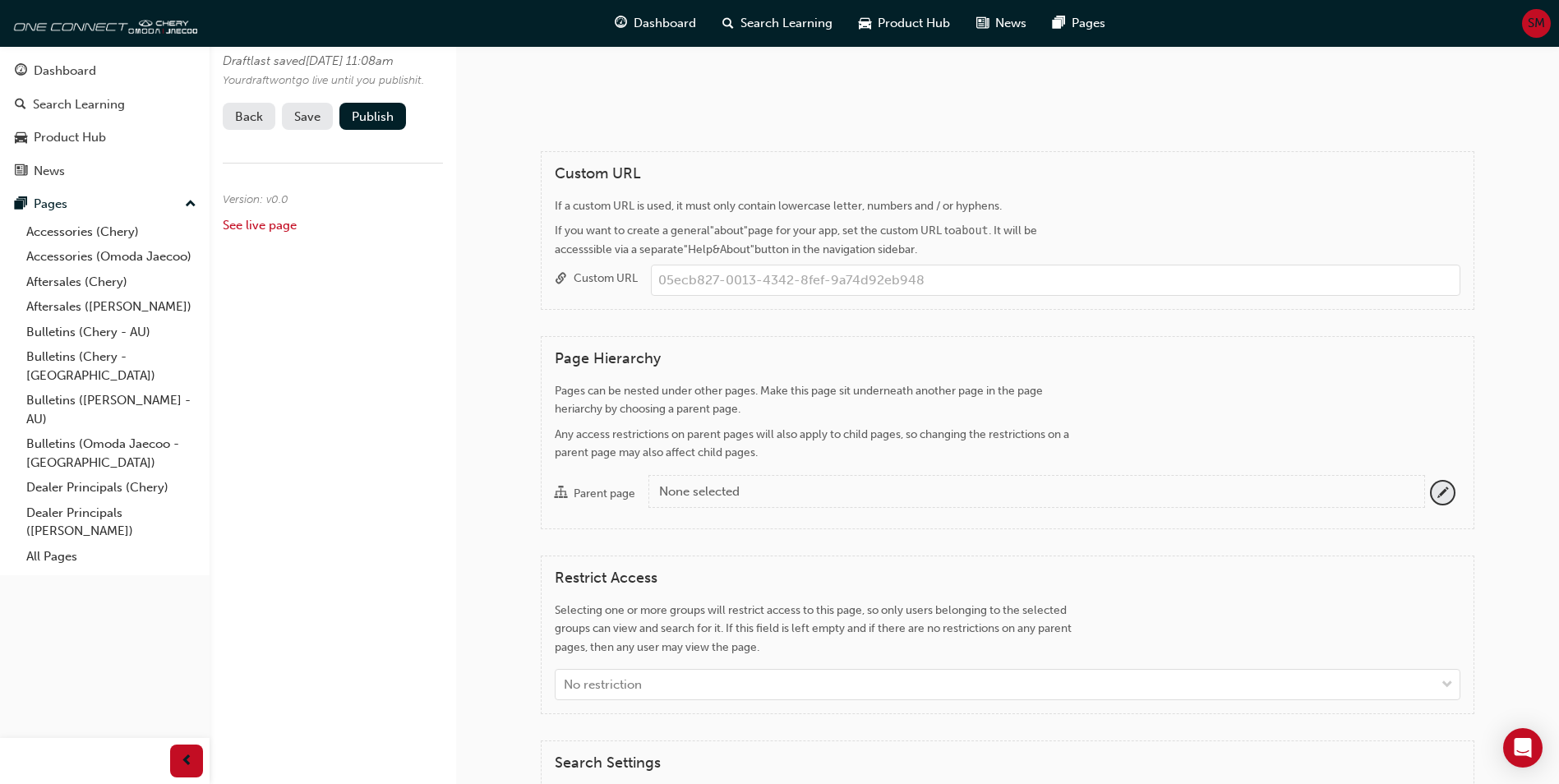
click at [613, 492] on div "Parent page" at bounding box center [604, 493] width 61 height 16
click at [1432, 492] on button "Parent page None selected" at bounding box center [1443, 492] width 22 height 22
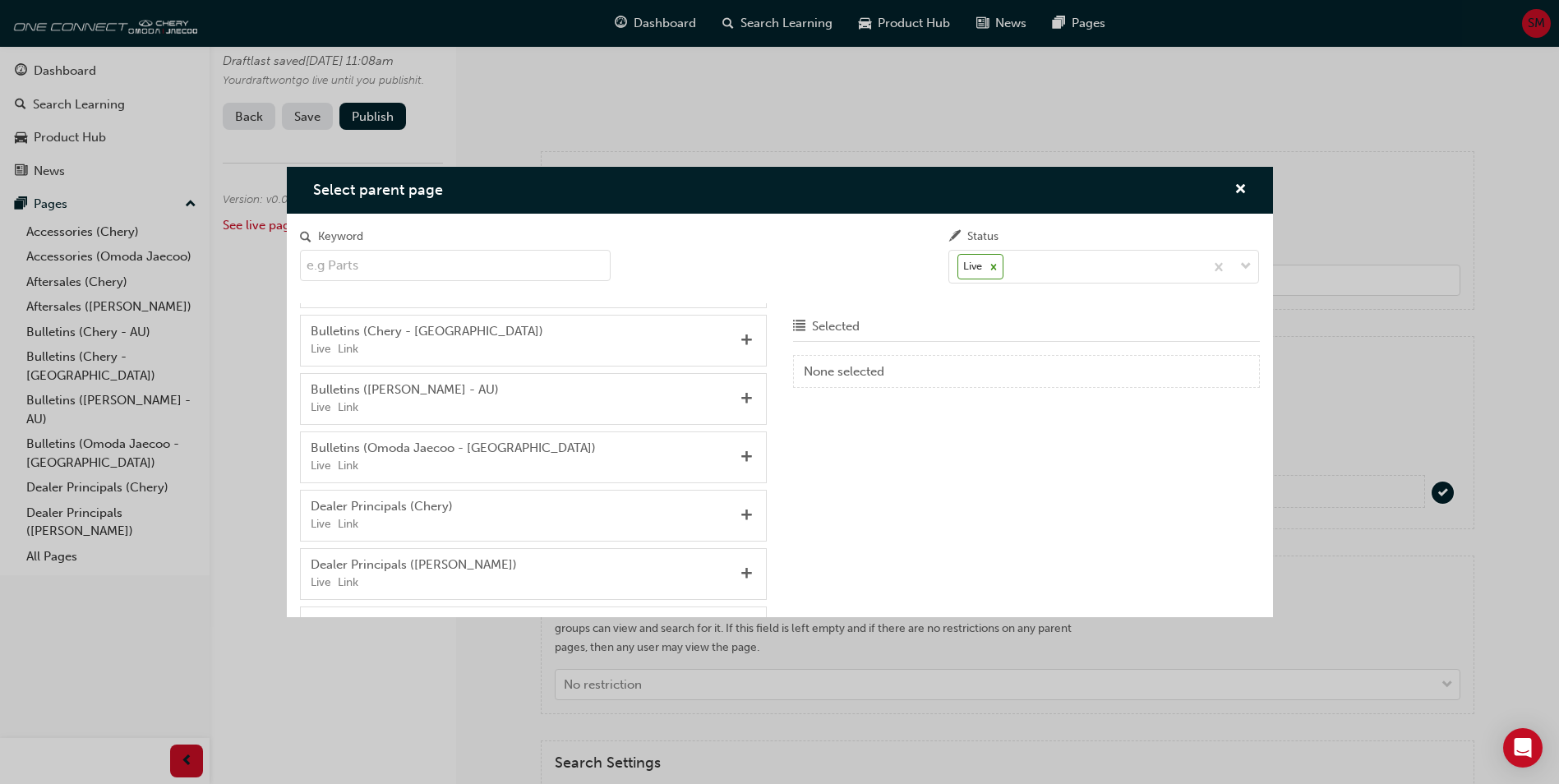
scroll to position [411, 0]
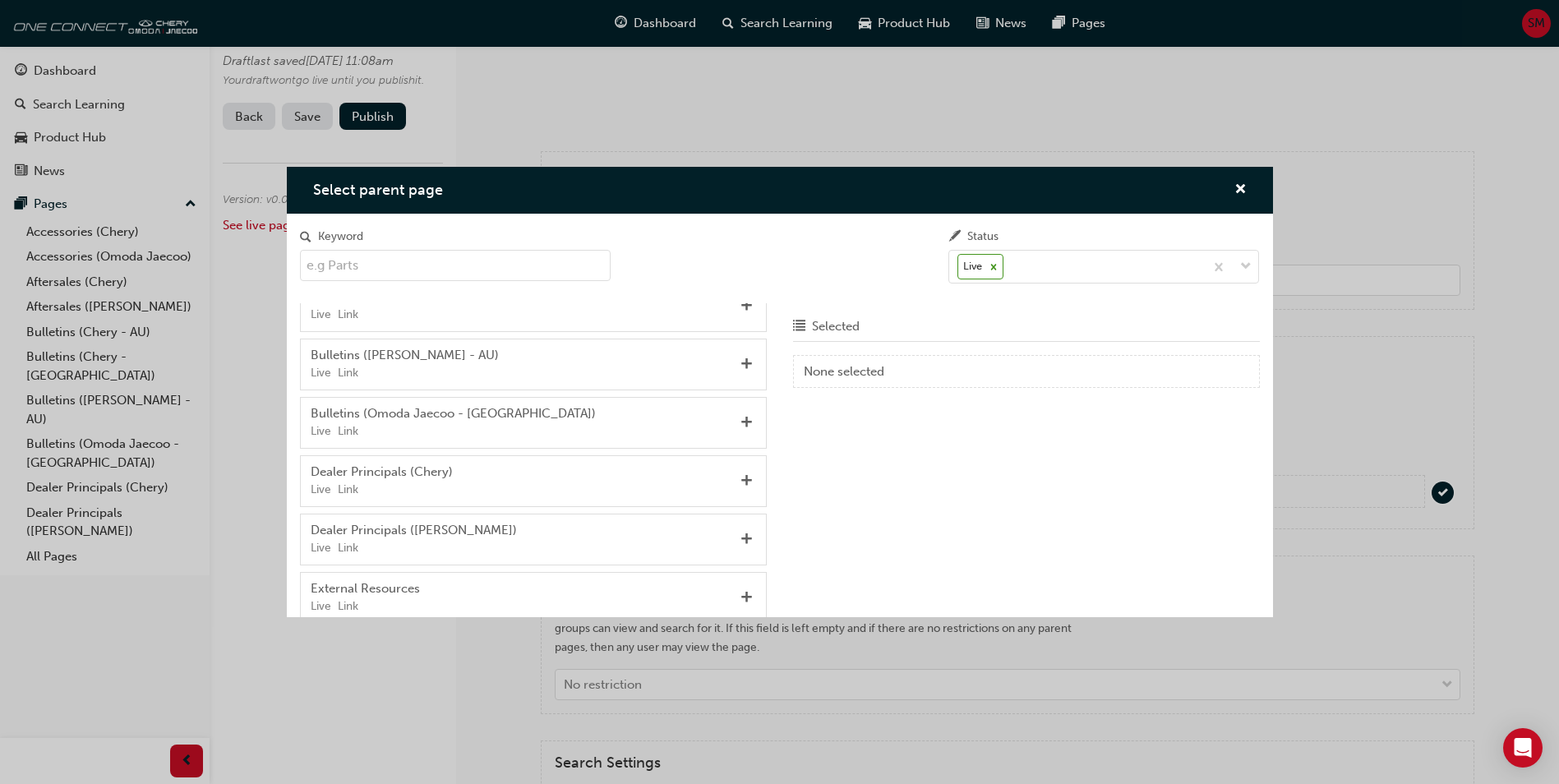
click at [540, 363] on div "Bulletins ([PERSON_NAME] - AU)" at bounding box center [522, 355] width 423 height 19
drag, startPoint x: 447, startPoint y: 358, endPoint x: 905, endPoint y: 367, distance: 458.1
click at [905, 367] on div "Selected None selected Choose from Sort by Alphabetical: A-Z Accessories (Chery…" at bounding box center [780, 460] width 986 height 314
click at [419, 371] on div "Live Link" at bounding box center [522, 374] width 423 height 19
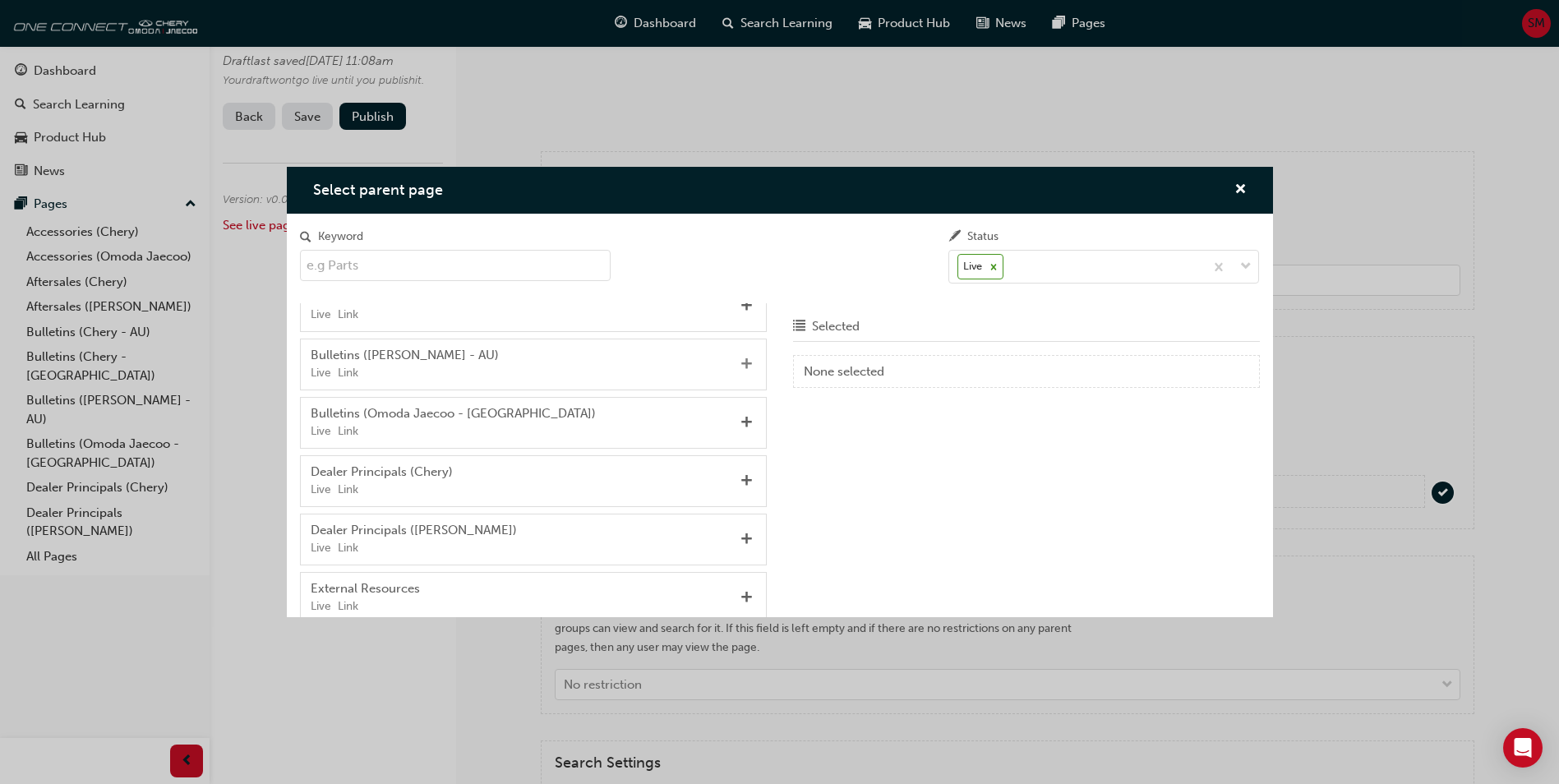
click at [741, 366] on span "Add" at bounding box center [747, 364] width 12 height 15
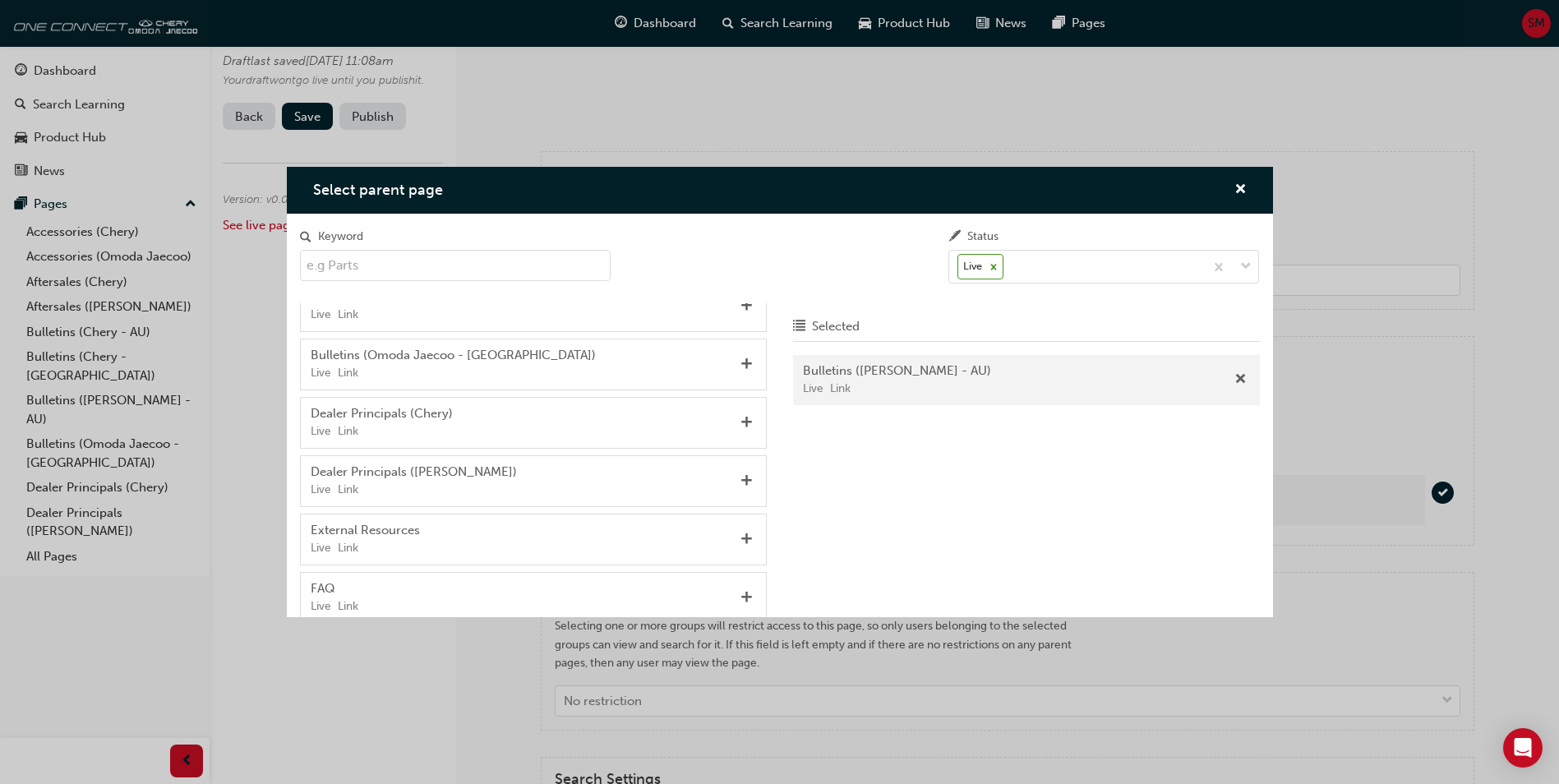
click at [572, 479] on div "Dealer Principals ([PERSON_NAME])" at bounding box center [522, 472] width 423 height 19
click at [741, 477] on span "Add" at bounding box center [747, 481] width 12 height 15
click at [638, 366] on div "Live Link" at bounding box center [522, 374] width 423 height 19
click at [741, 364] on span "Add" at bounding box center [747, 364] width 12 height 15
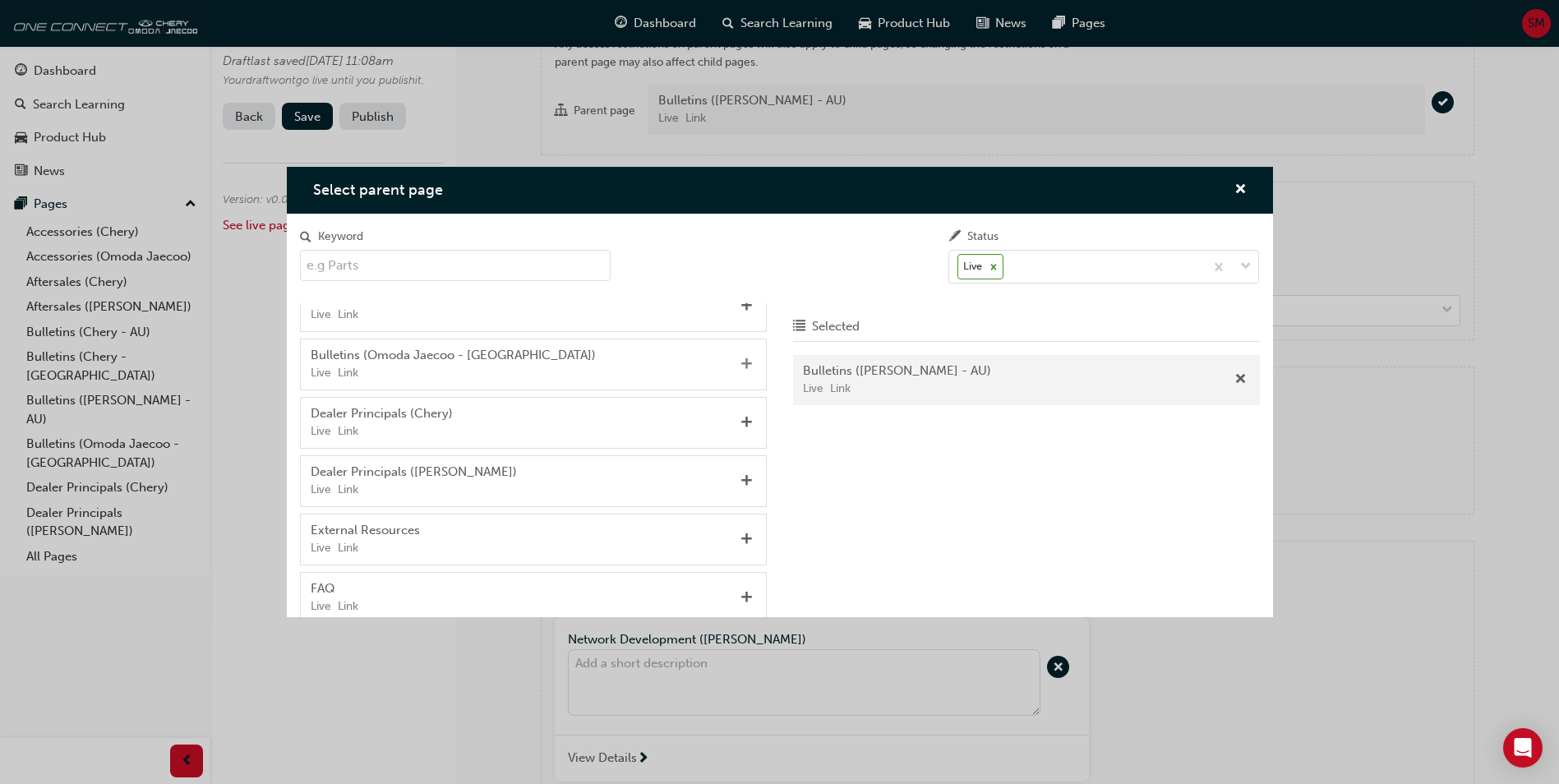
scroll to position [1067, 0]
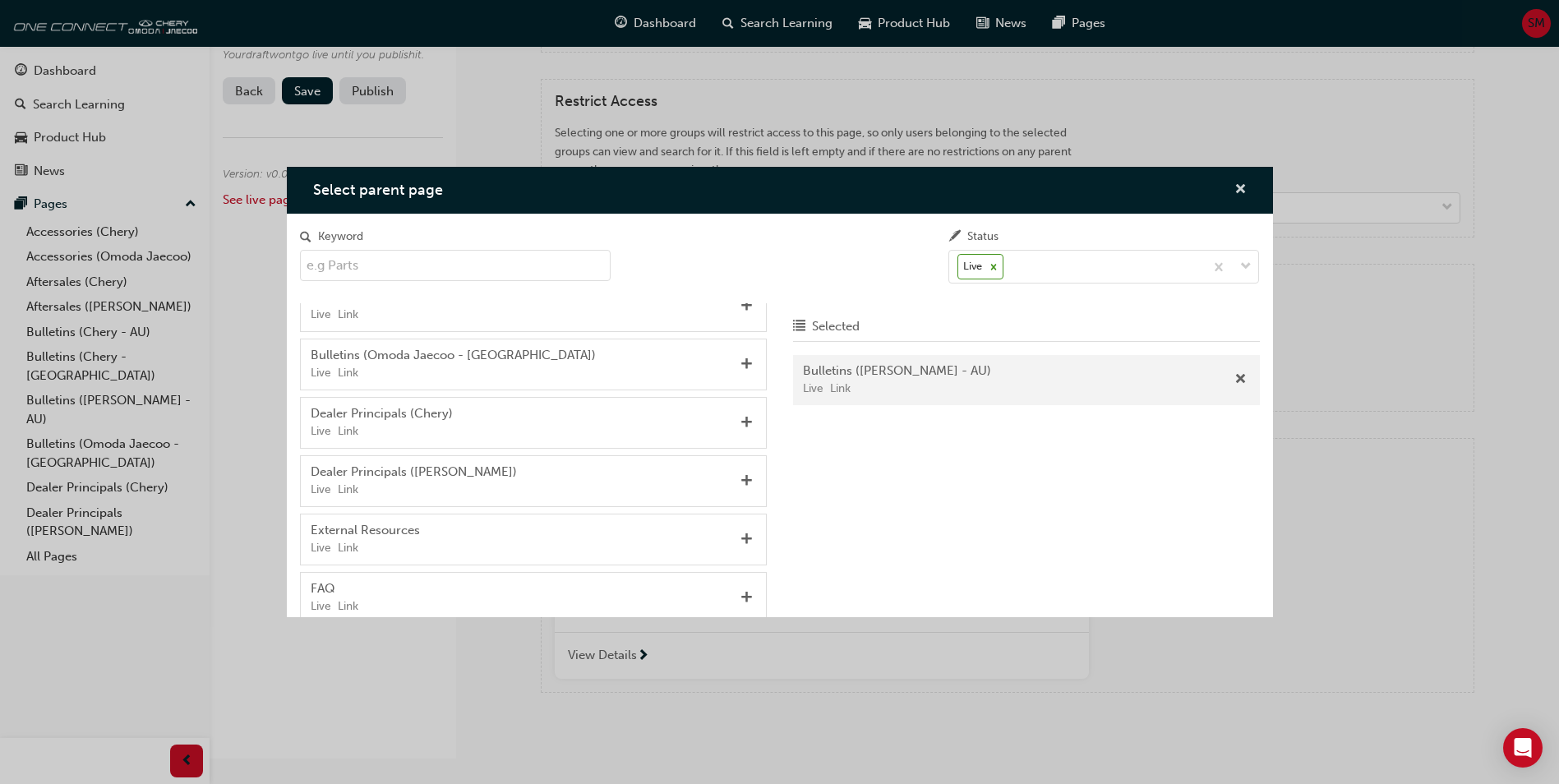
click at [1243, 185] on span "cross-icon" at bounding box center [1241, 190] width 12 height 15
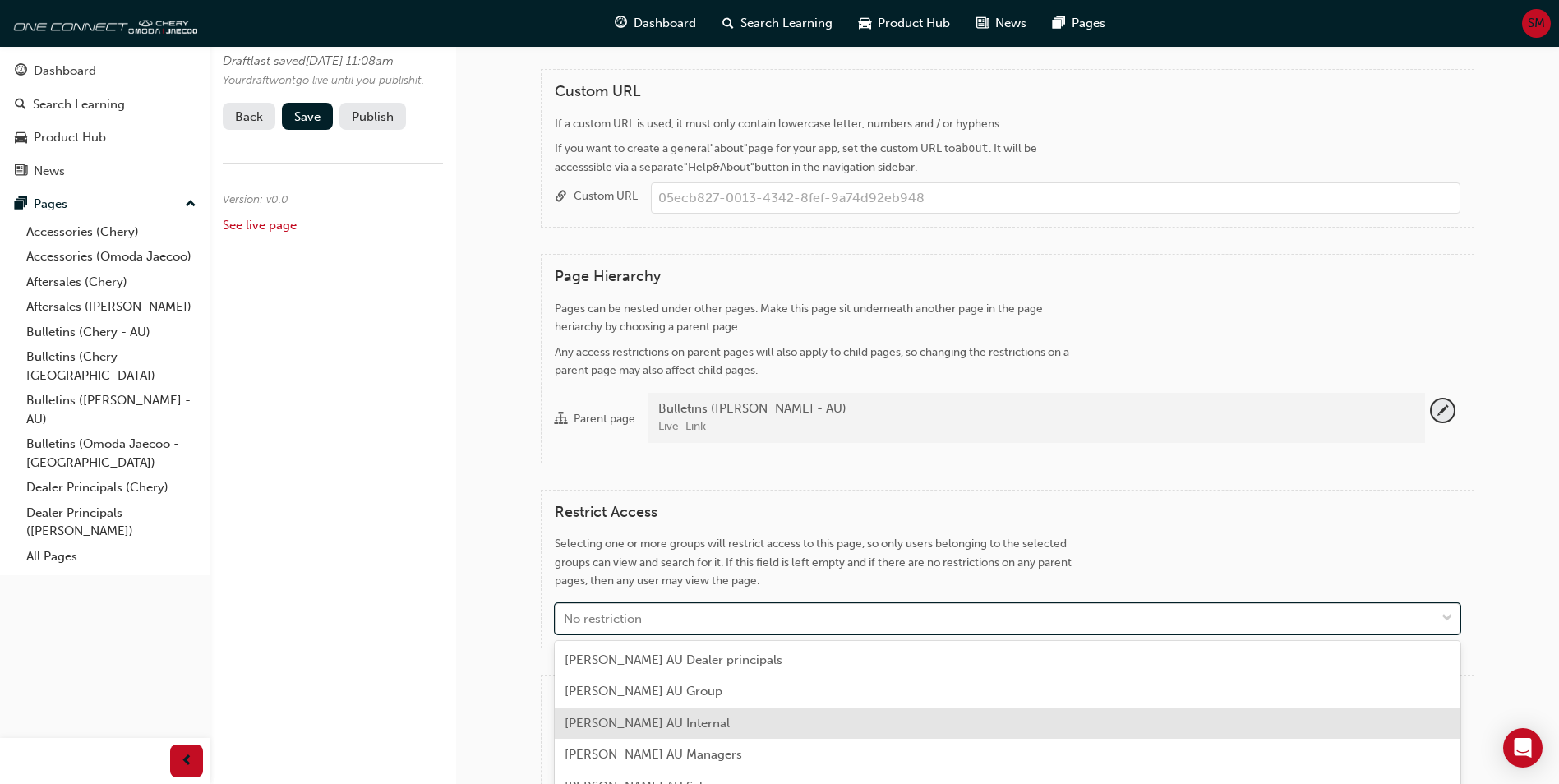
scroll to position [767, 0]
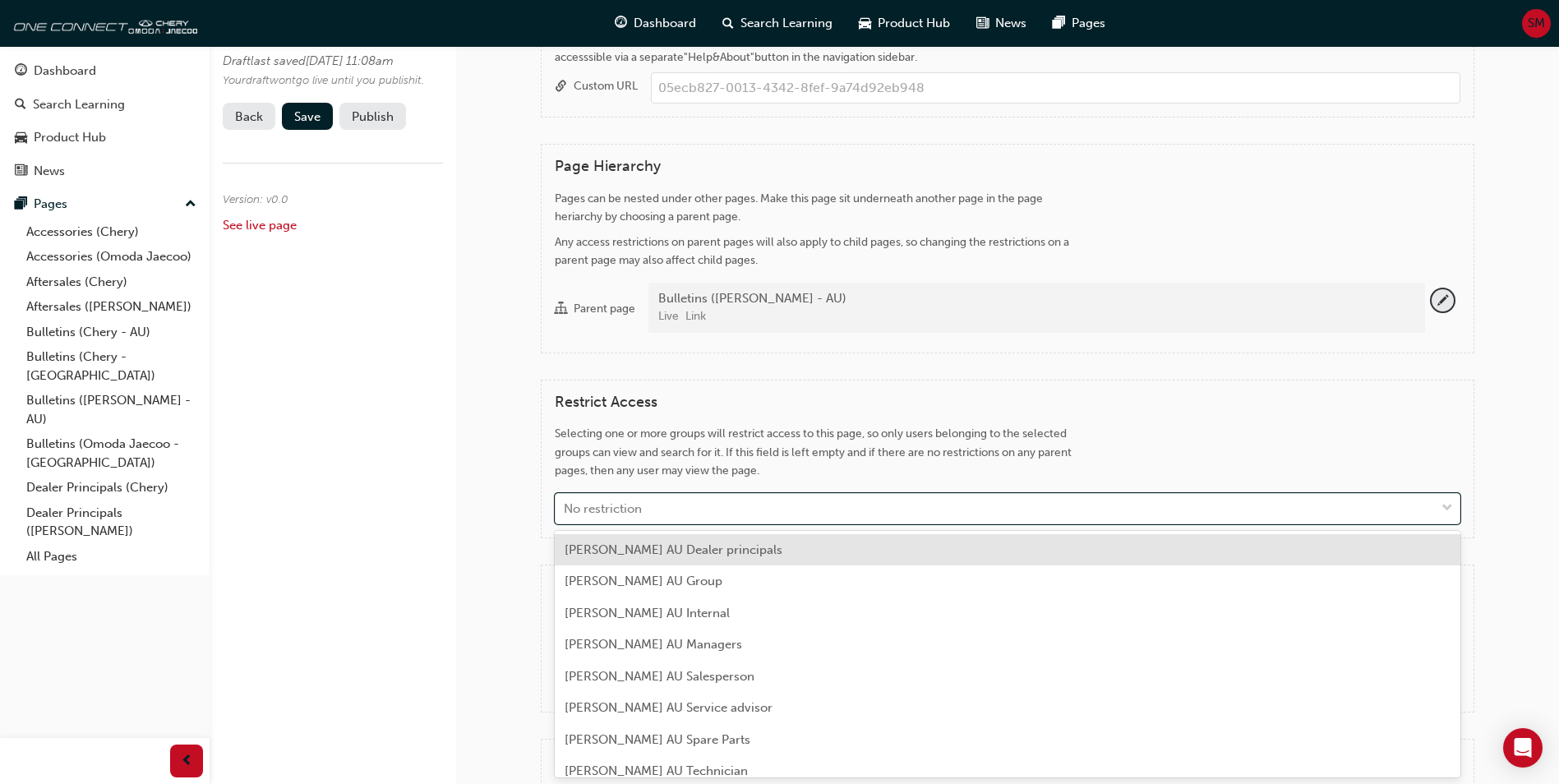
click at [825, 462] on div "Selecting one or more groups will restrict access to this page, so only users b…" at bounding box center [822, 451] width 534 height 55
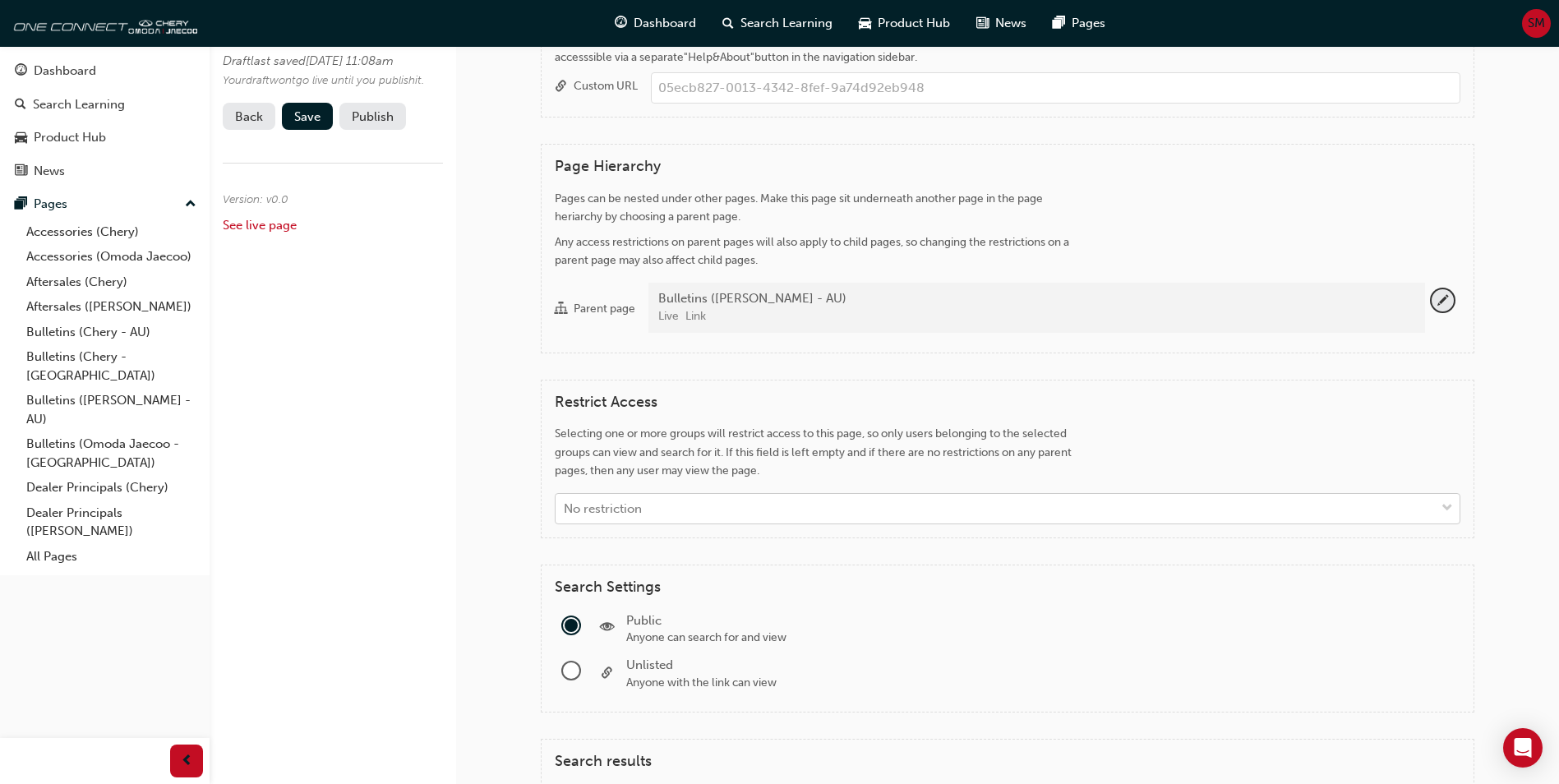
click at [714, 502] on div "No restriction" at bounding box center [995, 509] width 880 height 29
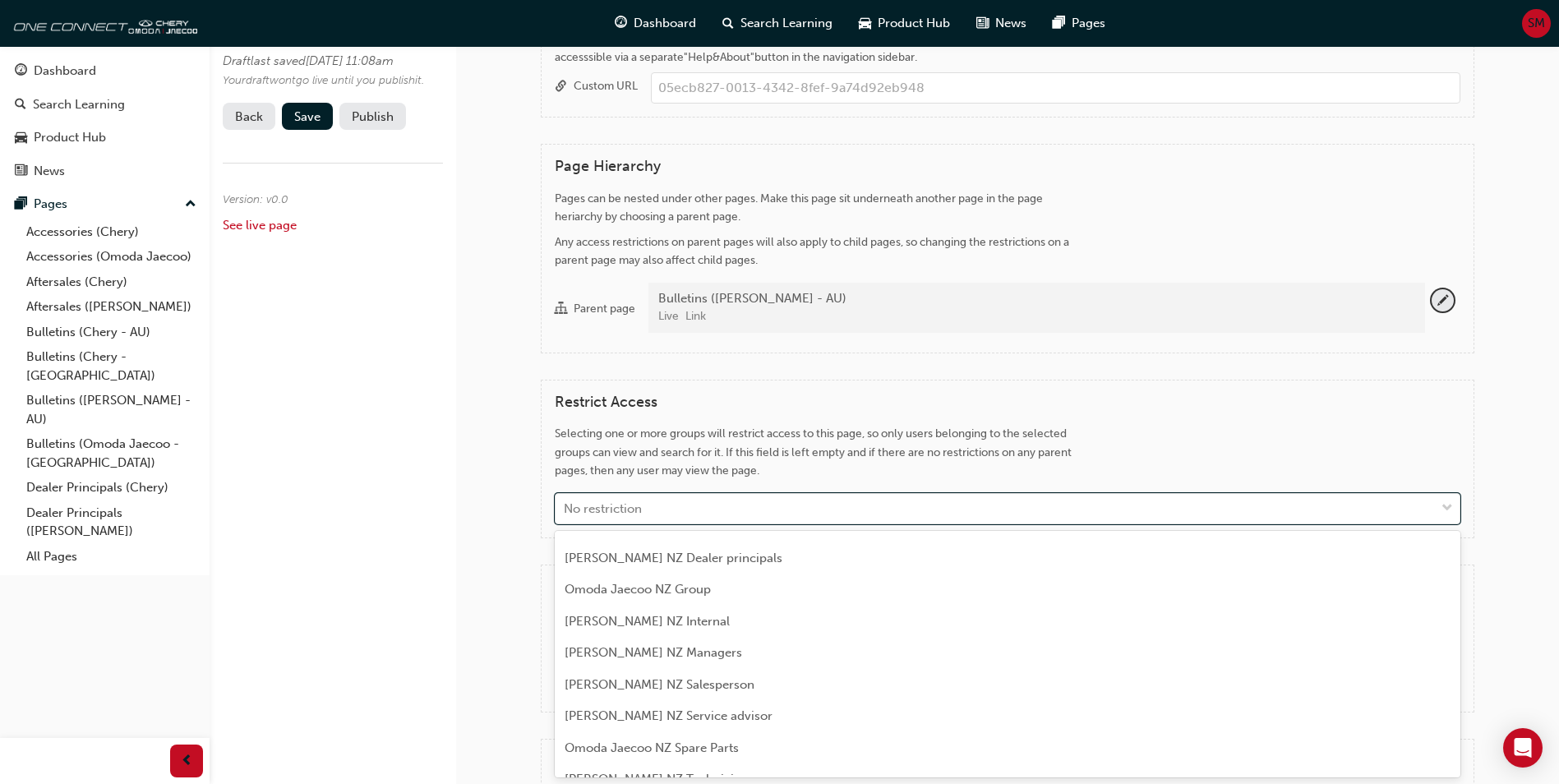
scroll to position [247, 0]
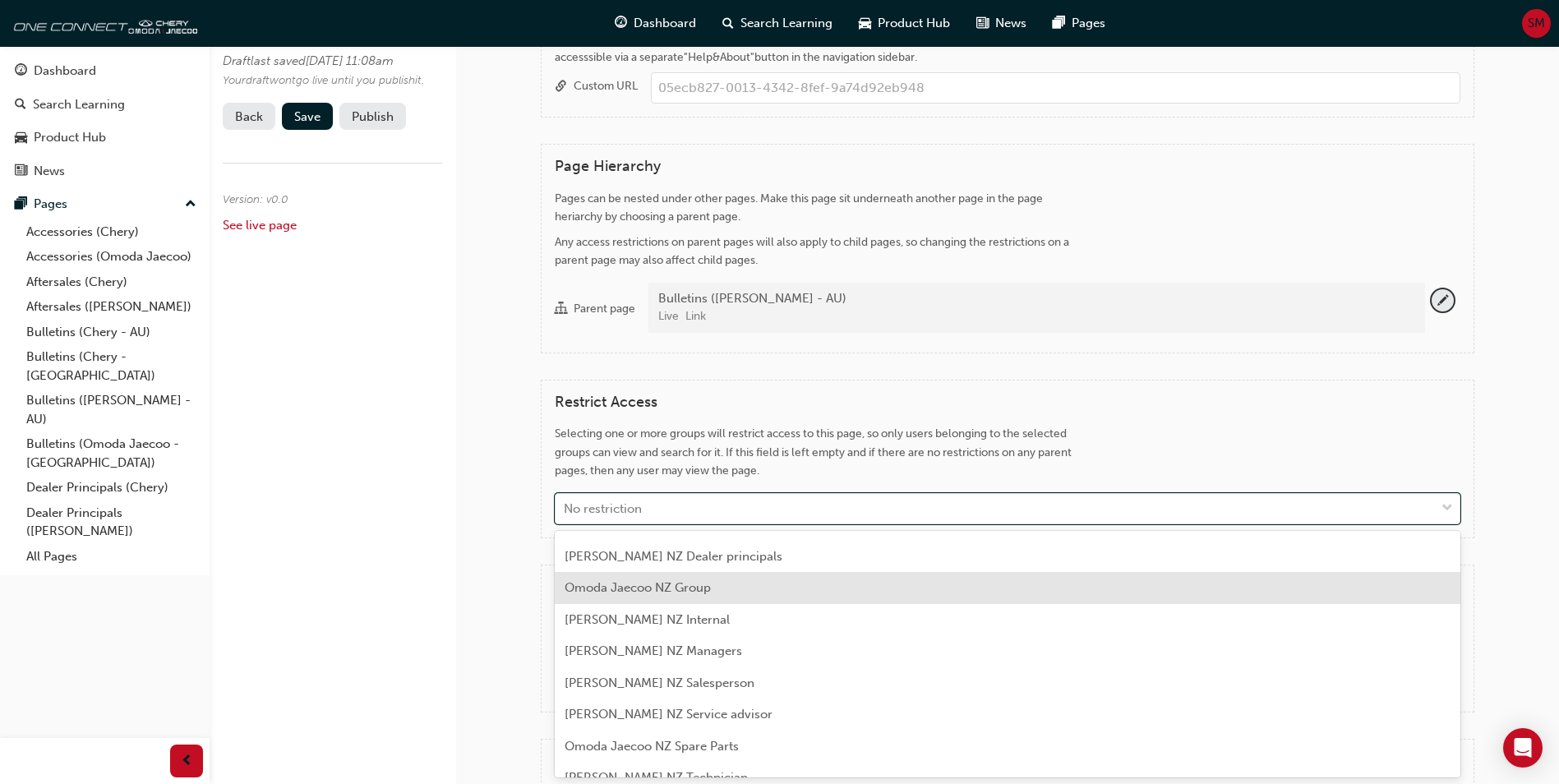
click at [405, 578] on div "Edit Page Draft last saved Mon 22 Sep 2025 11:08am Your draft won t go live unt…" at bounding box center [333, 392] width 247 height 784
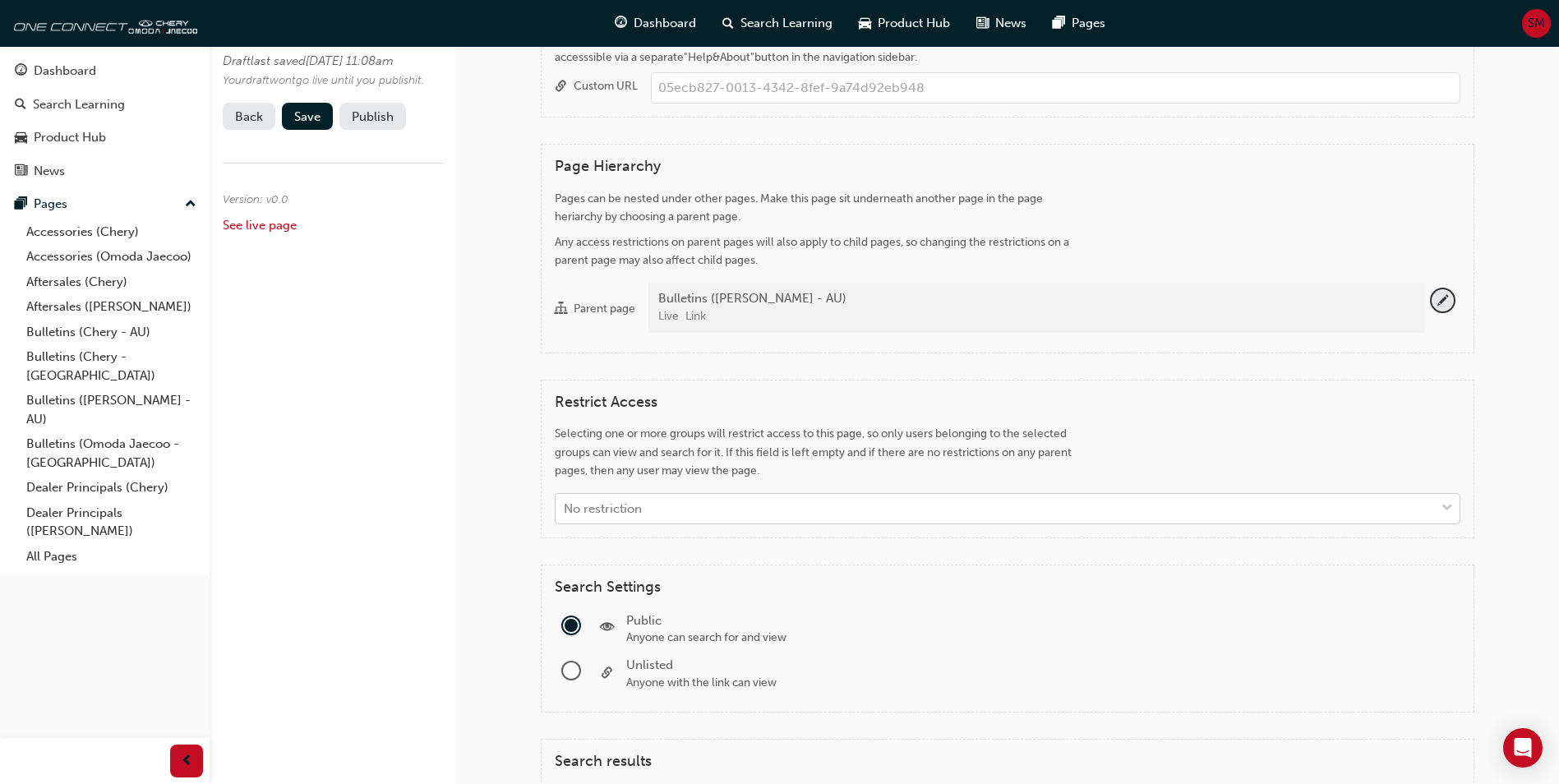
click at [673, 510] on div "No restriction" at bounding box center [995, 509] width 880 height 29
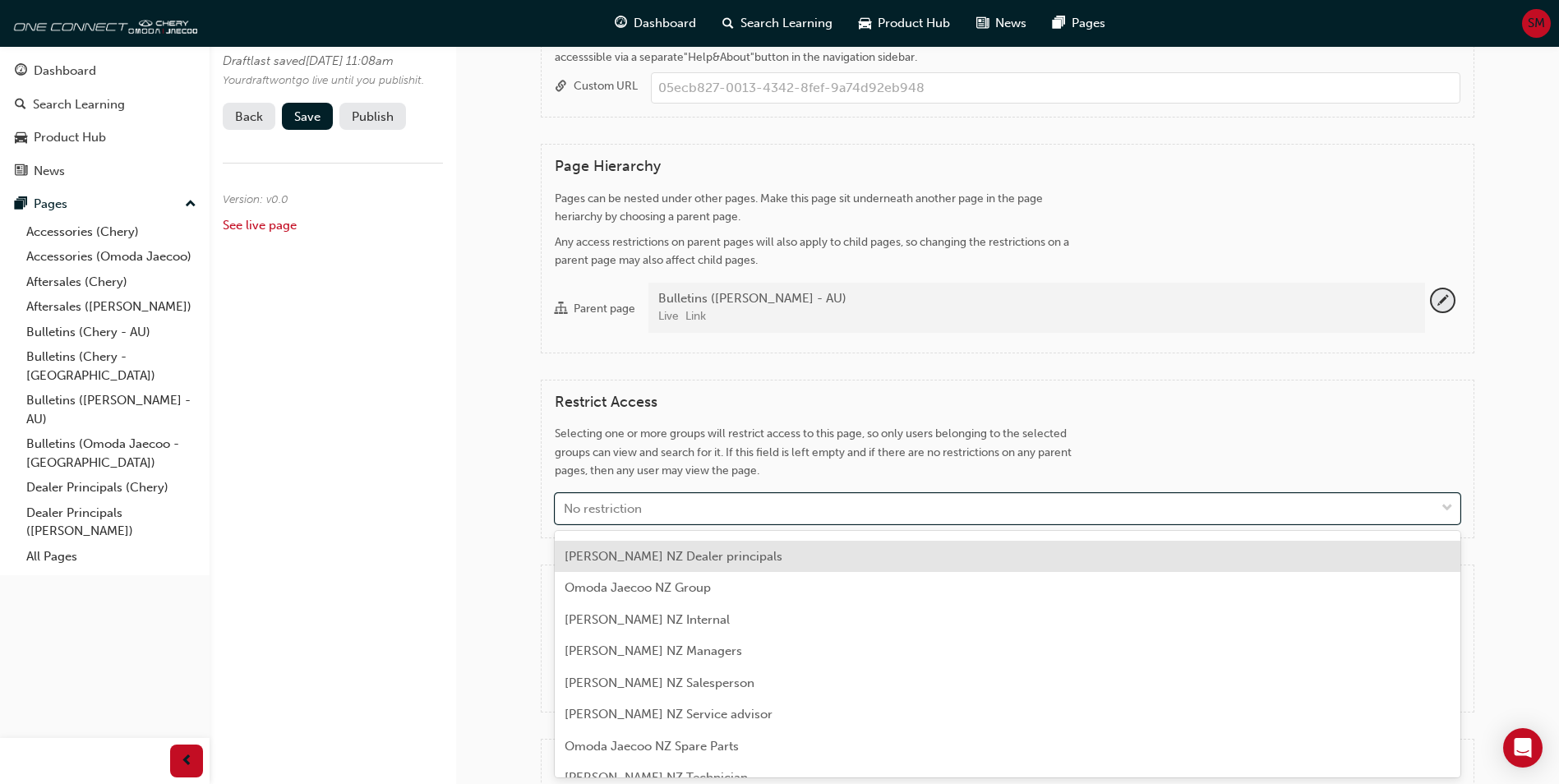
click at [765, 560] on span "Omoda Jaecoo NZ Dealer principals" at bounding box center [673, 555] width 218 height 15
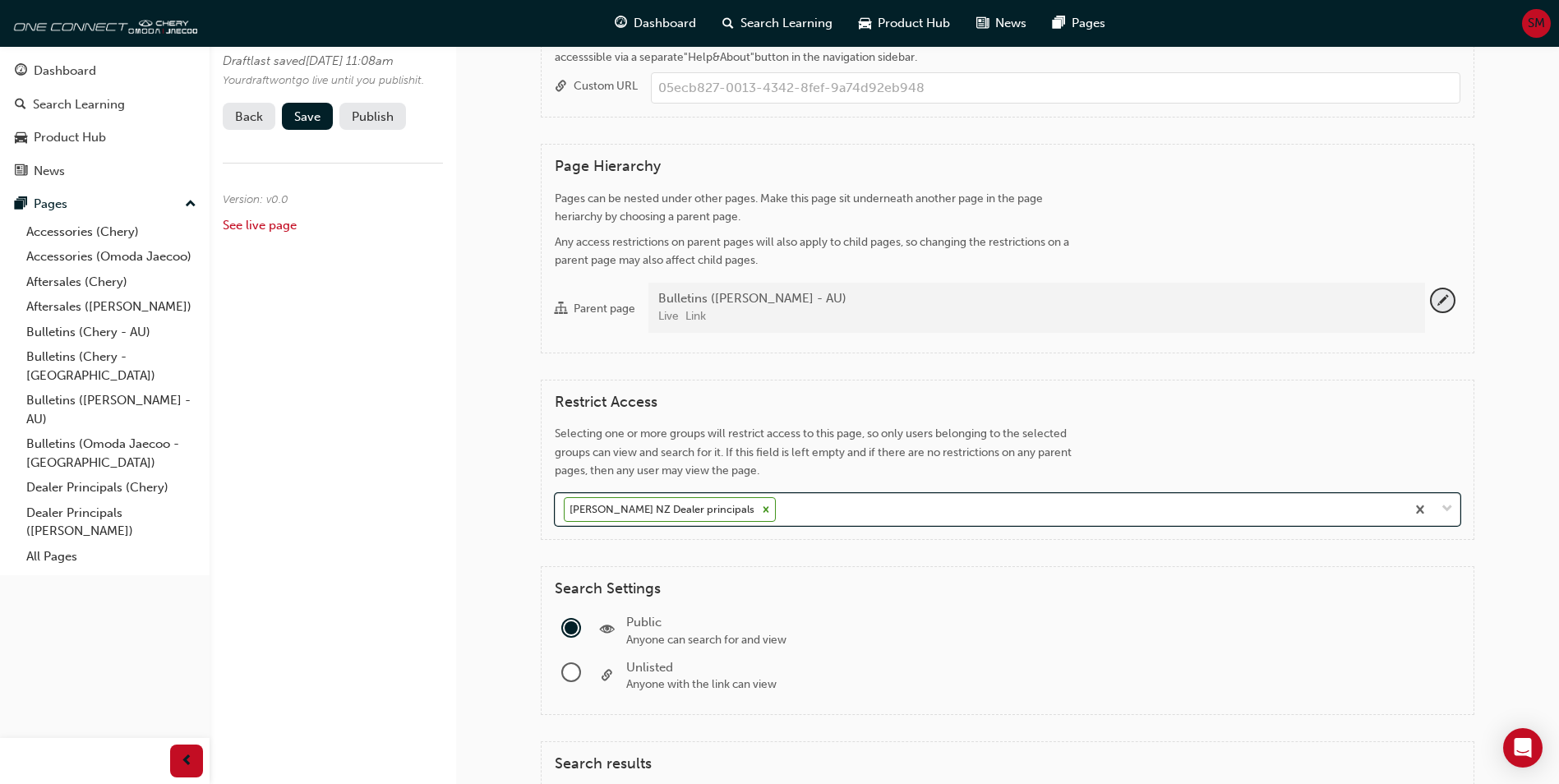
click at [760, 508] on icon at bounding box center [765, 508] width 11 height 11
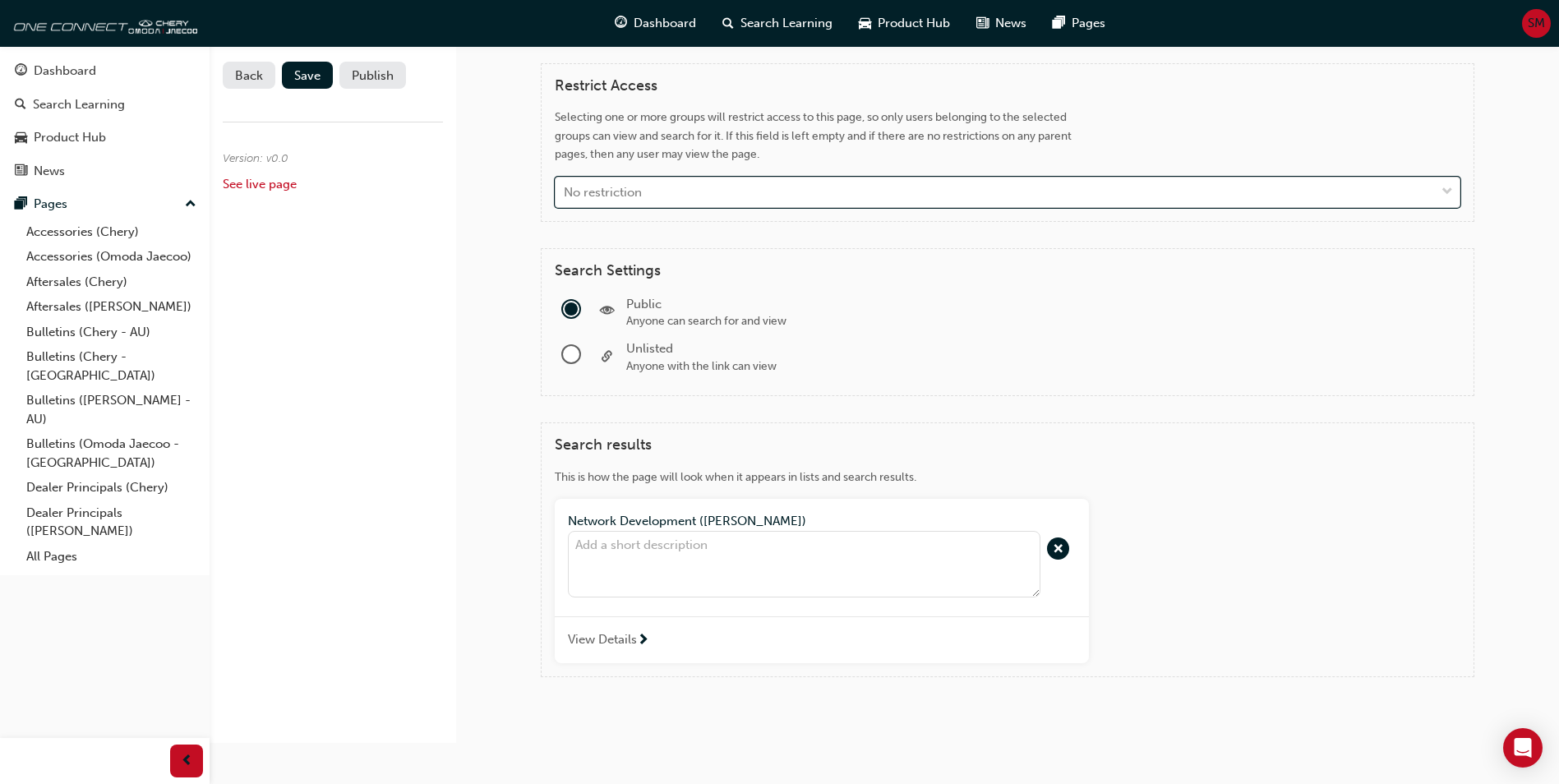
click at [568, 346] on div at bounding box center [571, 353] width 16 height 16
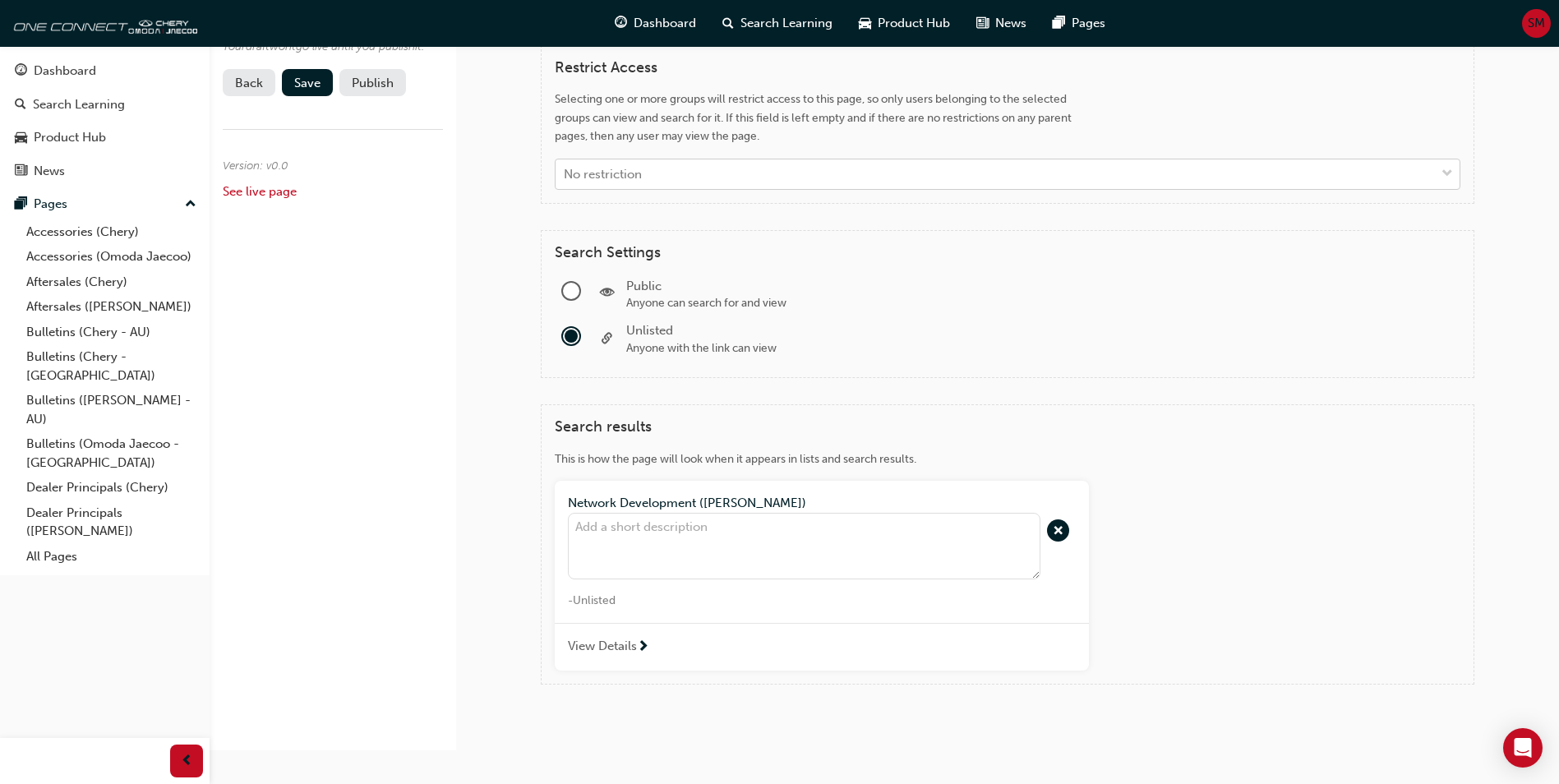
scroll to position [1108, 0]
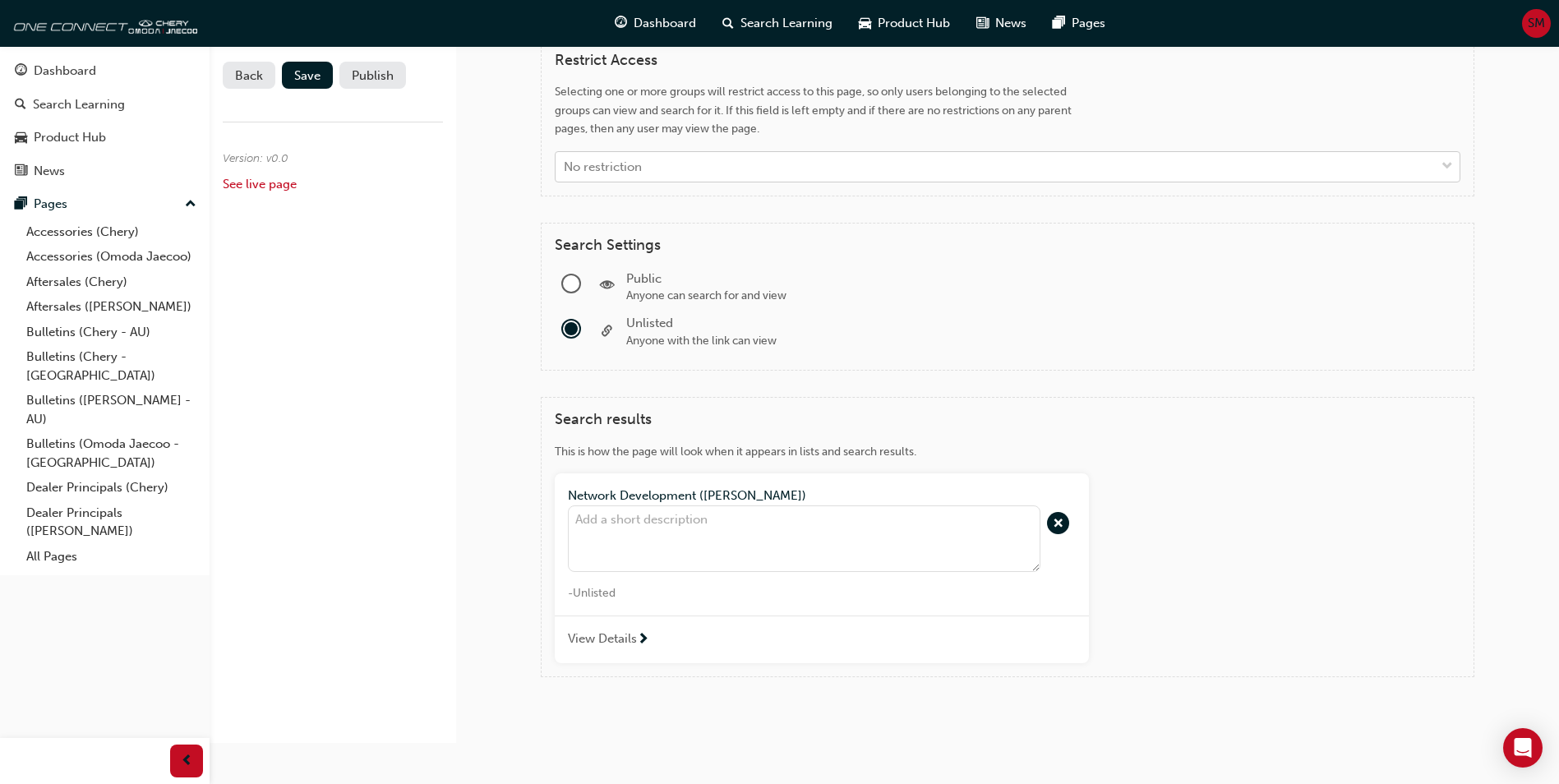
click at [625, 524] on textarea "button" at bounding box center [805, 538] width 473 height 67
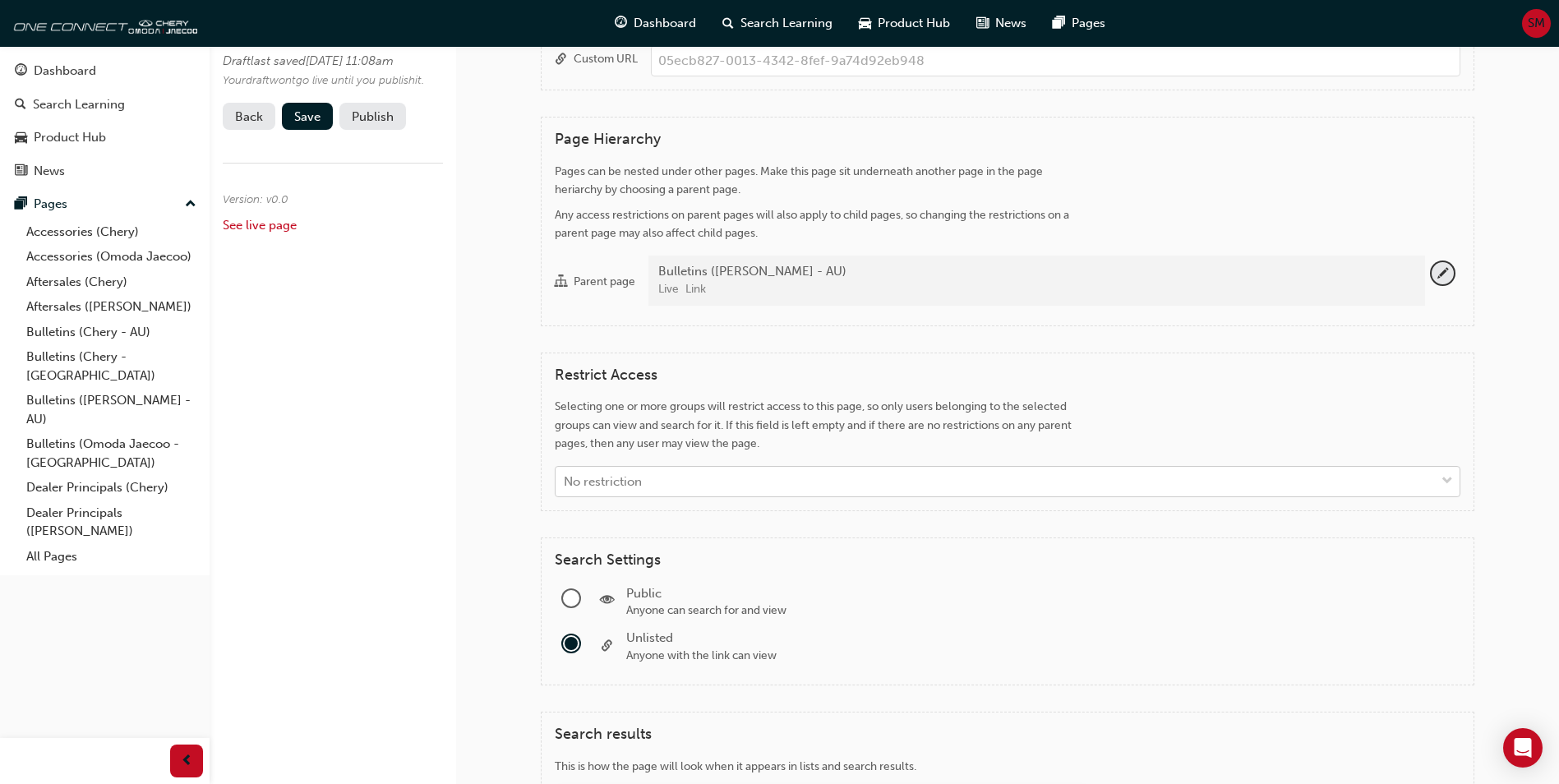
scroll to position [780, 0]
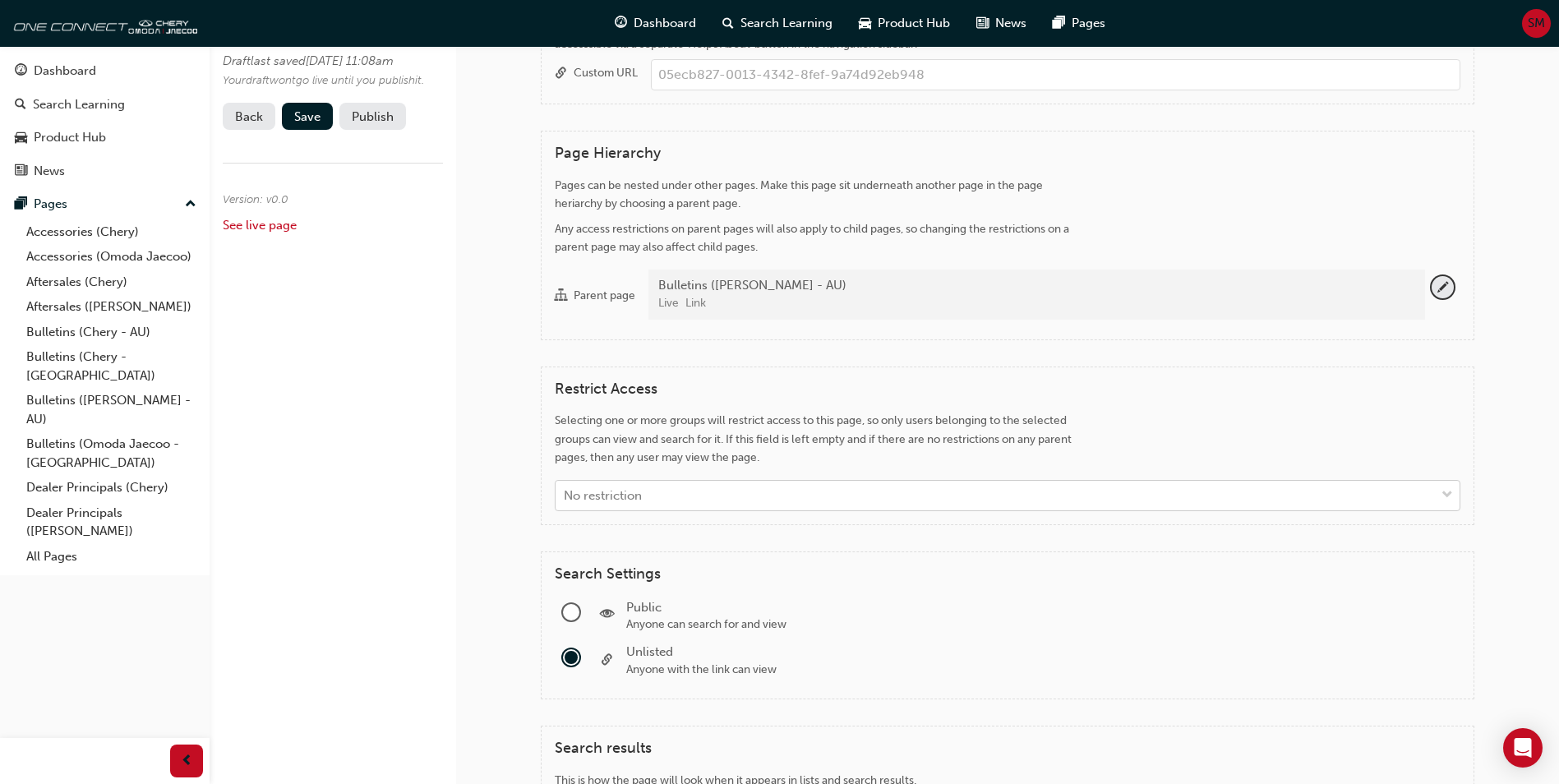
click at [836, 492] on div "No restriction" at bounding box center [995, 496] width 880 height 29
click at [862, 429] on div "Selecting one or more groups will restrict access to this page, so only users b…" at bounding box center [822, 438] width 534 height 55
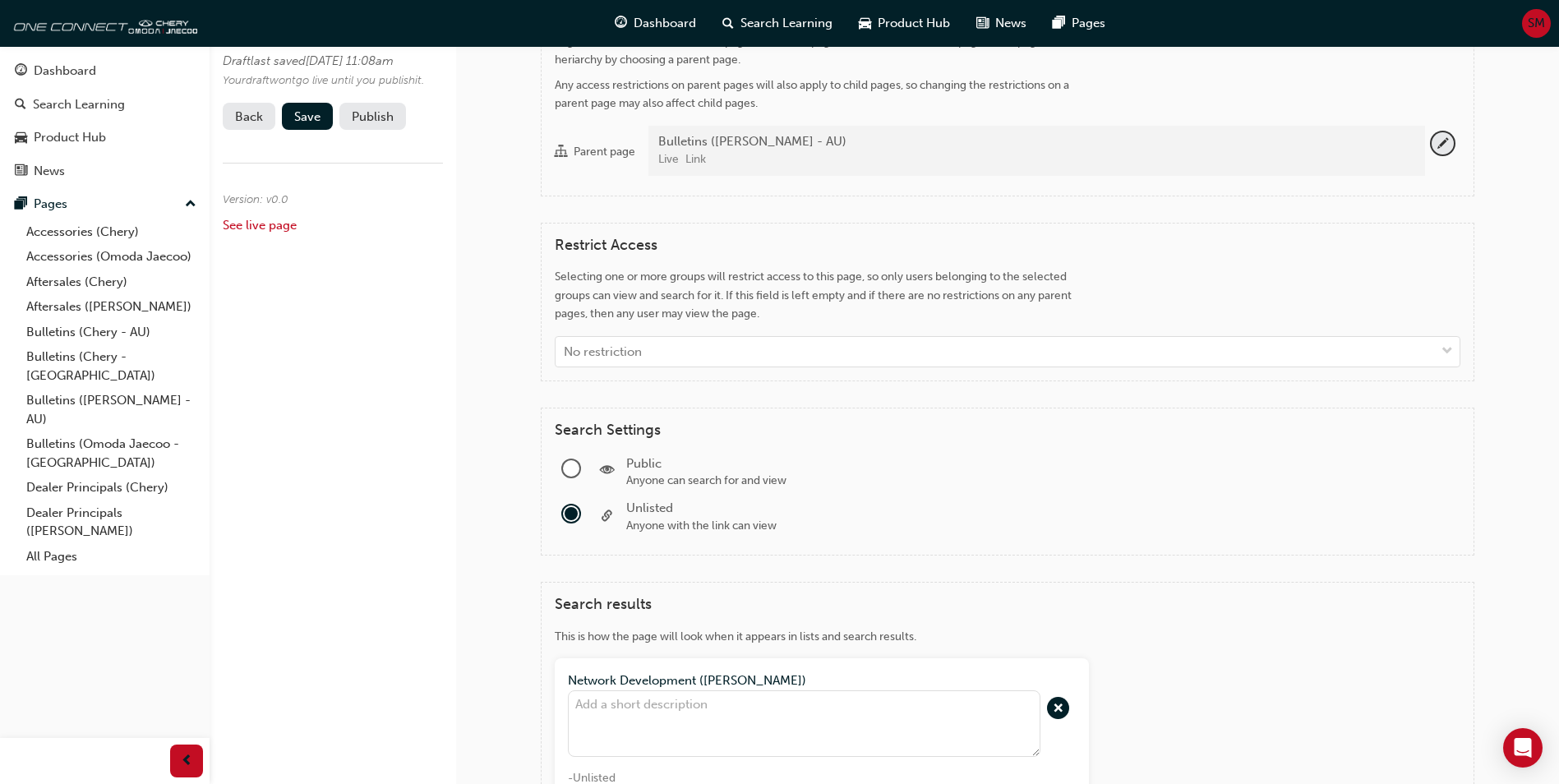
scroll to position [1108, 0]
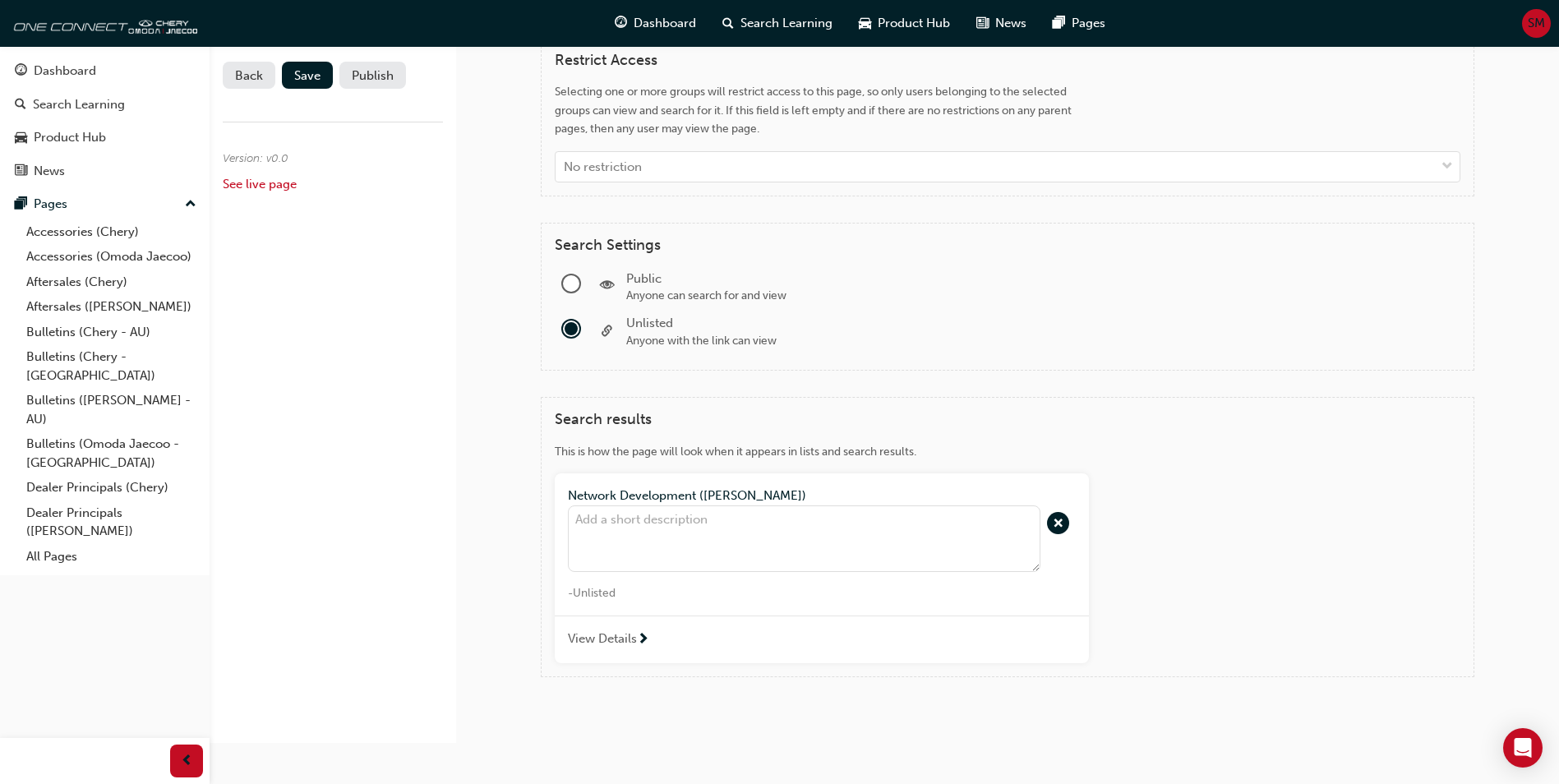
click at [631, 638] on span "View Details" at bounding box center [602, 639] width 69 height 19
click at [625, 640] on span "View Details" at bounding box center [602, 639] width 69 height 19
click at [637, 637] on span "next-icon" at bounding box center [643, 640] width 12 height 15
click at [683, 520] on textarea "button" at bounding box center [805, 538] width 473 height 67
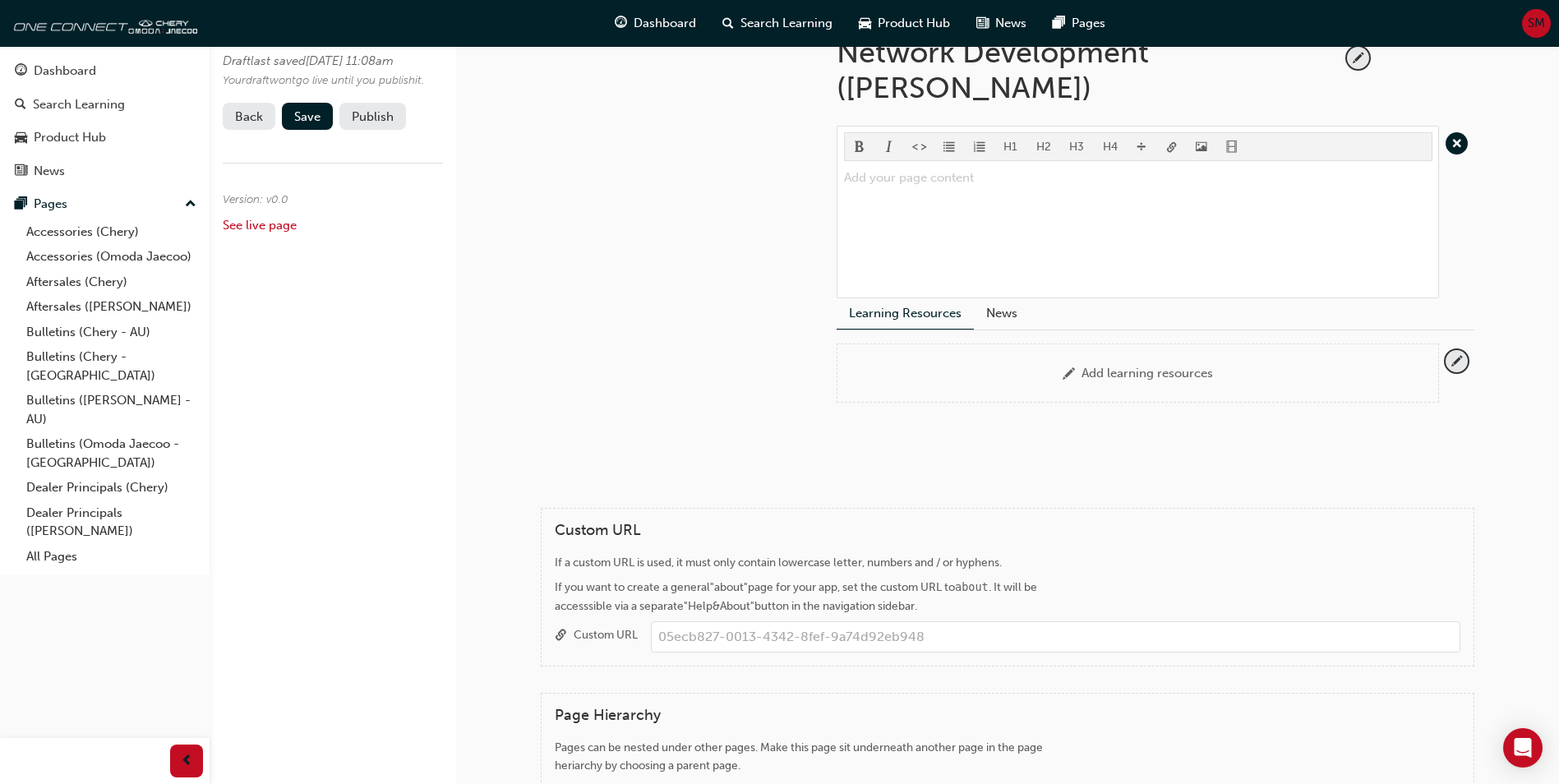
scroll to position [205, 0]
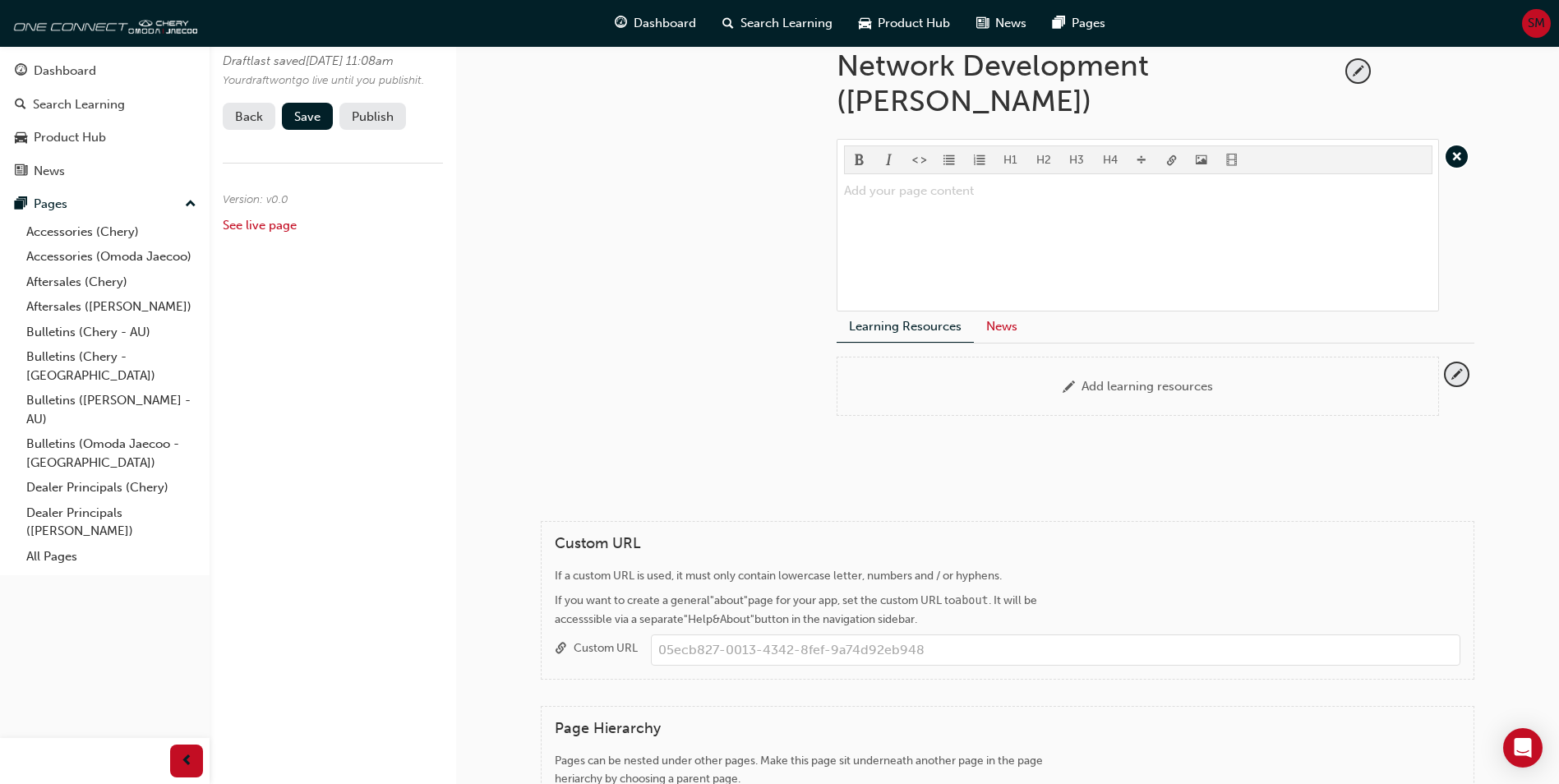
click at [1004, 323] on button "News" at bounding box center [1001, 327] width 55 height 32
click at [908, 335] on button "Learning Resources" at bounding box center [905, 327] width 137 height 32
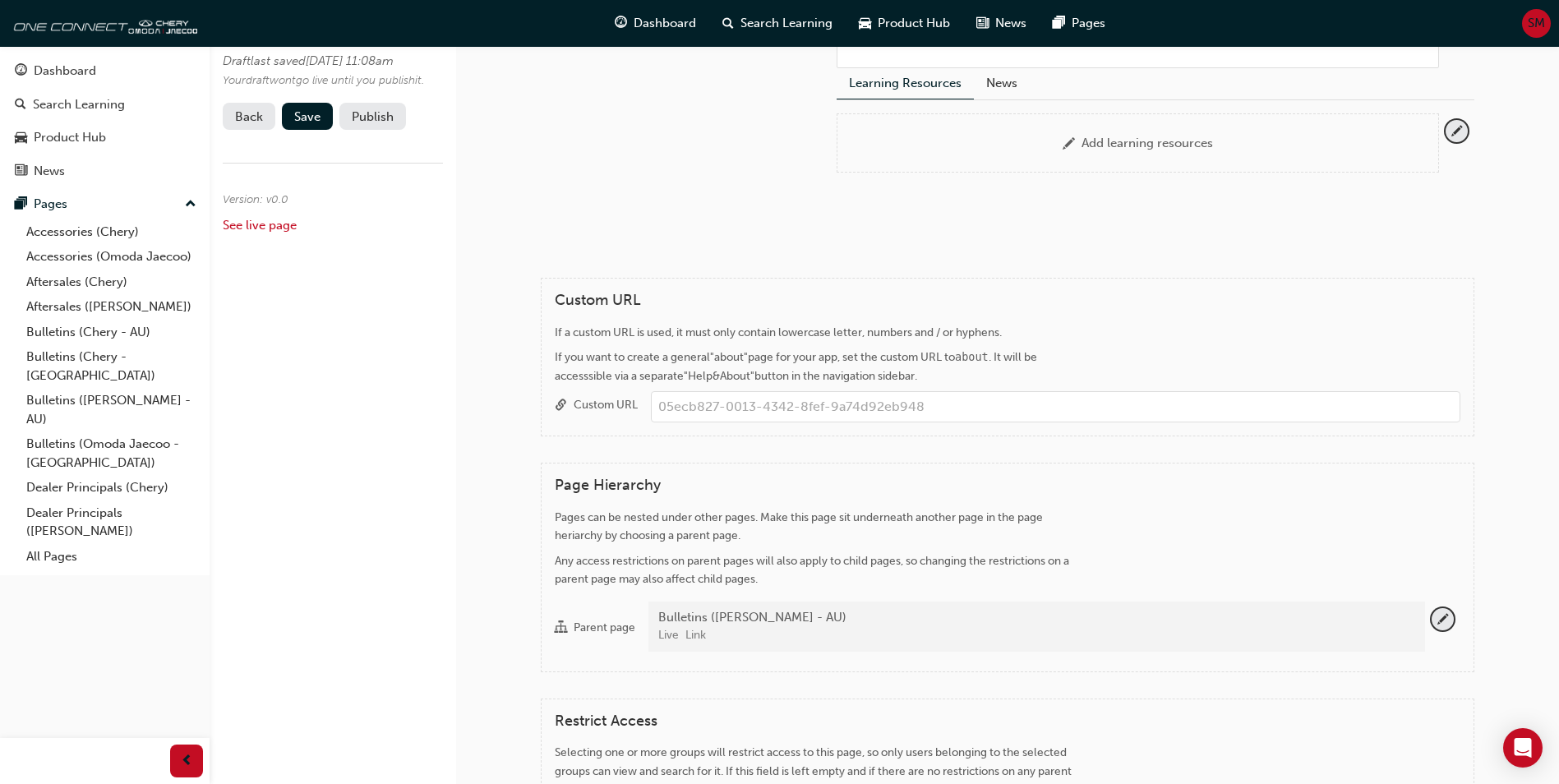
scroll to position [780, 0]
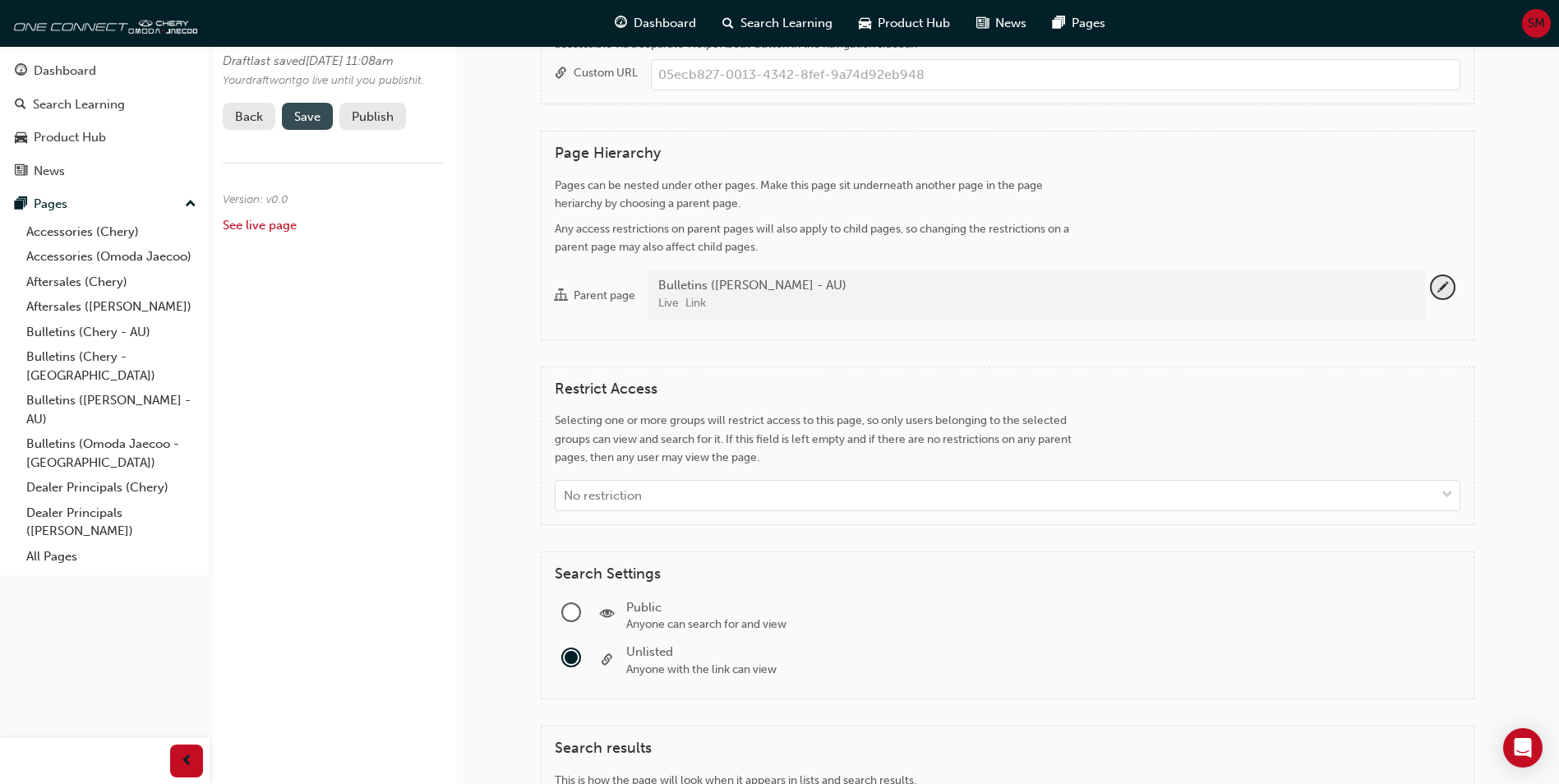
click at [301, 124] on span "Save" at bounding box center [307, 116] width 26 height 15
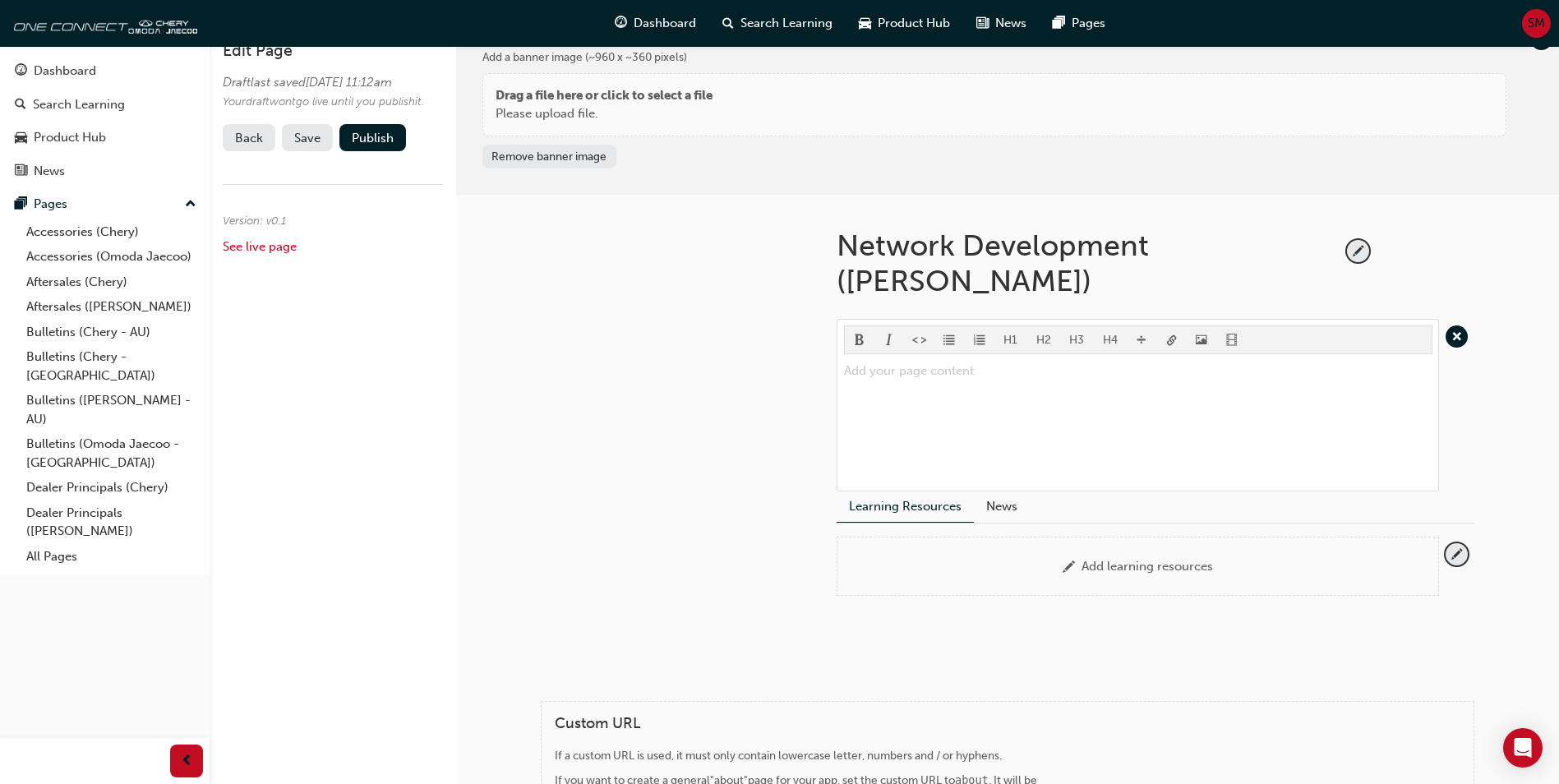
scroll to position [0, 0]
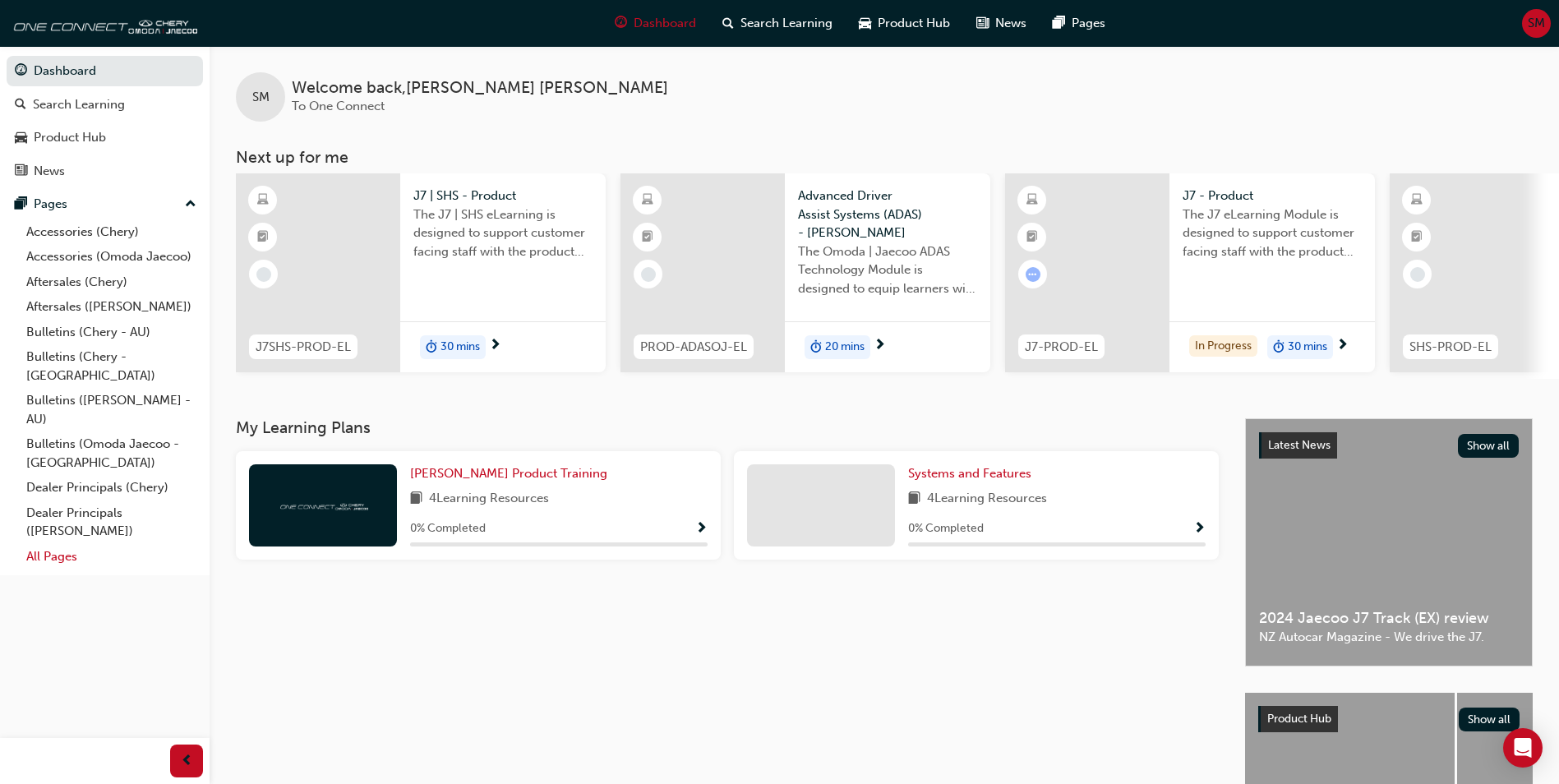
click at [62, 546] on link "All Pages" at bounding box center [111, 557] width 183 height 26
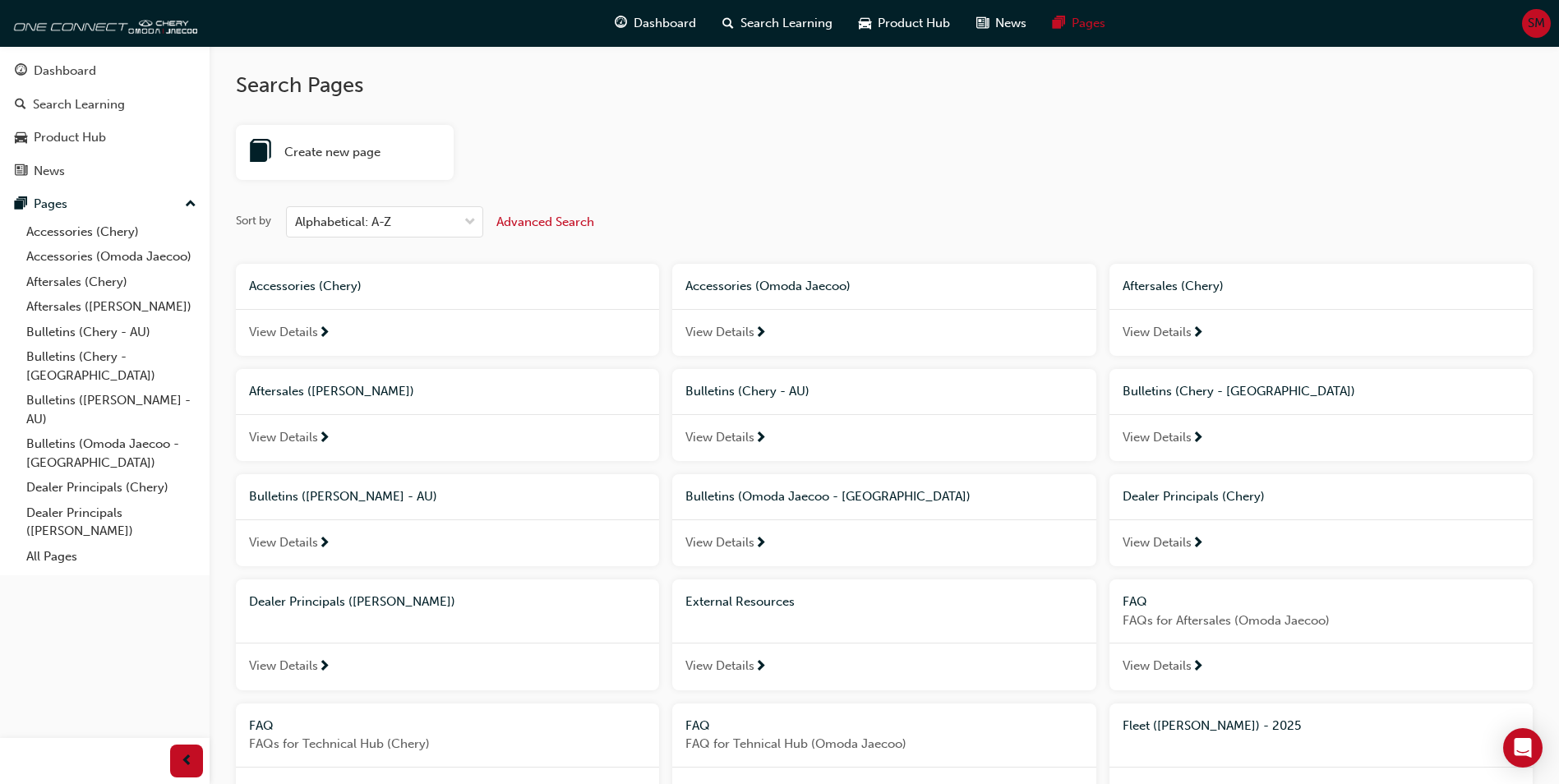
click at [371, 502] on span "Bulletins ([PERSON_NAME] - AU)" at bounding box center [343, 496] width 189 height 15
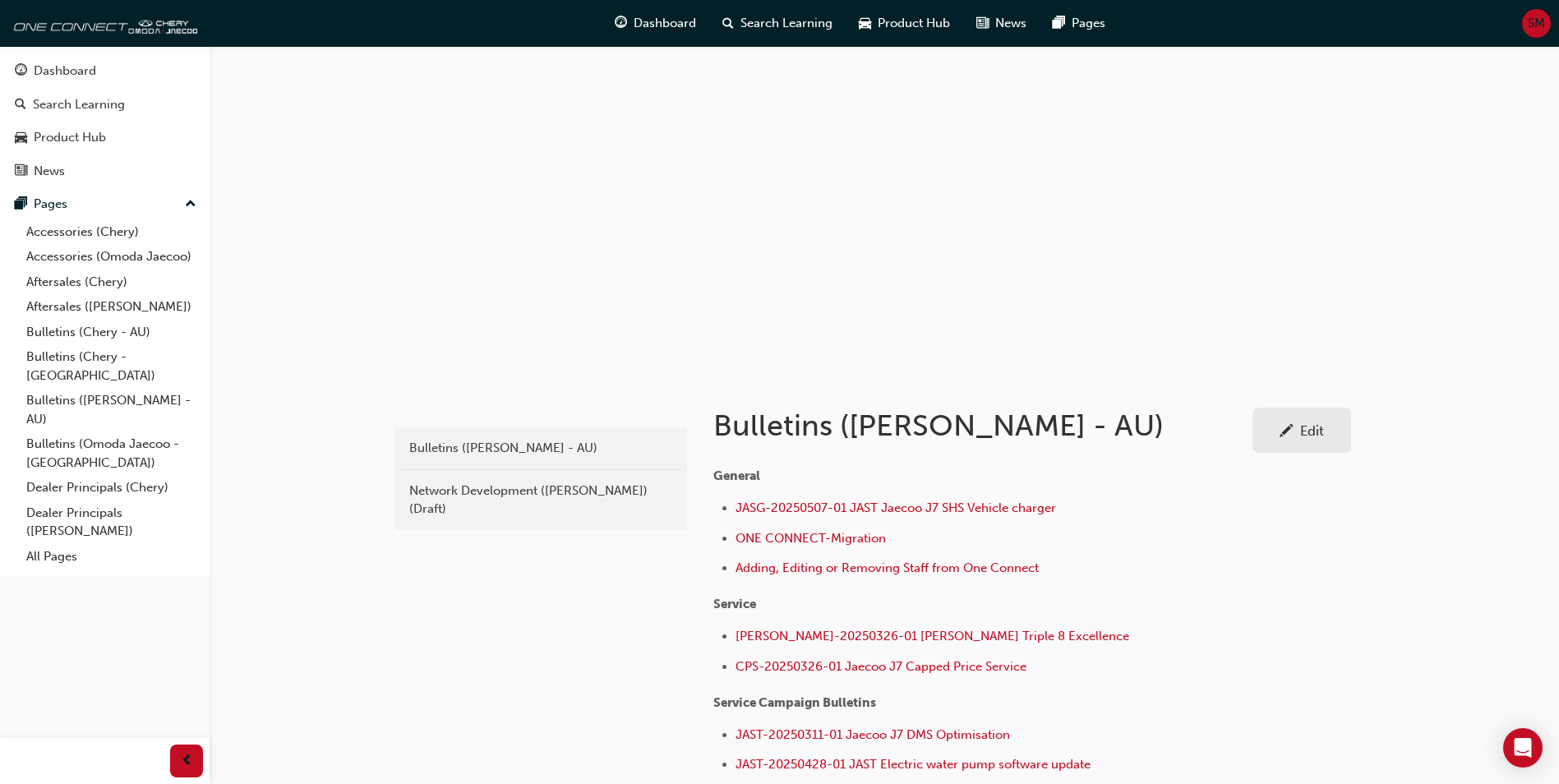
click at [1030, 270] on div at bounding box center [884, 210] width 986 height 328
click at [1291, 418] on link "Edit" at bounding box center [1302, 430] width 99 height 45
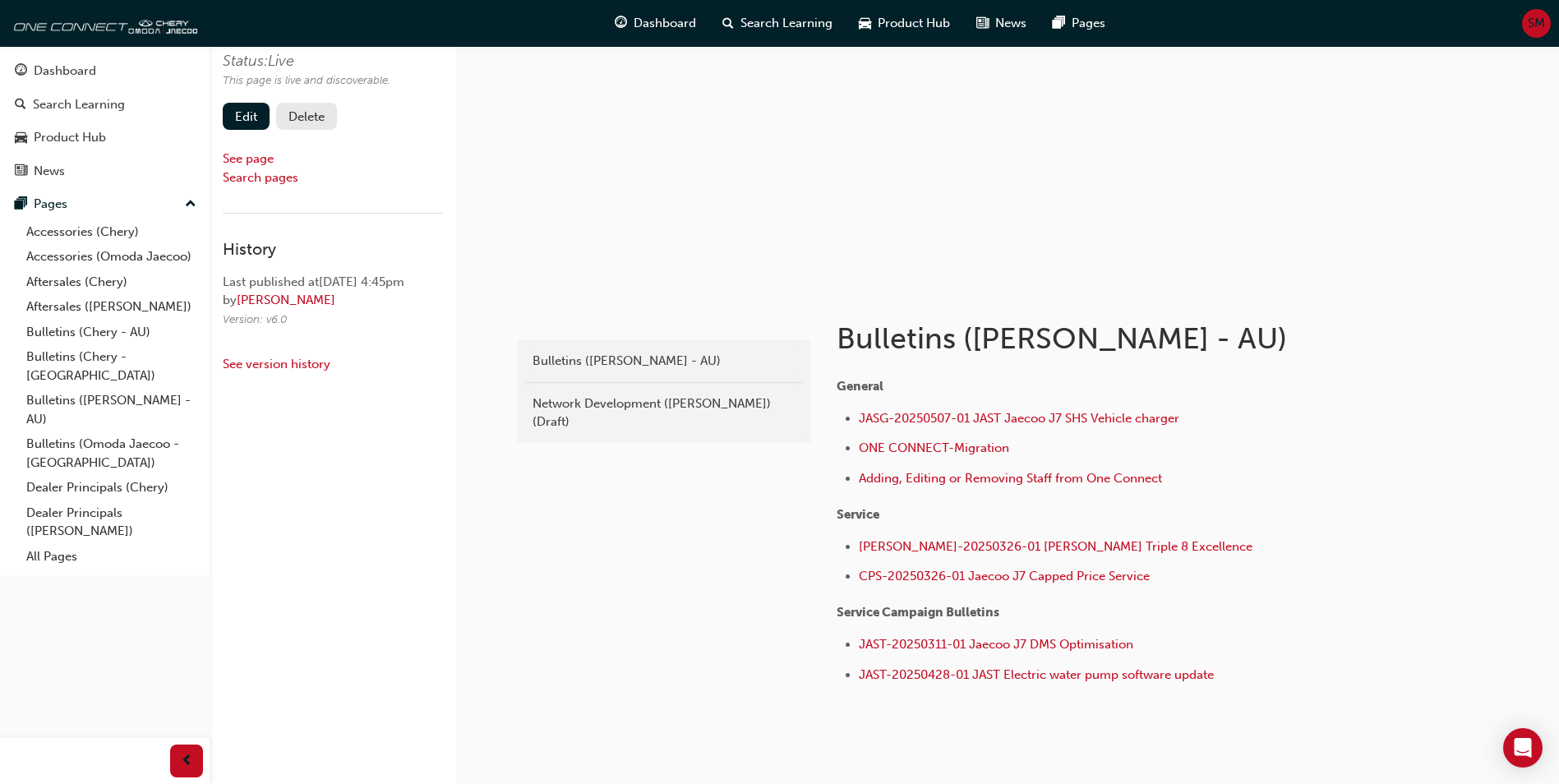
scroll to position [150, 0]
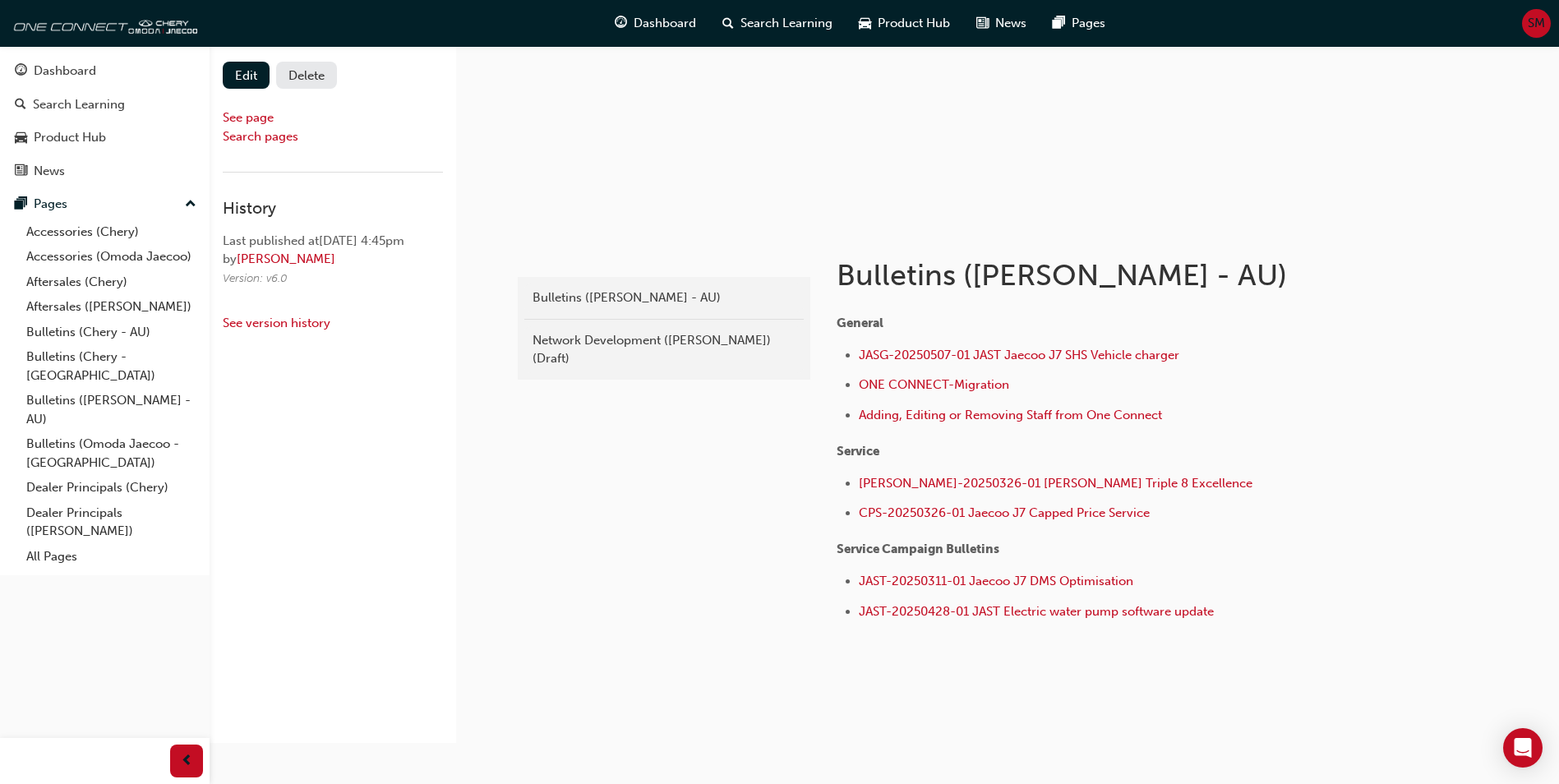
click at [772, 151] on div at bounding box center [1008, 60] width 986 height 328
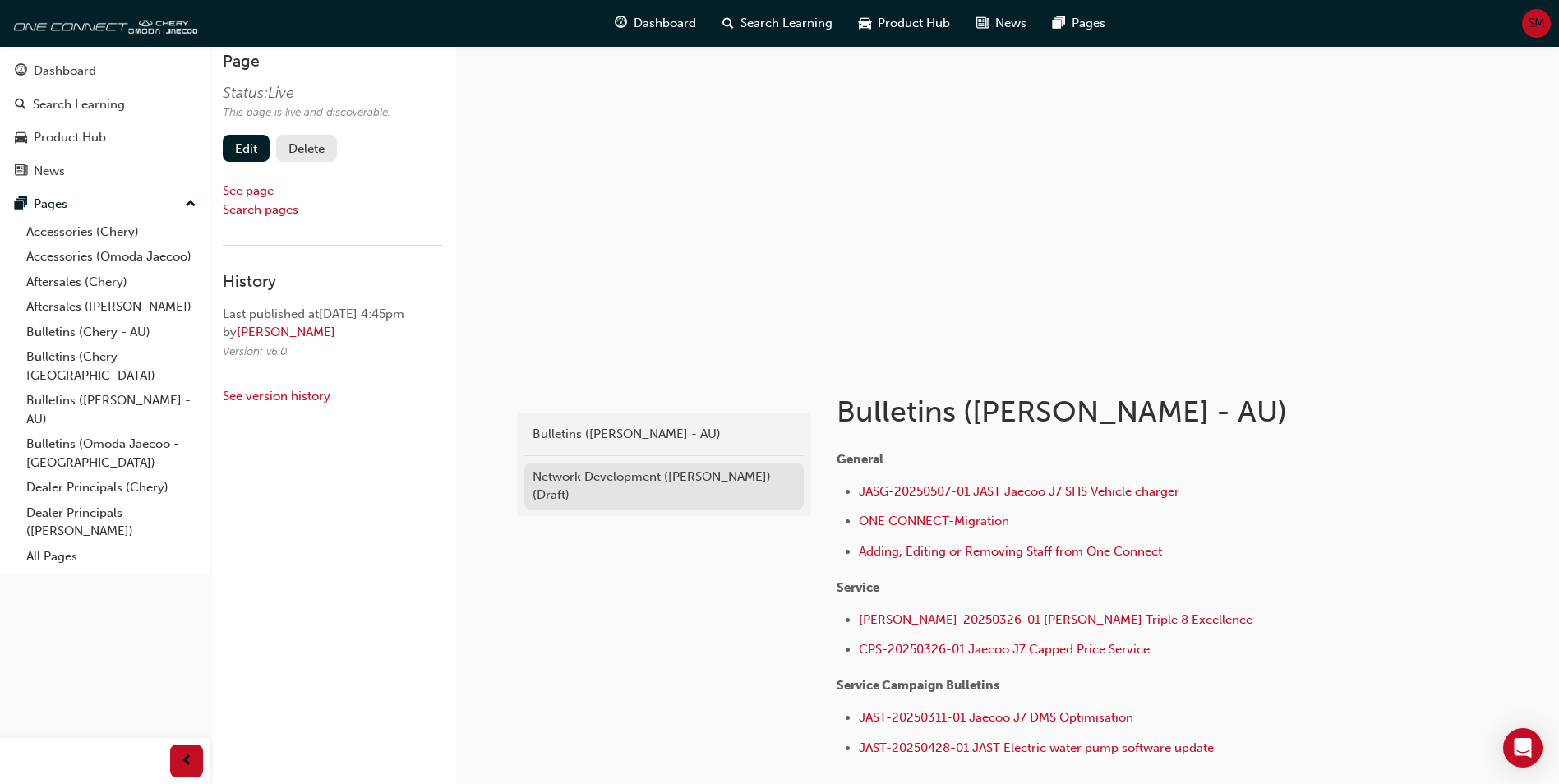
scroll to position [0, 0]
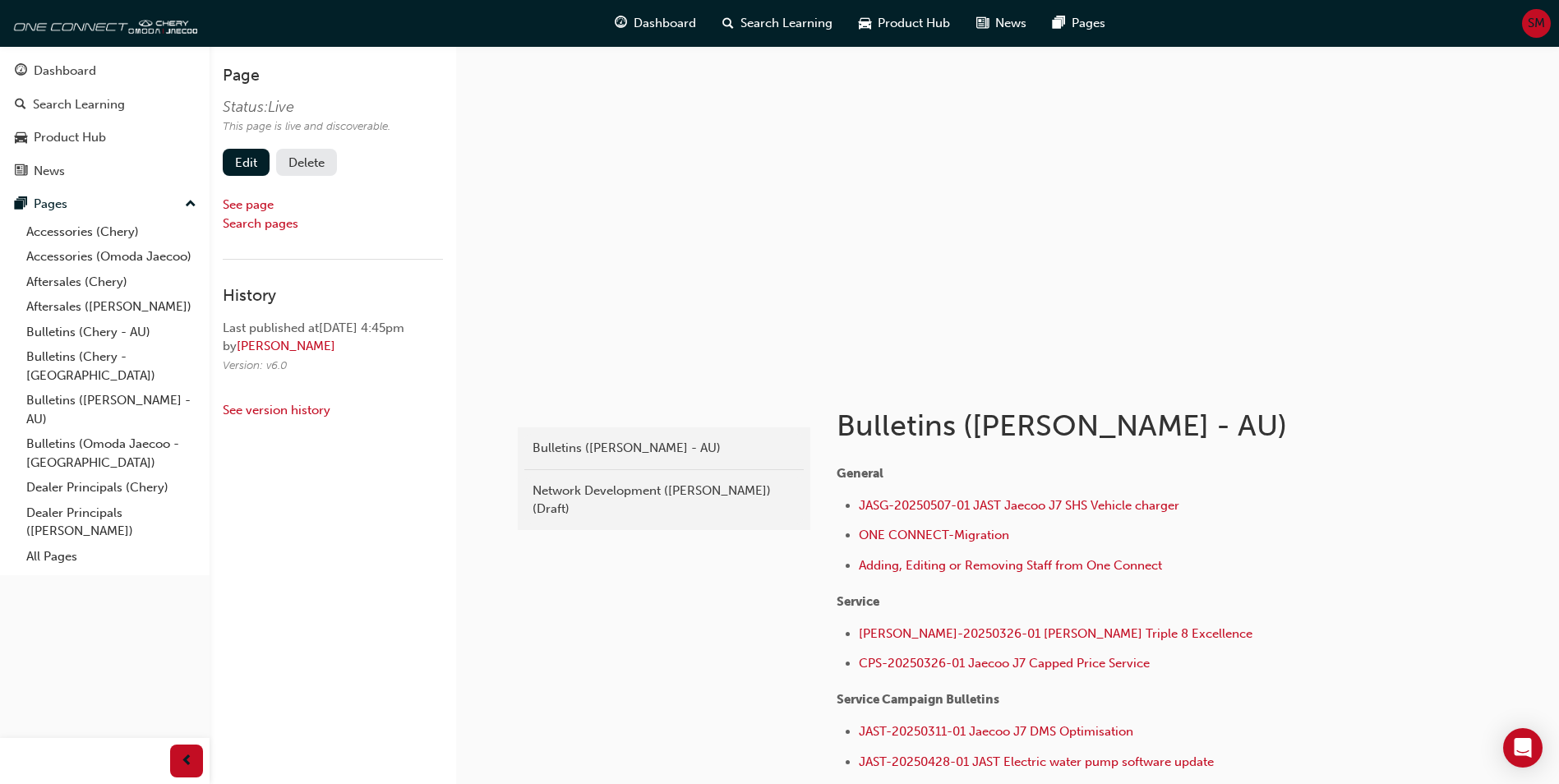
click at [817, 305] on div at bounding box center [1008, 210] width 986 height 328
click at [234, 161] on link "Edit" at bounding box center [246, 162] width 47 height 27
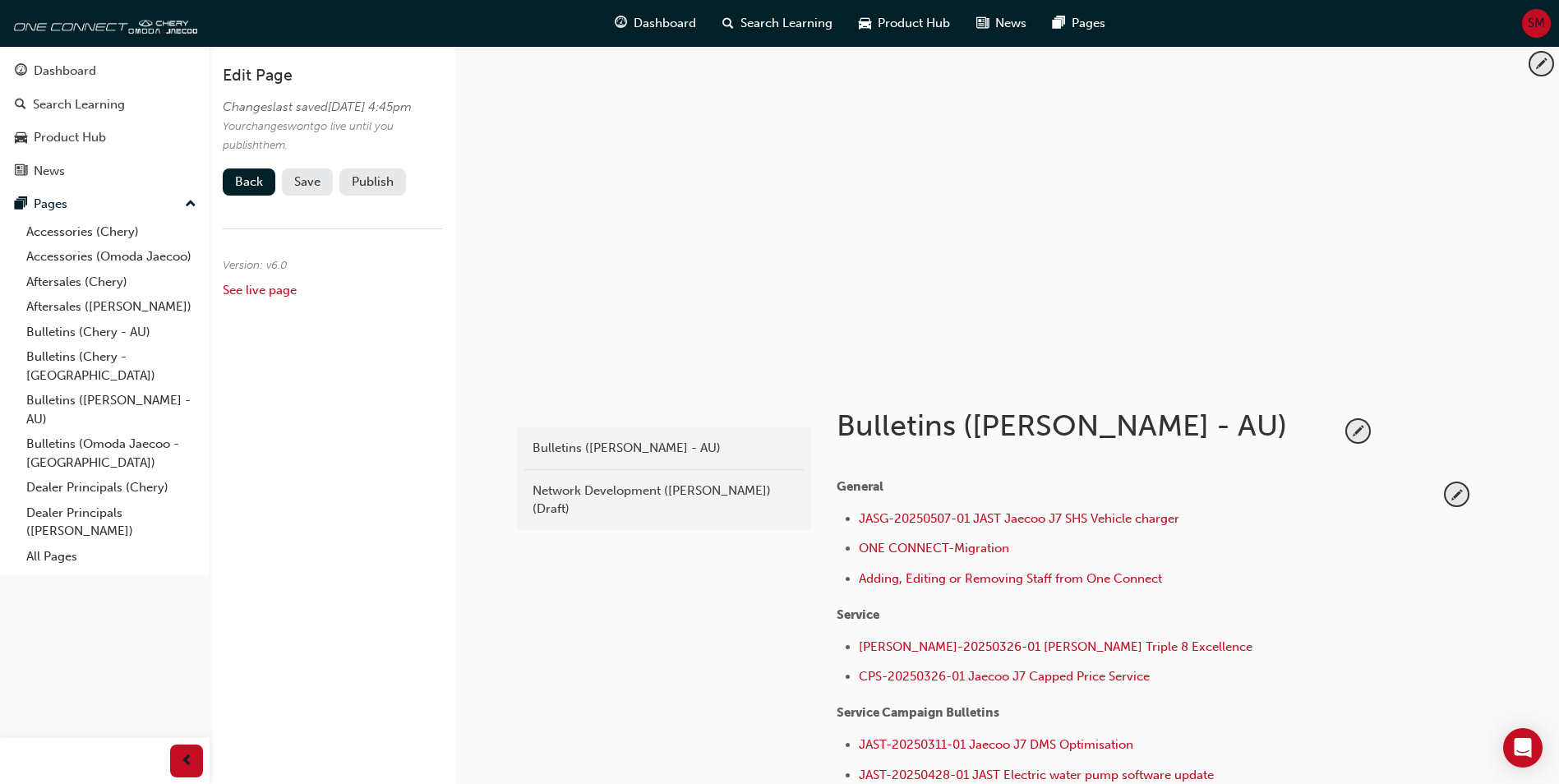
click at [986, 242] on div at bounding box center [1008, 210] width 986 height 328
click at [1539, 65] on span "pencil-icon" at bounding box center [1541, 64] width 22 height 22
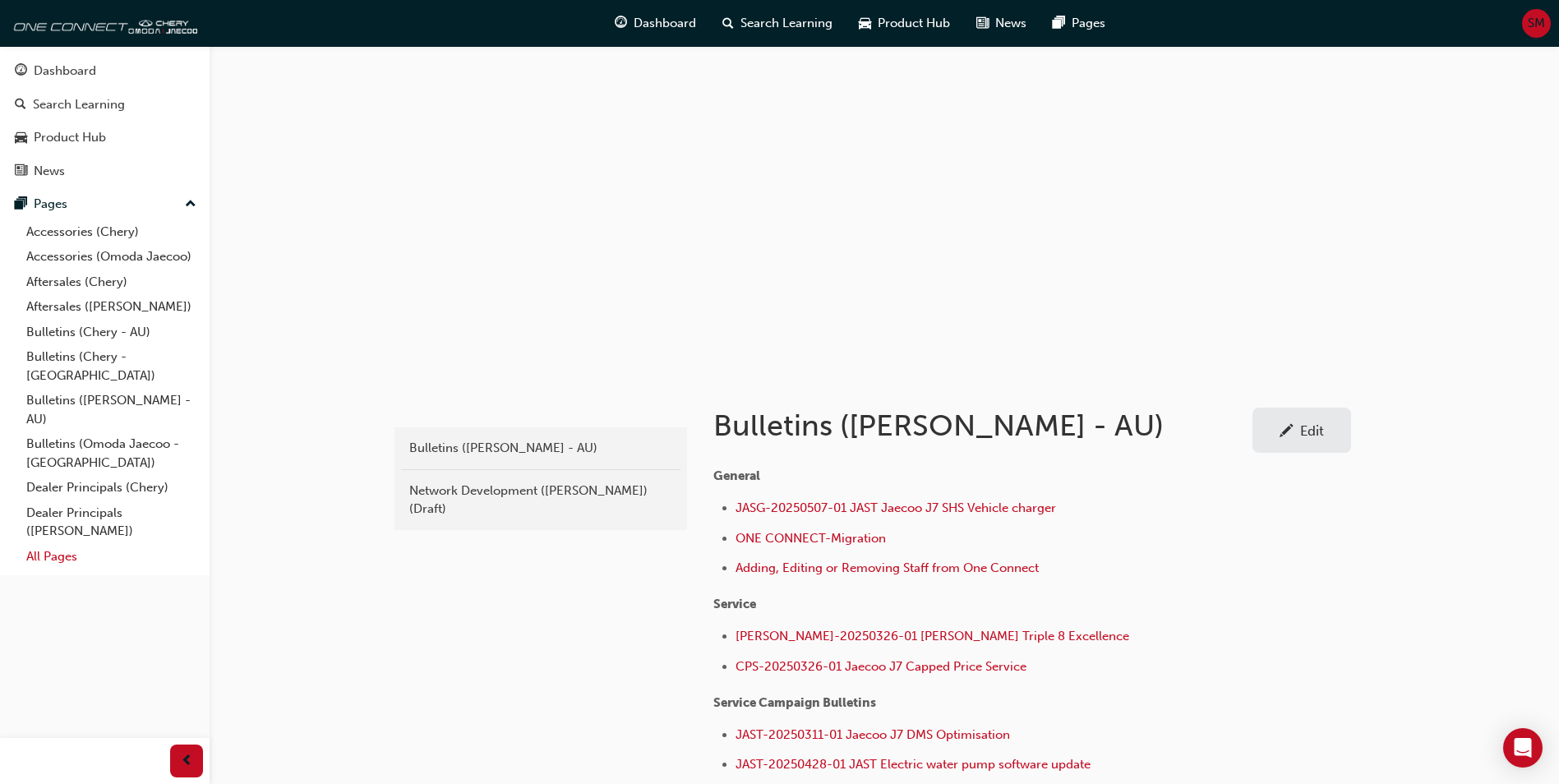
click at [20, 544] on link "All Pages" at bounding box center [111, 557] width 183 height 26
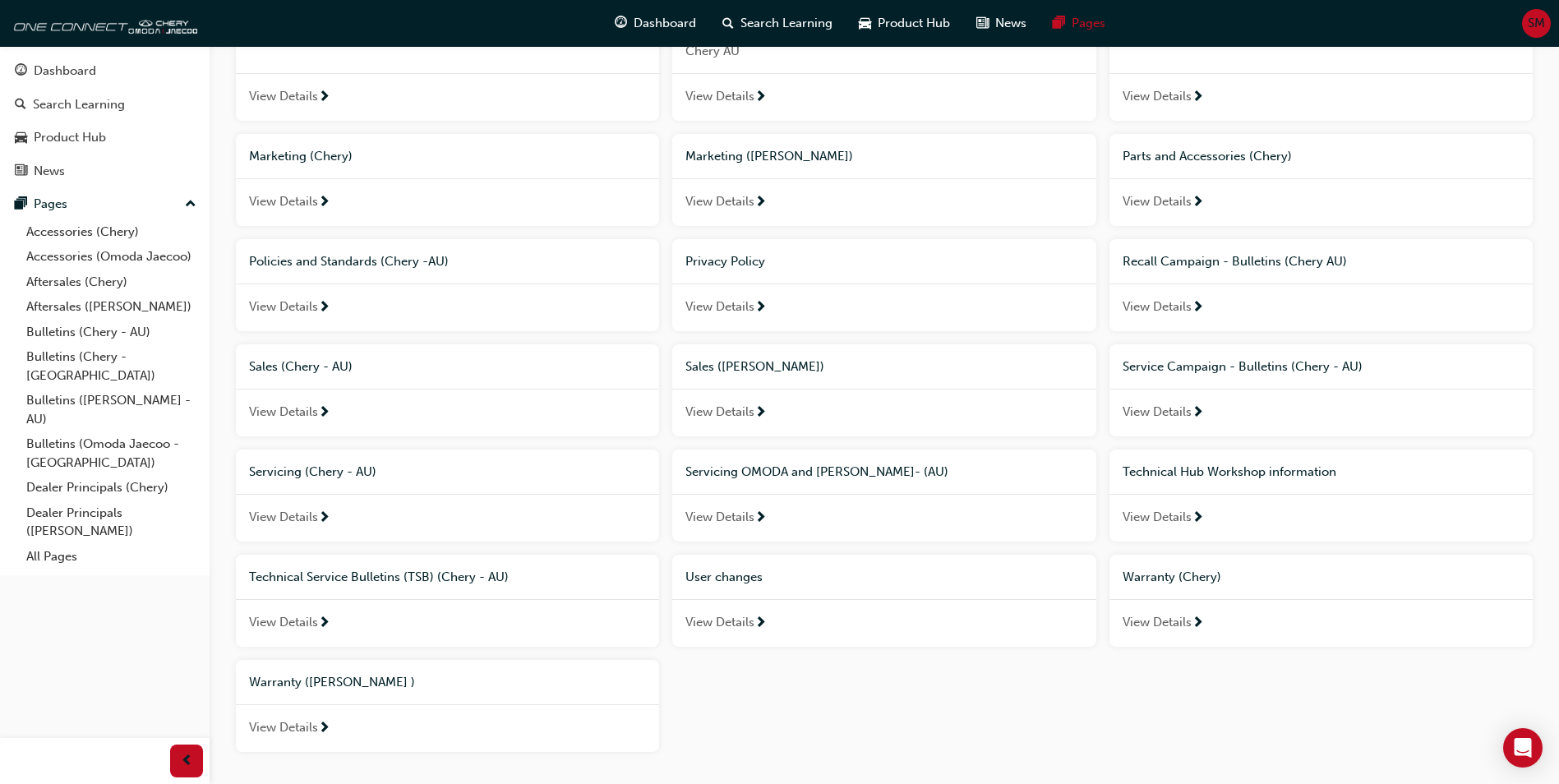
scroll to position [822, 0]
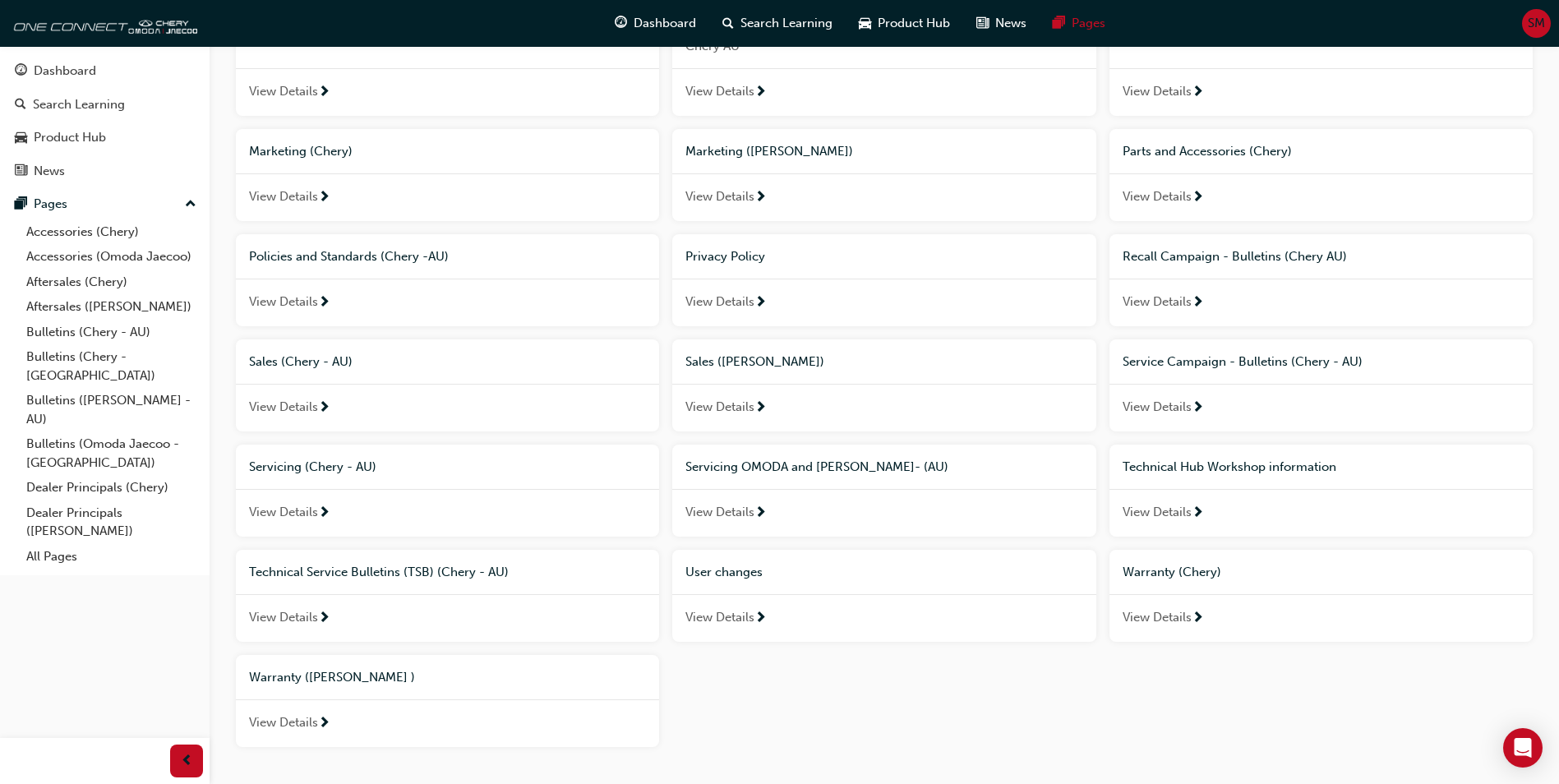
click at [358, 253] on span "Policies and Standards (Chery -AU)" at bounding box center [349, 256] width 200 height 15
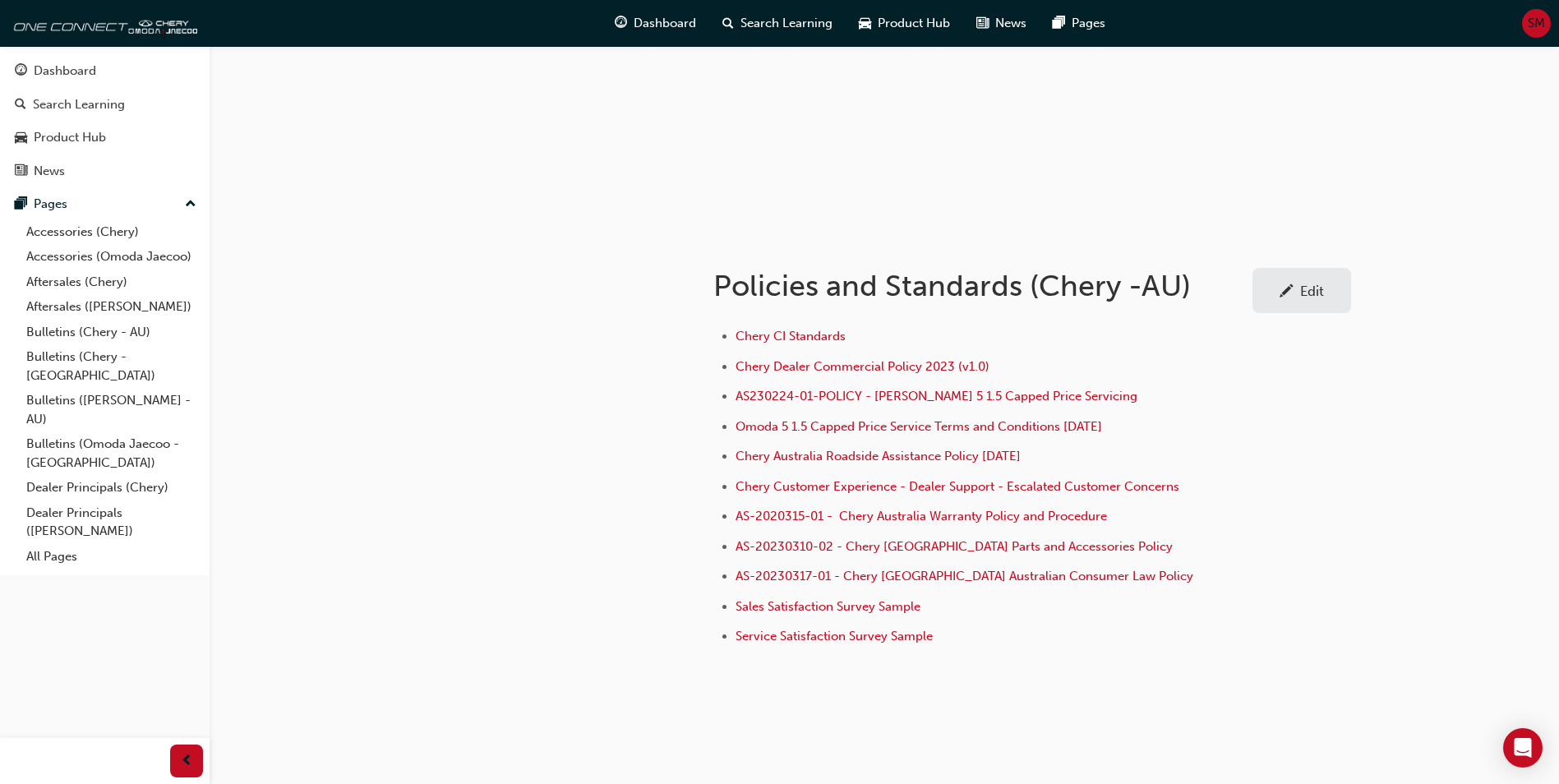
scroll to position [165, 0]
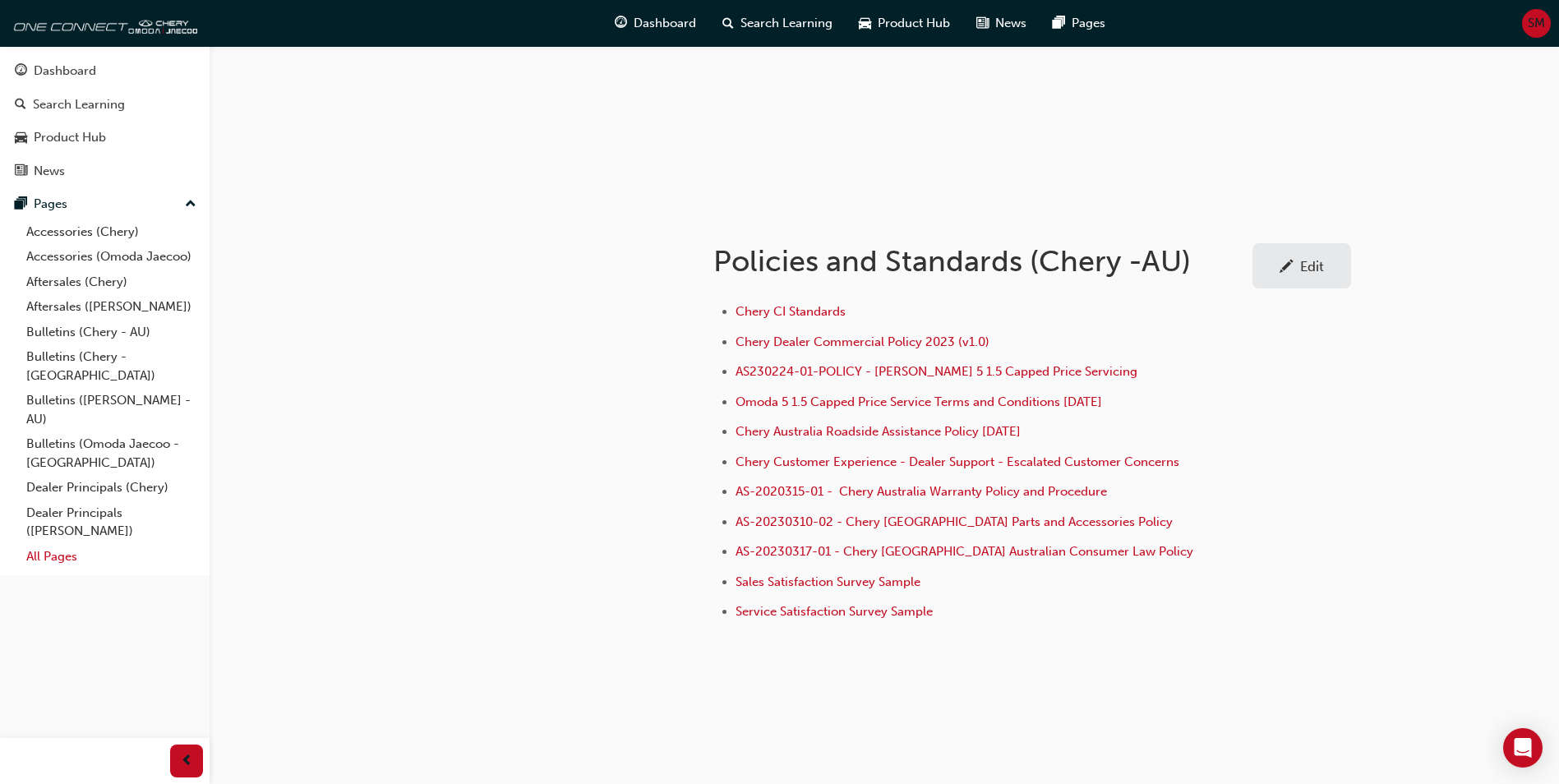
click at [66, 544] on link "All Pages" at bounding box center [111, 557] width 183 height 26
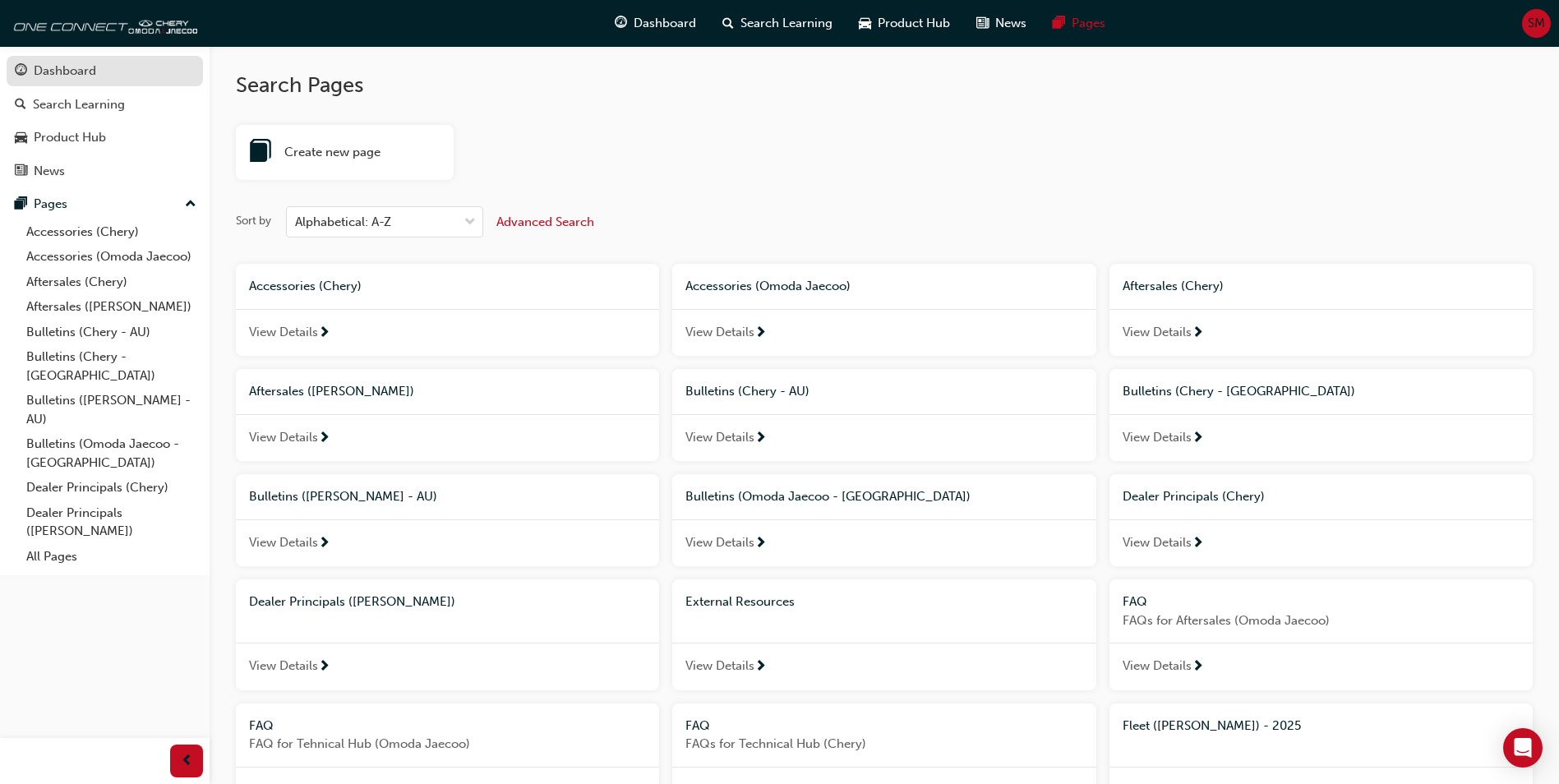
click at [67, 71] on div "Dashboard" at bounding box center [64, 71] width 62 height 19
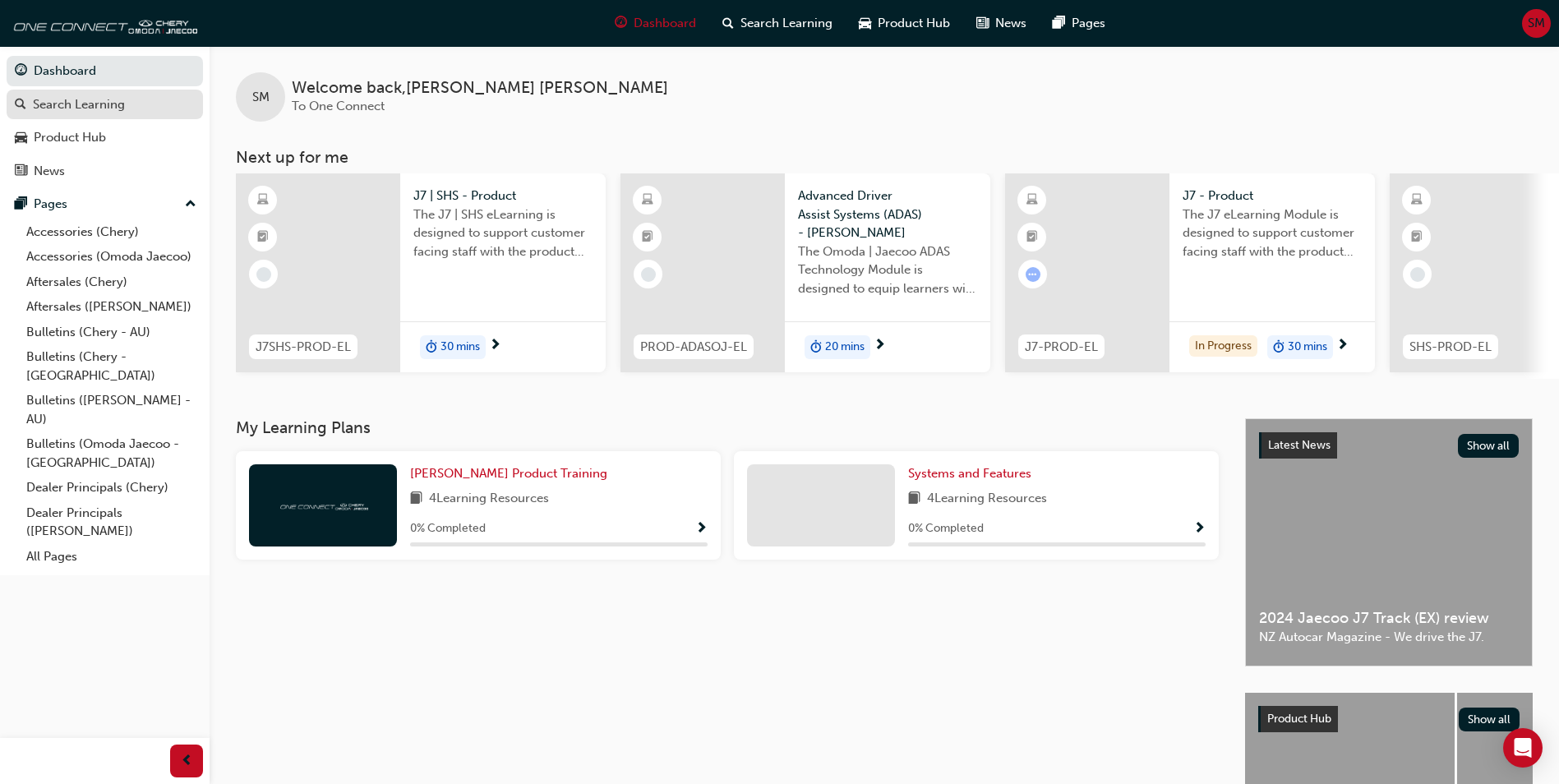
click at [94, 103] on div "Search Learning" at bounding box center [79, 105] width 92 height 19
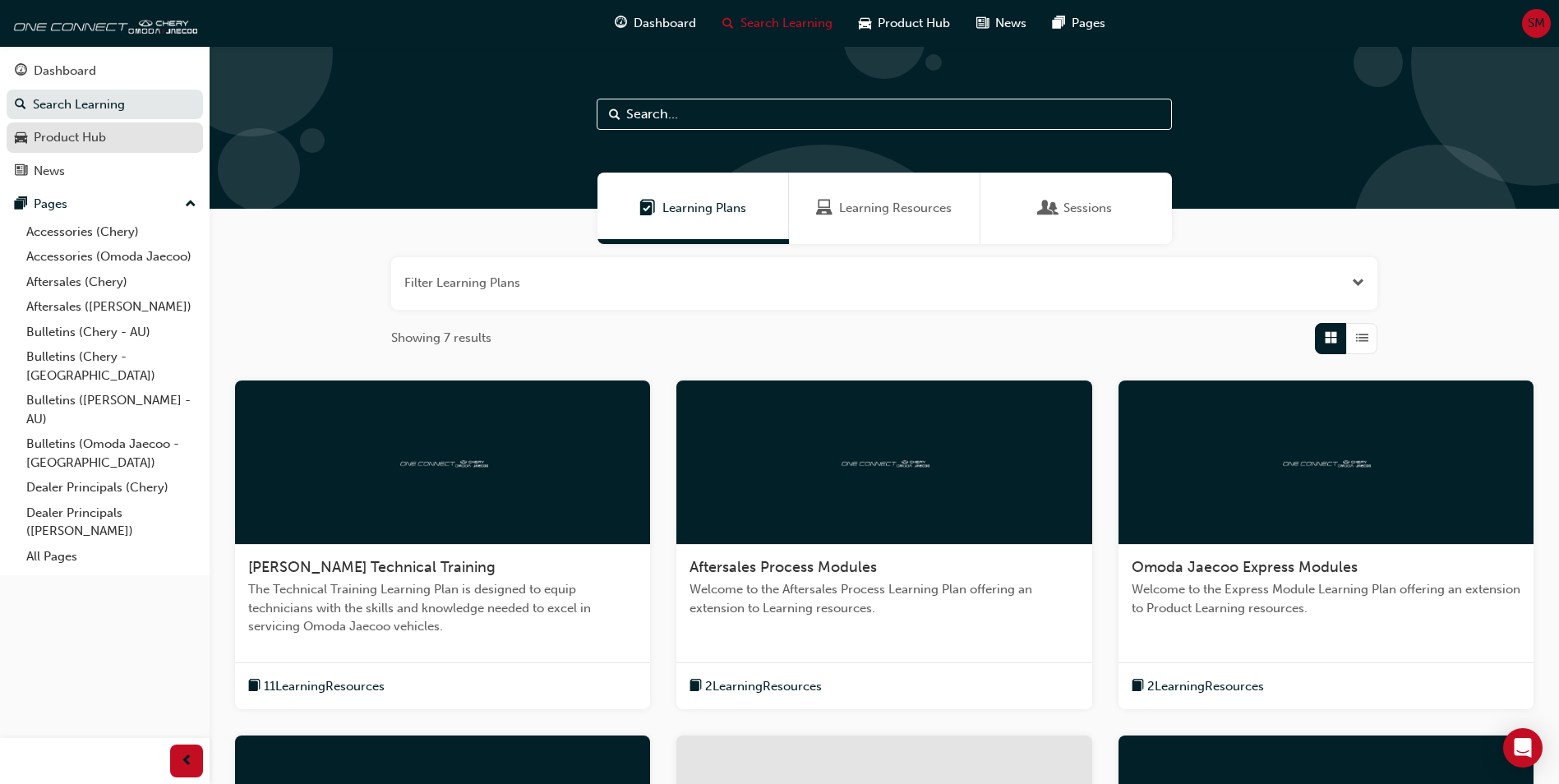
click at [131, 130] on div "Product Hub" at bounding box center [104, 137] width 180 height 20
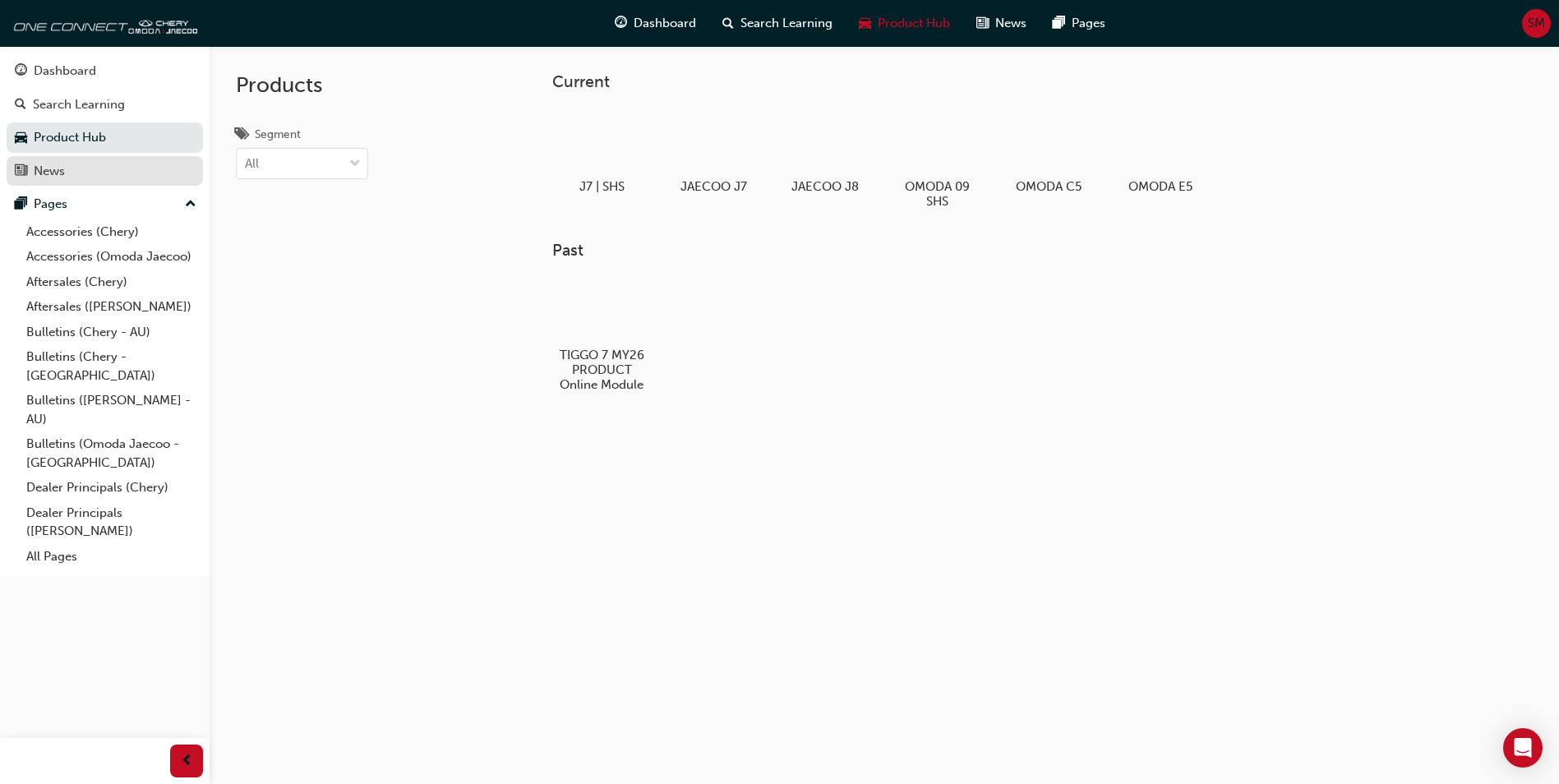
click at [63, 172] on div "News" at bounding box center [49, 171] width 32 height 19
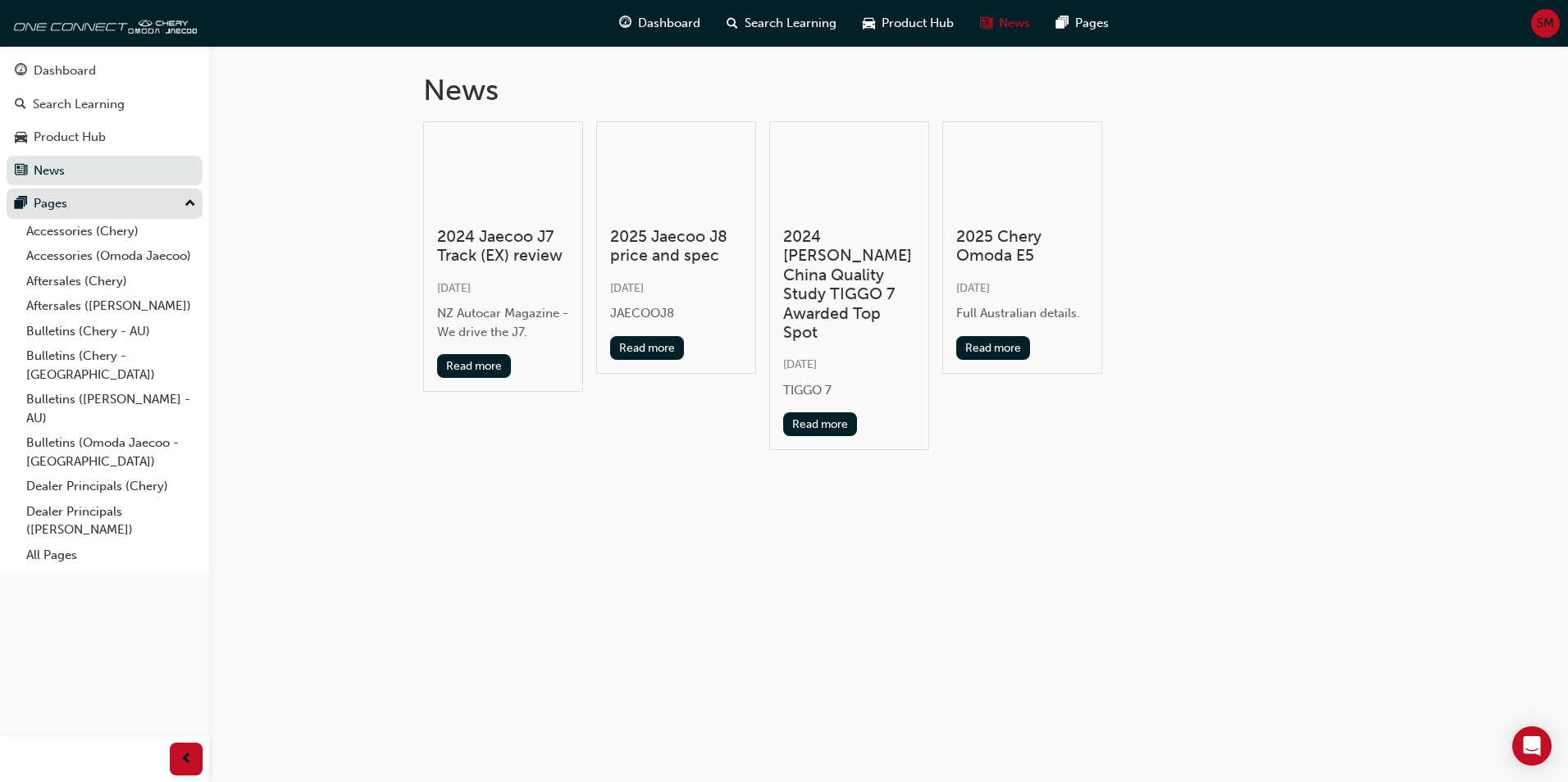
click at [55, 214] on button "Pages" at bounding box center [105, 204] width 196 height 31
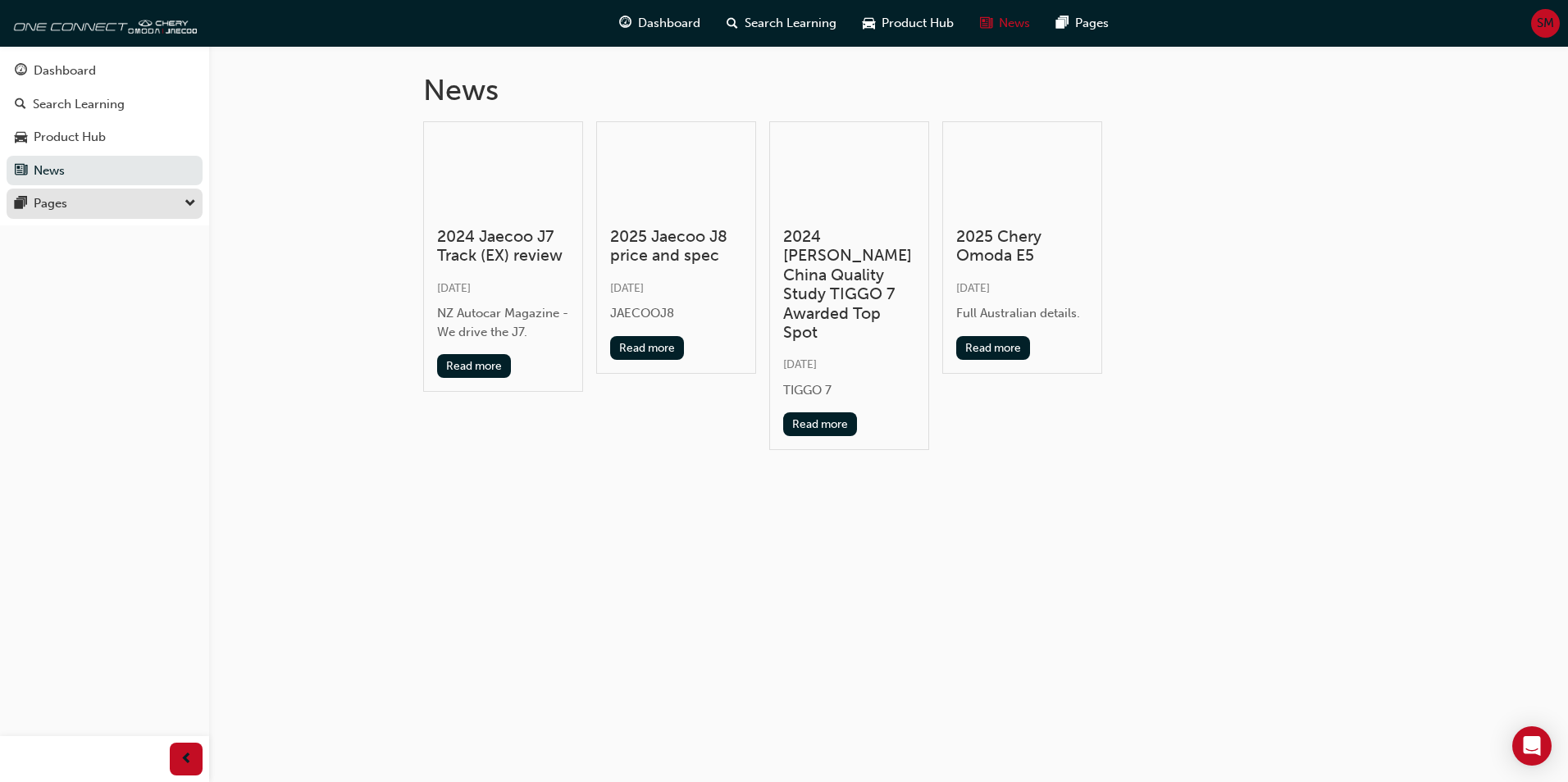
click at [55, 214] on button "Pages" at bounding box center [105, 204] width 196 height 31
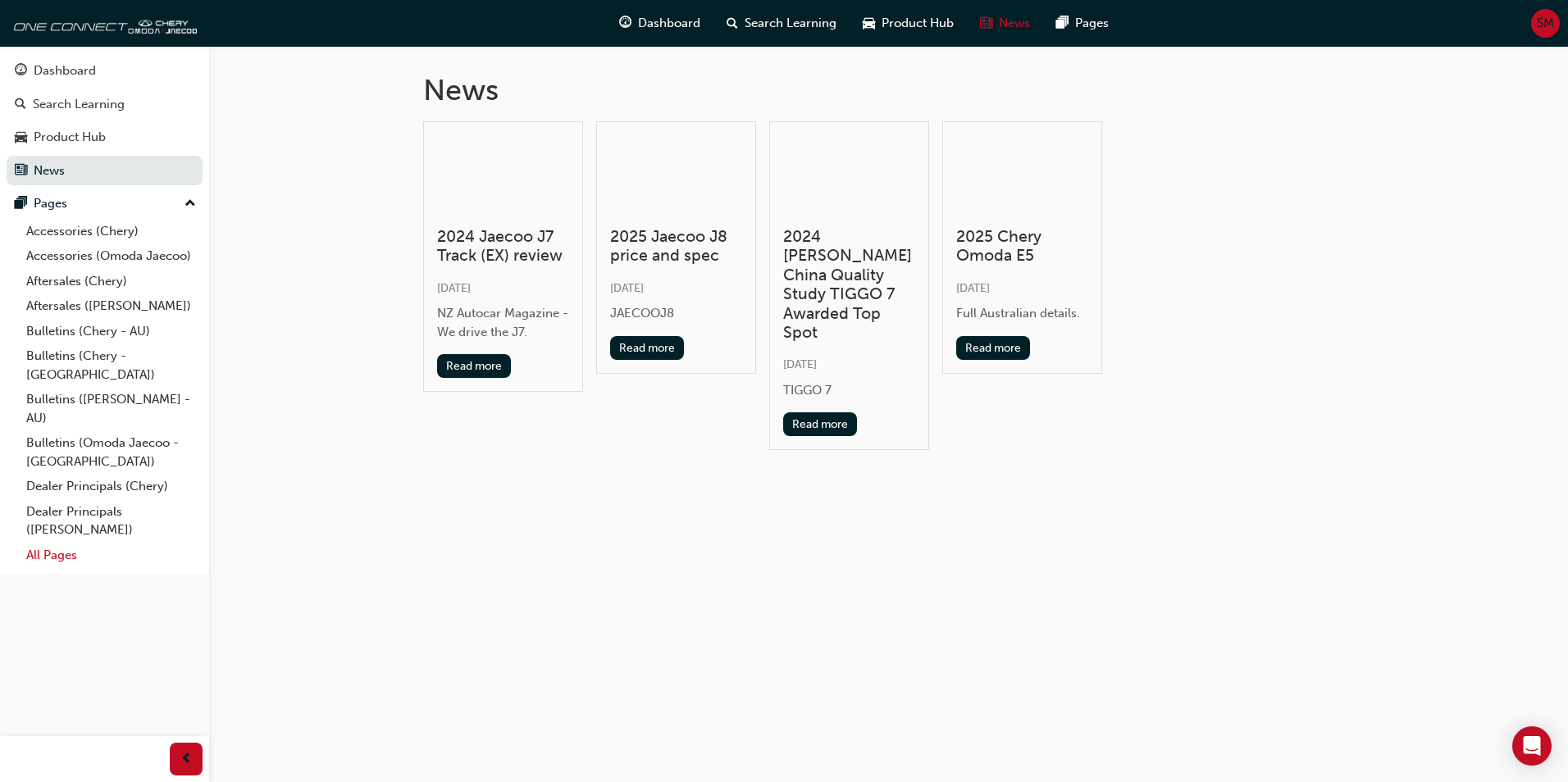
click at [54, 543] on link "All Pages" at bounding box center [111, 556] width 183 height 26
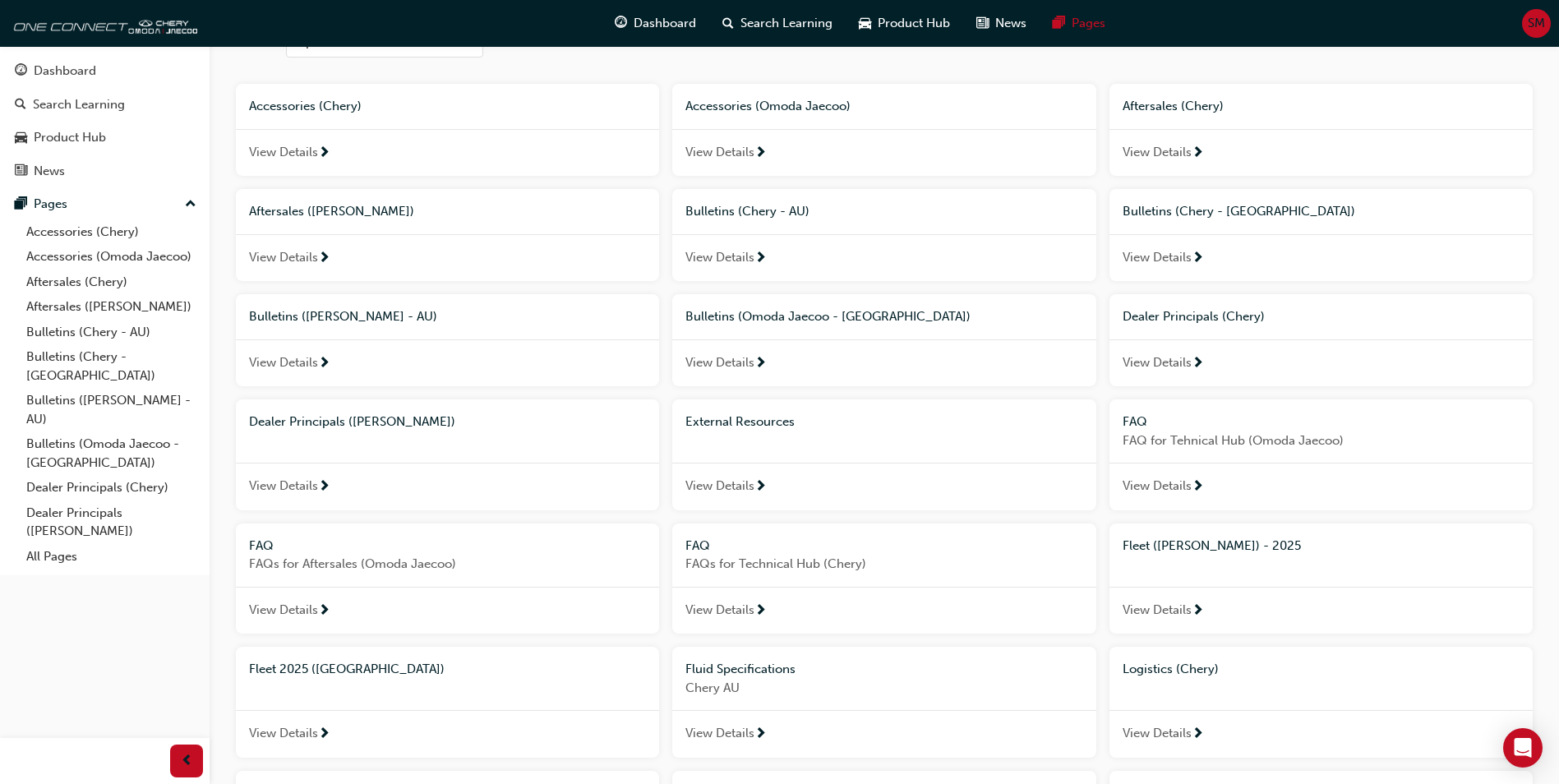
scroll to position [152, 0]
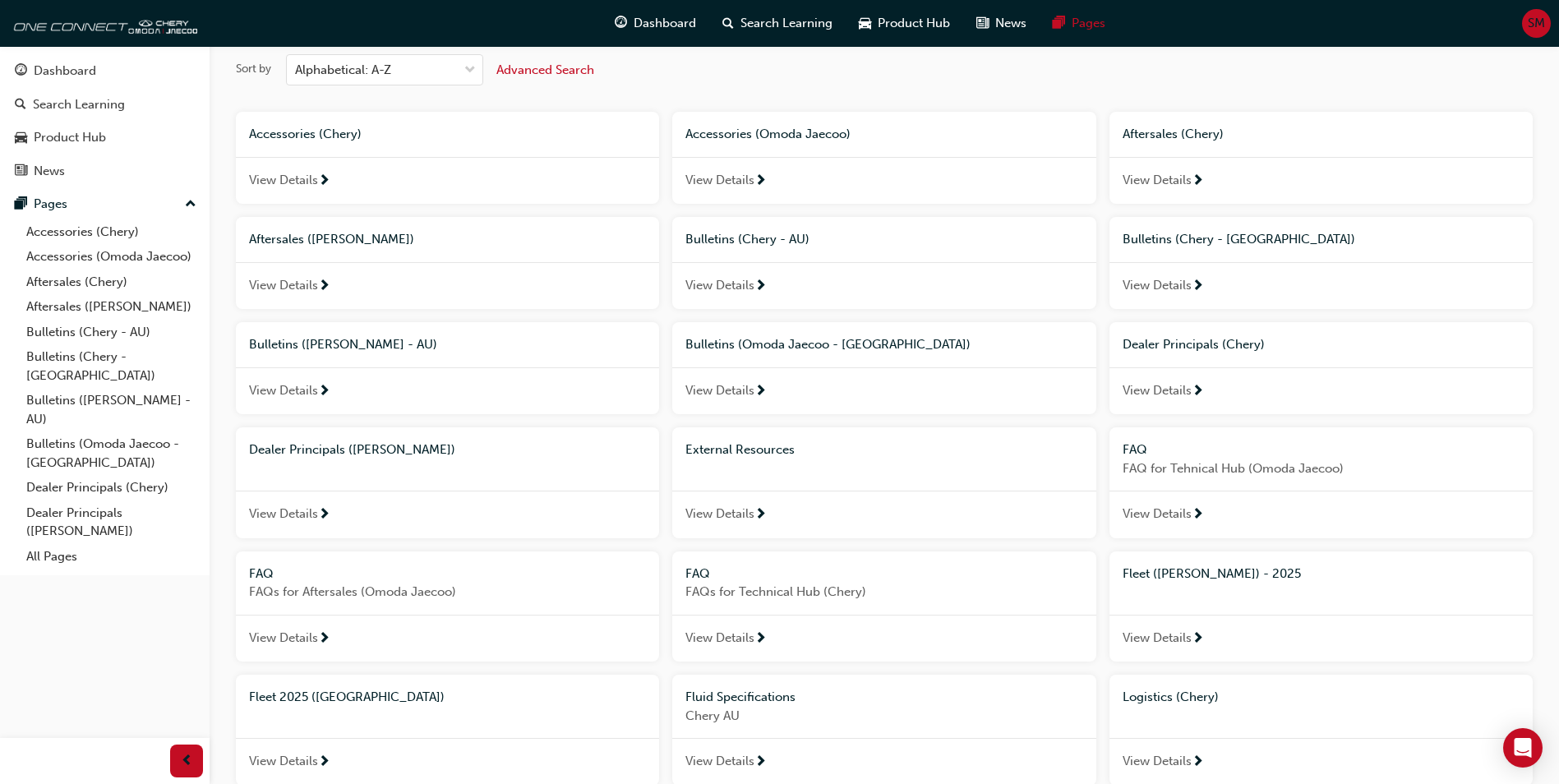
click at [761, 450] on span "External Resources" at bounding box center [740, 449] width 109 height 15
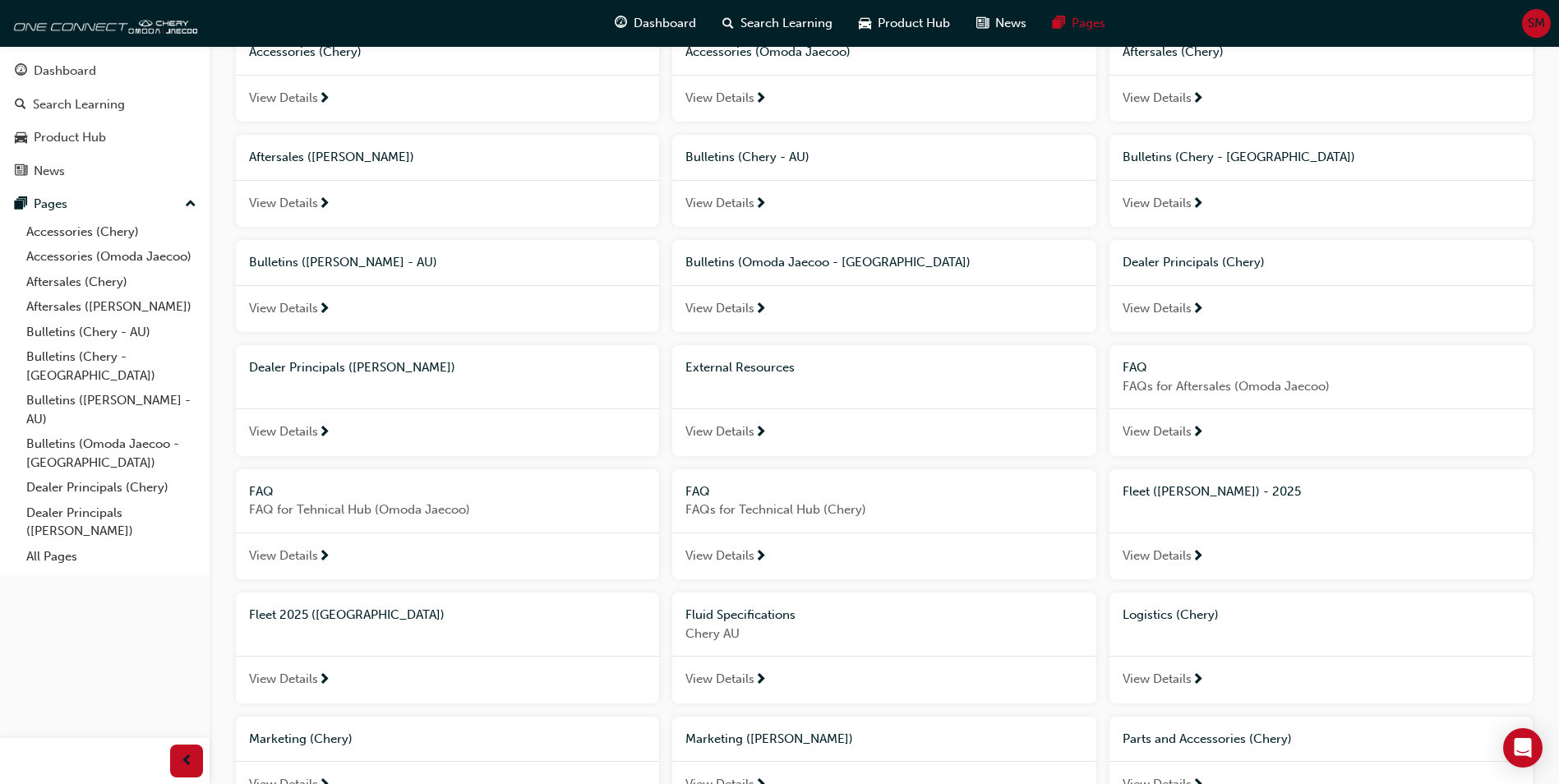
click at [383, 368] on span "Dealer Principals ([PERSON_NAME])" at bounding box center [352, 367] width 207 height 15
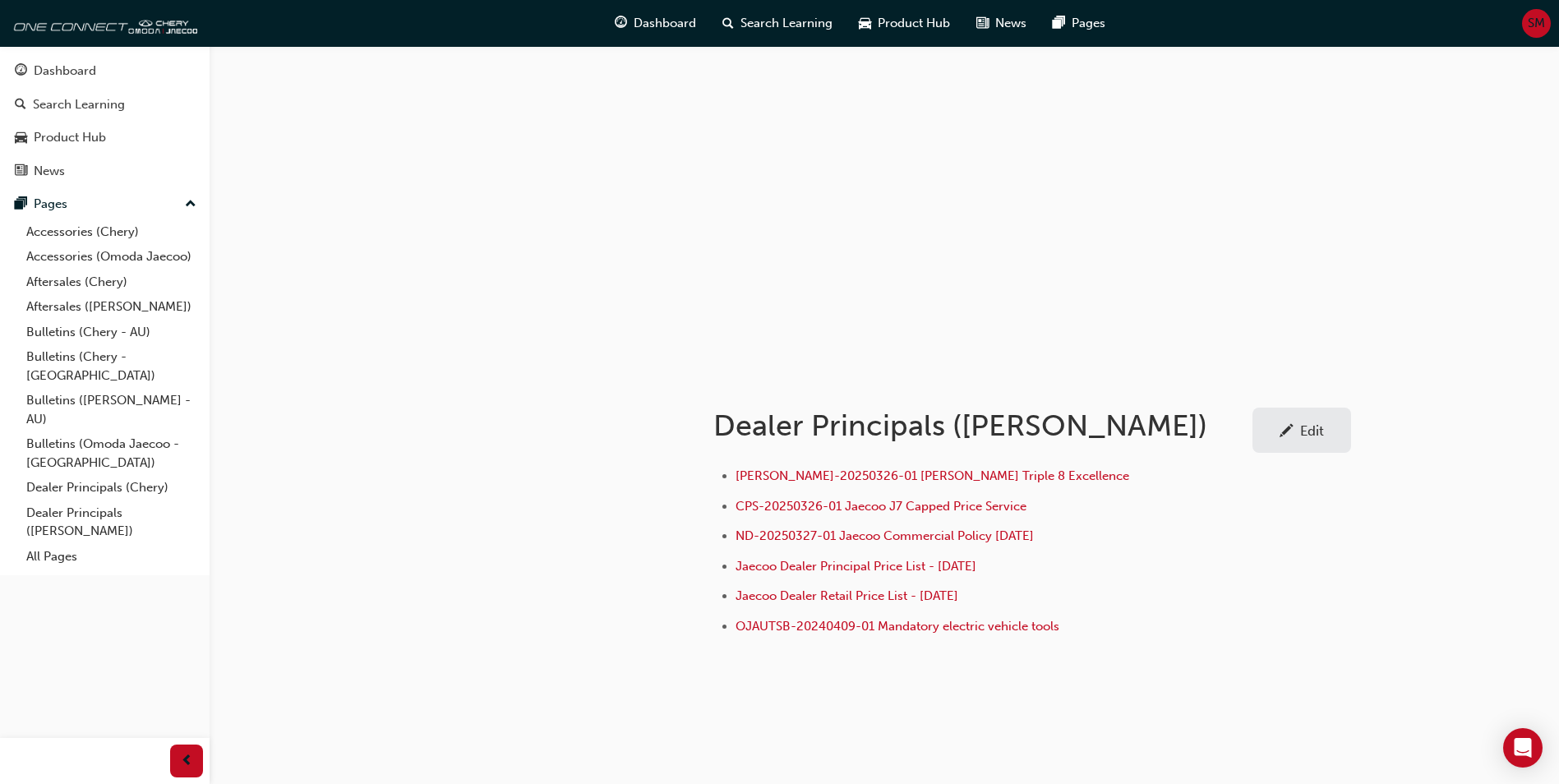
scroll to position [15, 0]
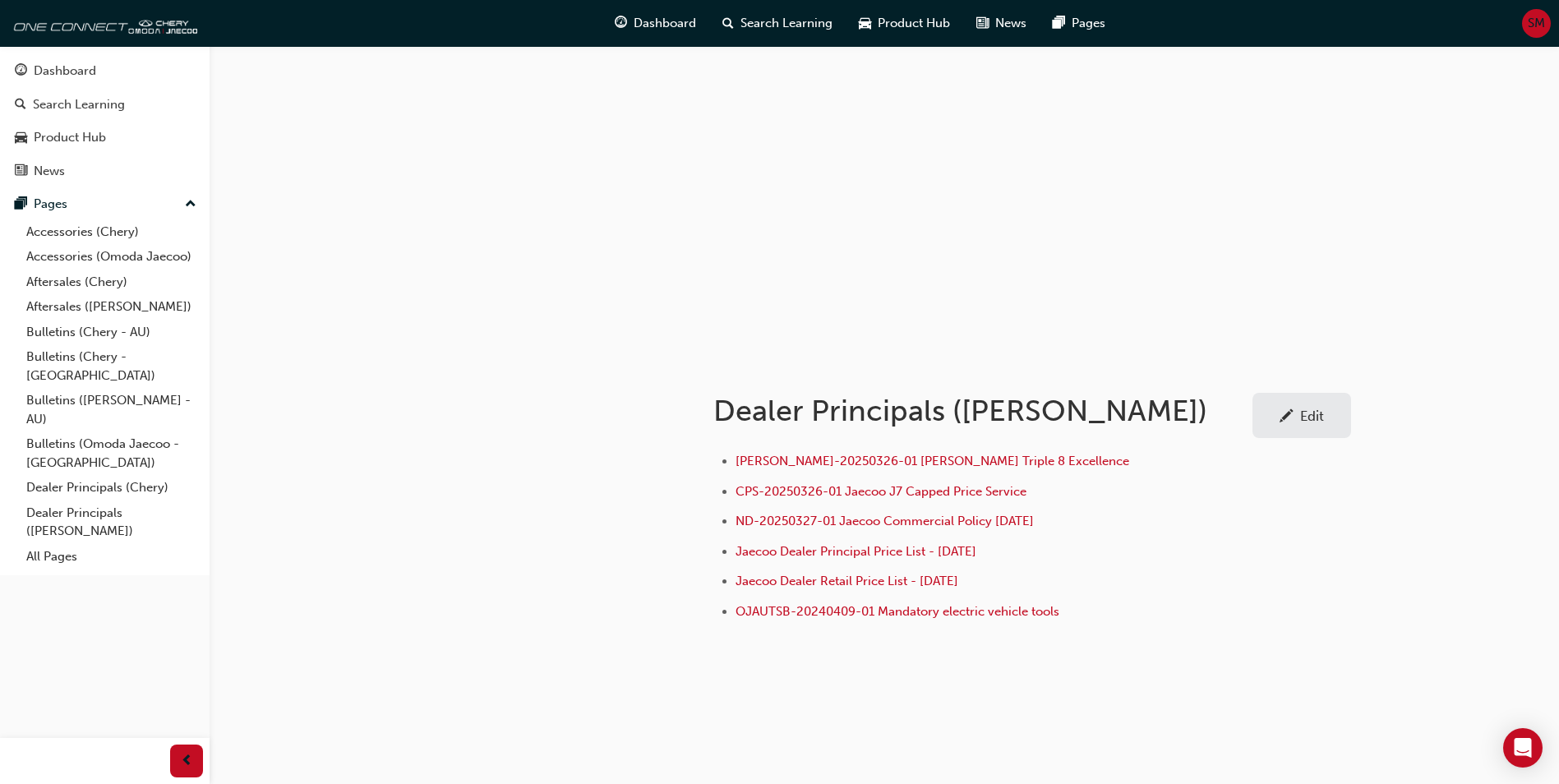
click at [1309, 424] on div "Edit" at bounding box center [1301, 415] width 74 height 20
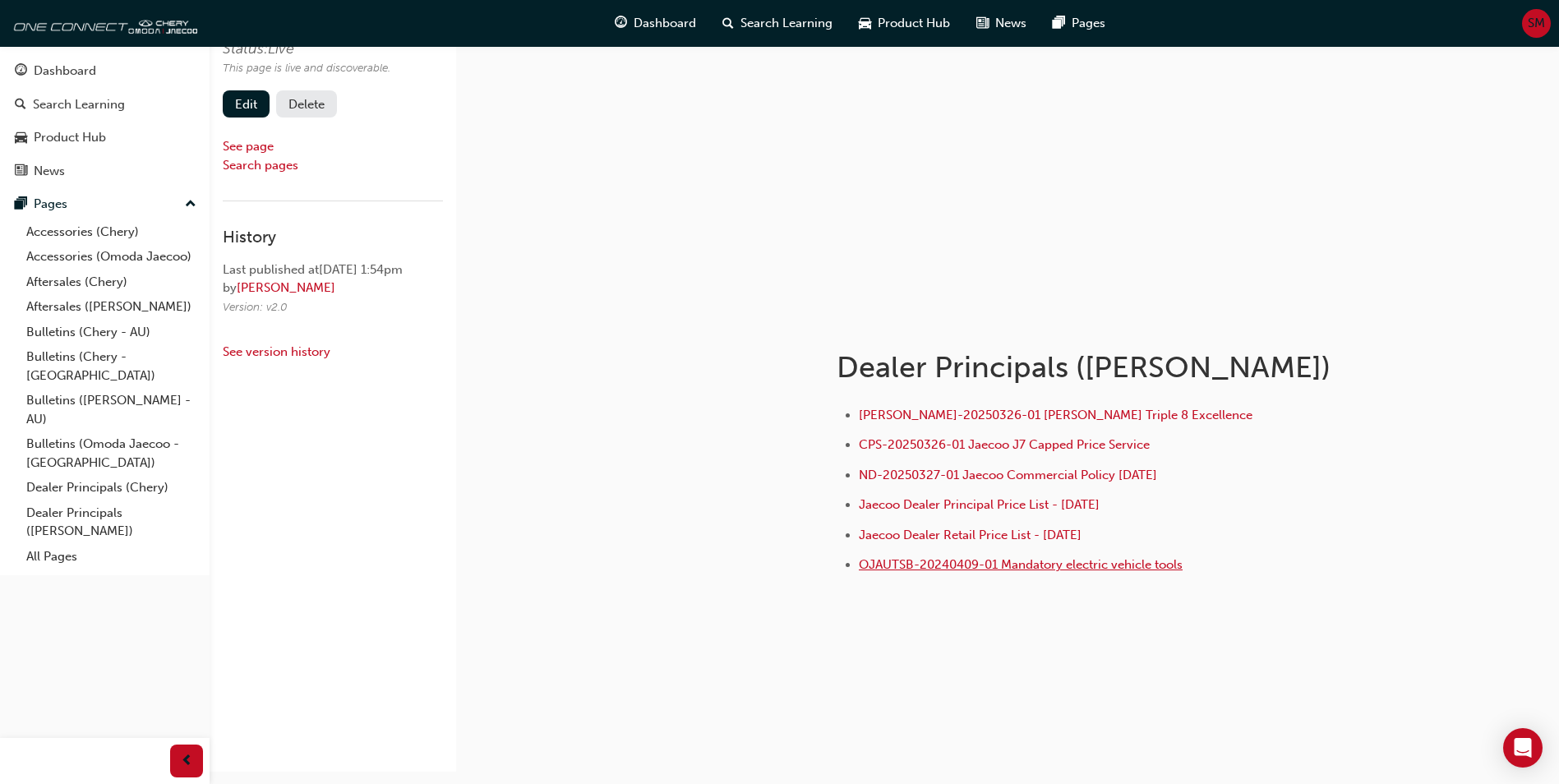
scroll to position [87, 0]
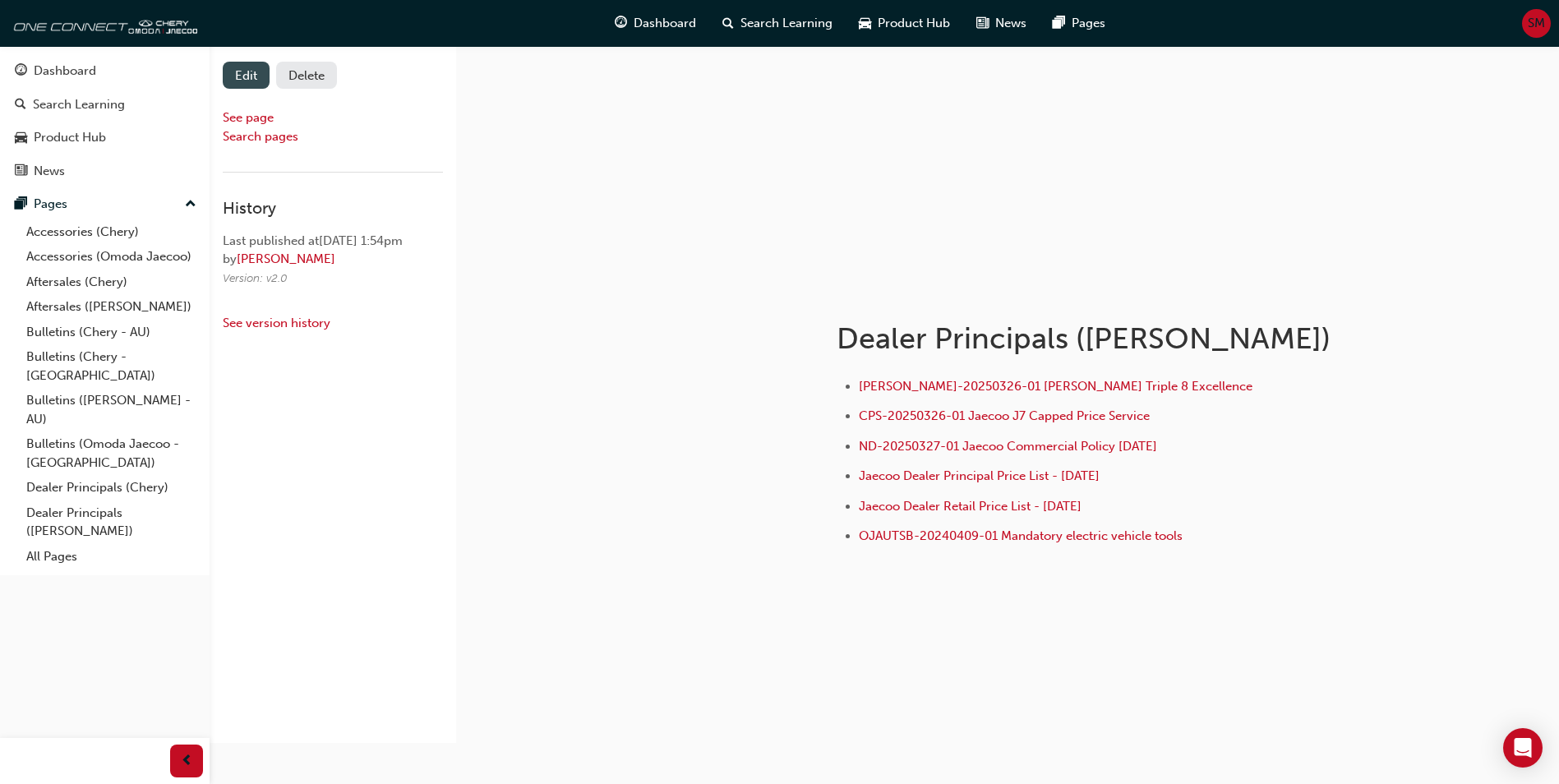
click at [232, 83] on link "Edit" at bounding box center [246, 75] width 47 height 27
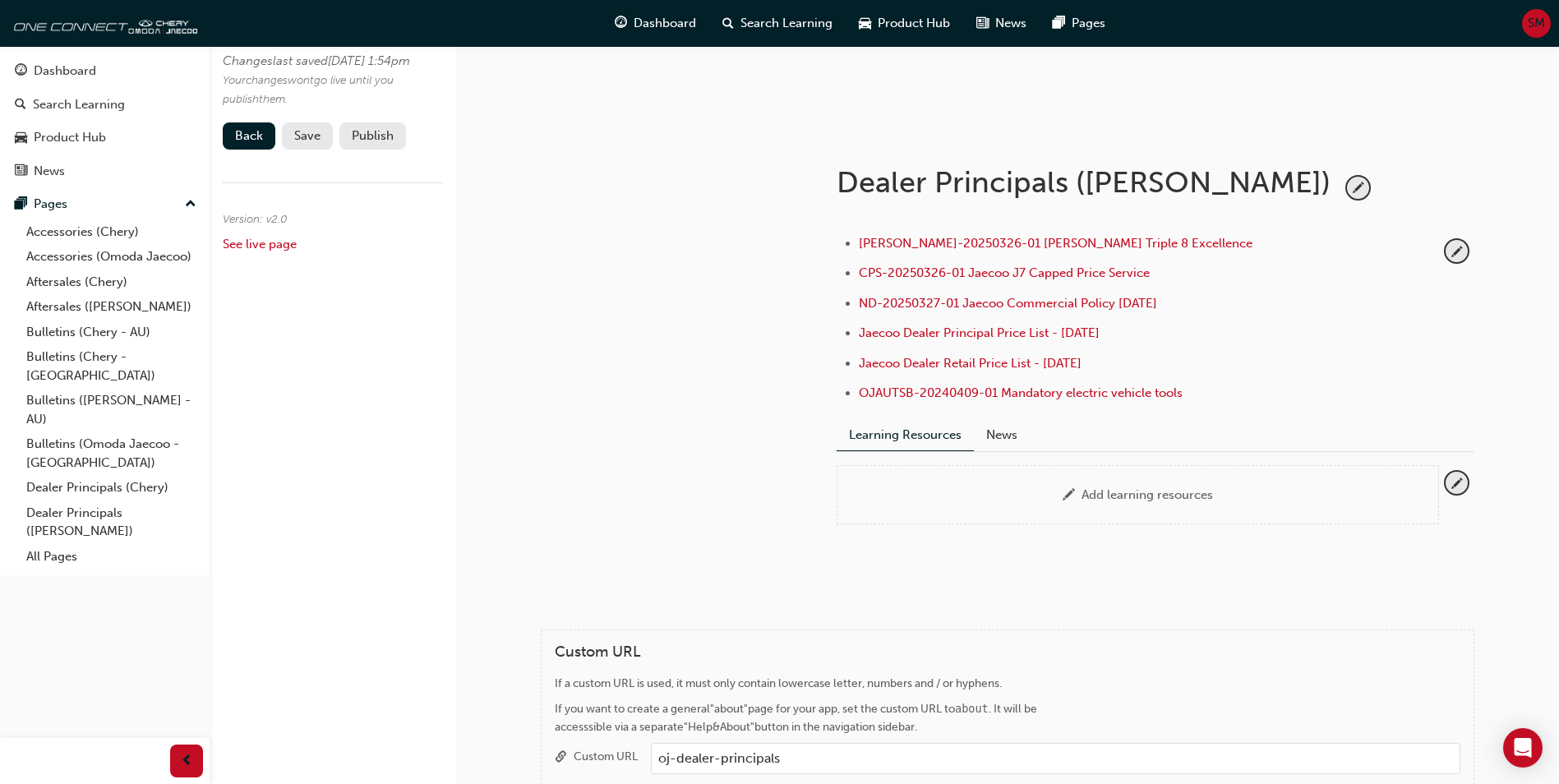
scroll to position [230, 0]
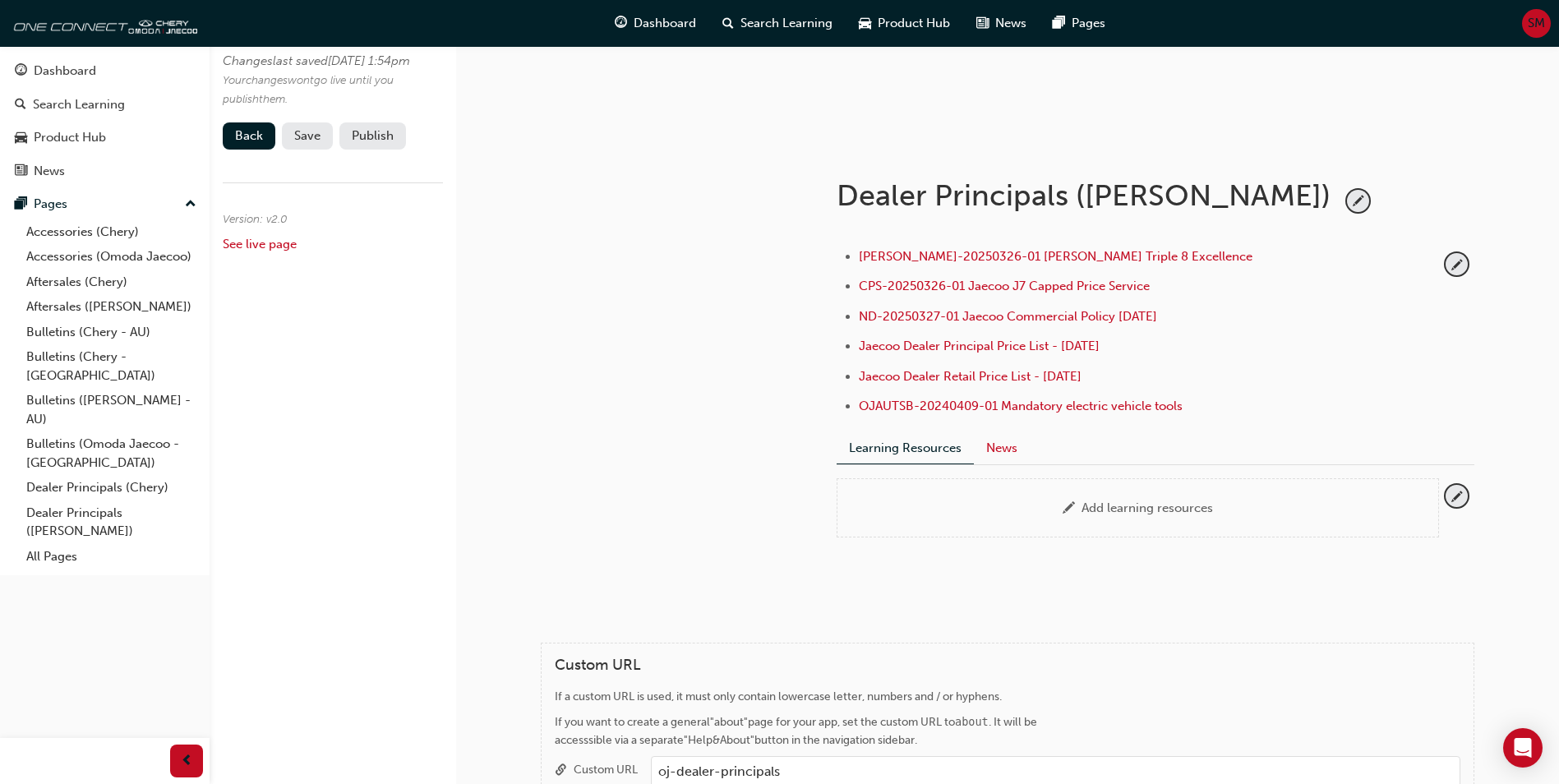
click at [1004, 450] on button "News" at bounding box center [1001, 448] width 55 height 32
click at [905, 450] on button "Learning Resources" at bounding box center [905, 448] width 137 height 32
click at [263, 149] on link "Back" at bounding box center [249, 136] width 53 height 27
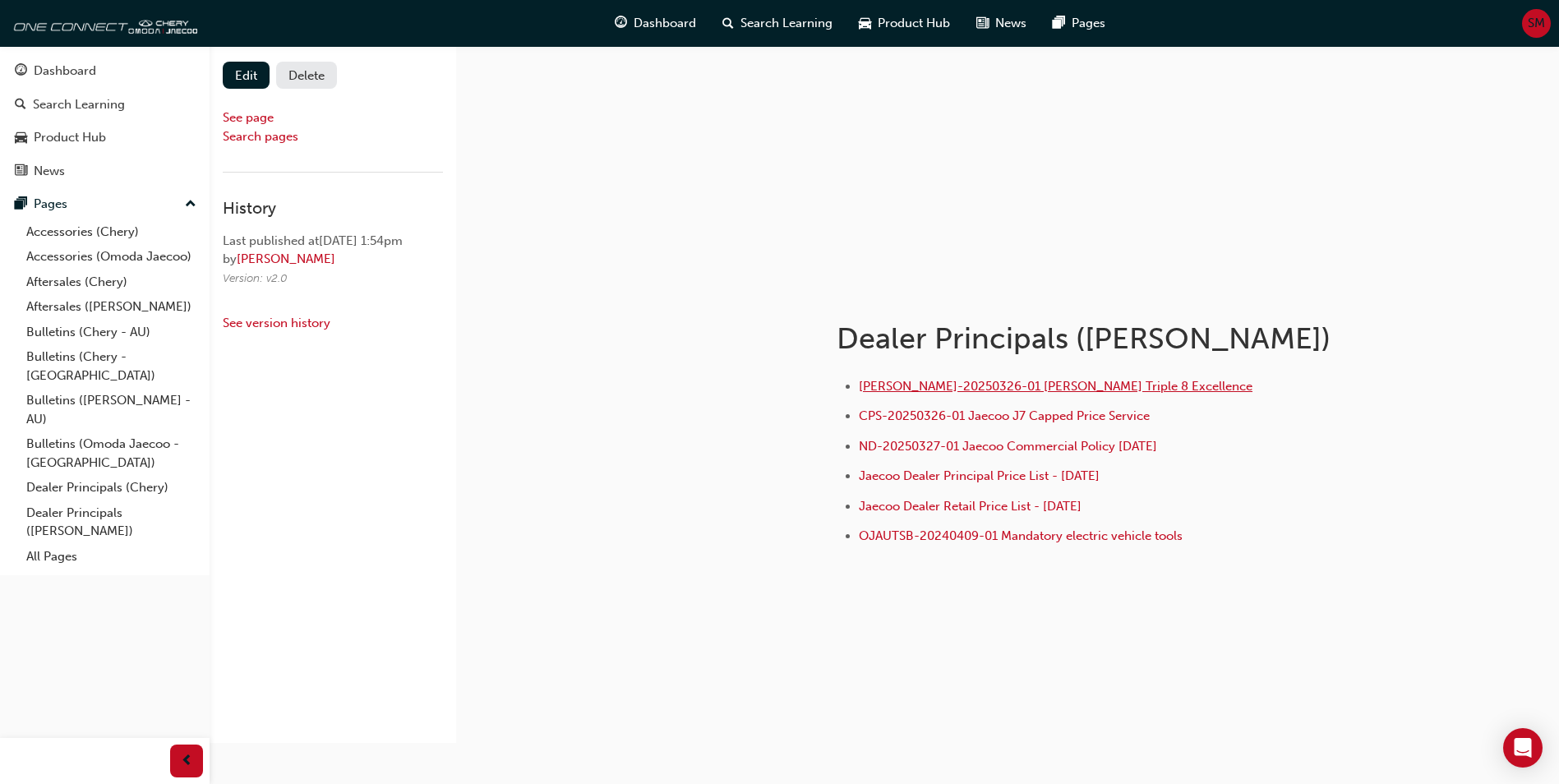
click at [1067, 382] on span "[PERSON_NAME]-20250326-01 [PERSON_NAME] Triple 8 Excellence" at bounding box center [1055, 386] width 393 height 15
